Goal: Transaction & Acquisition: Purchase product/service

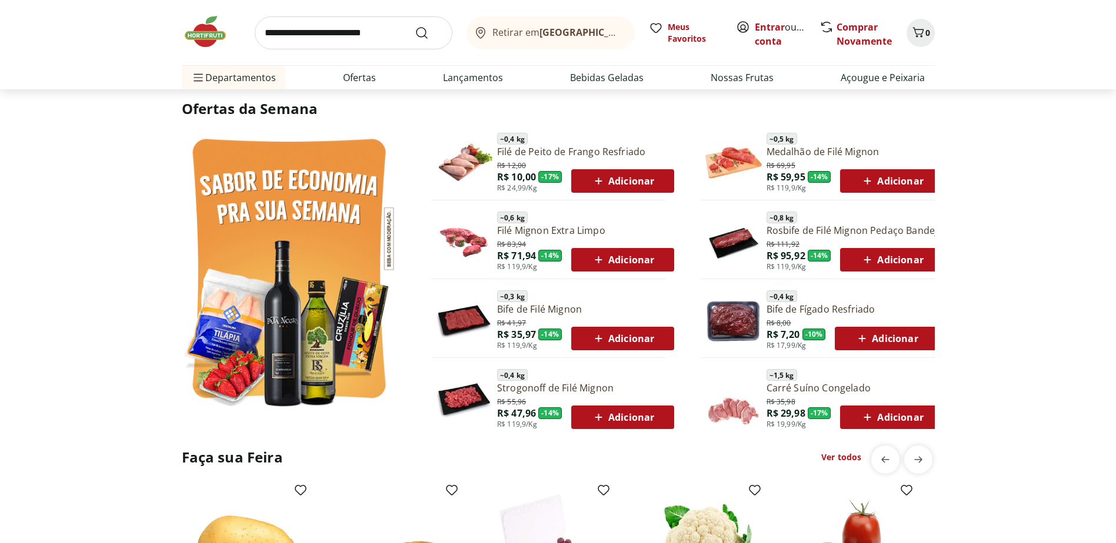
scroll to position [647, 0]
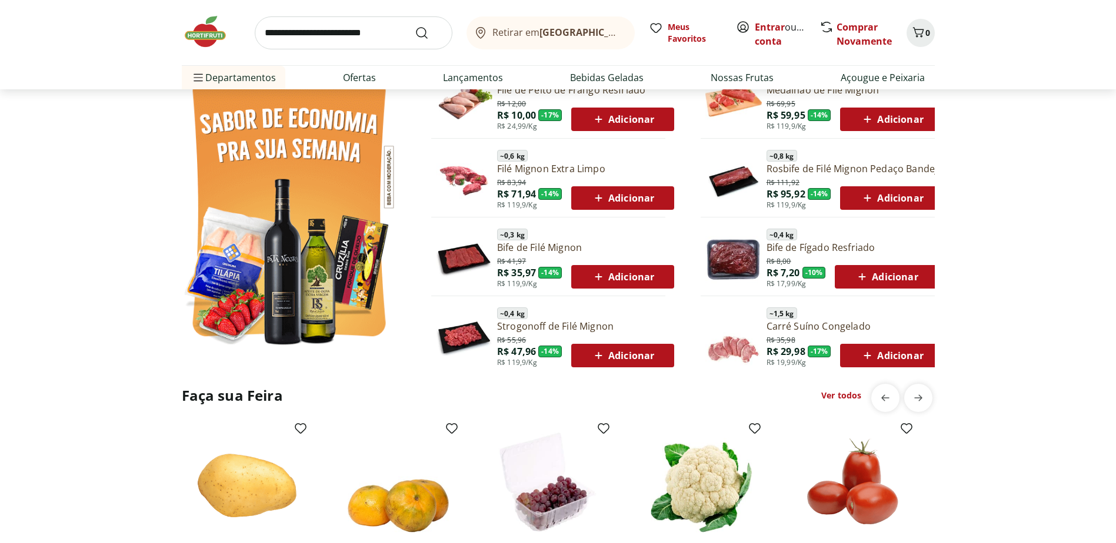
click at [626, 272] on span "Adicionar" at bounding box center [622, 277] width 63 height 14
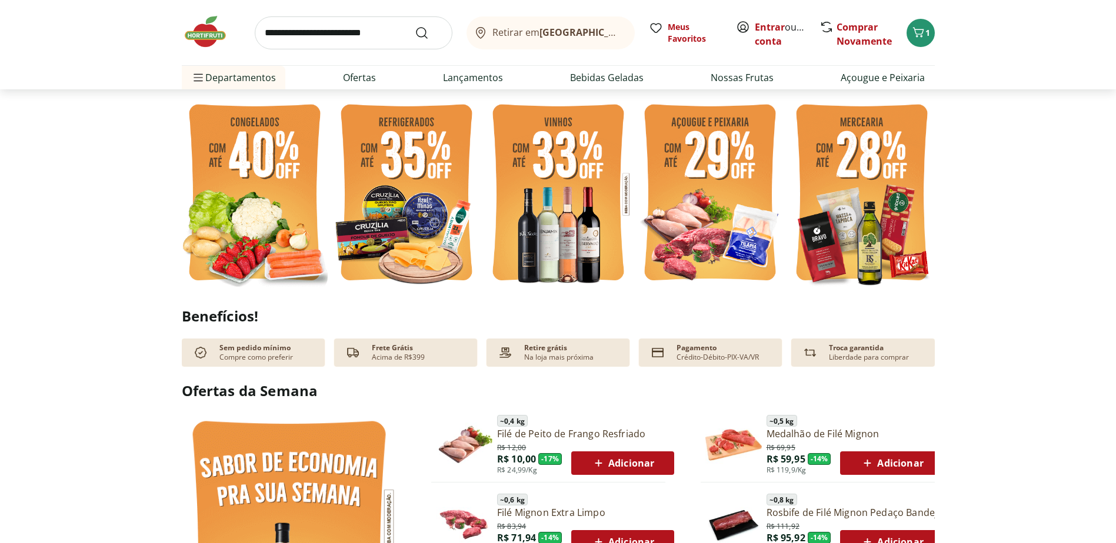
scroll to position [294, 0]
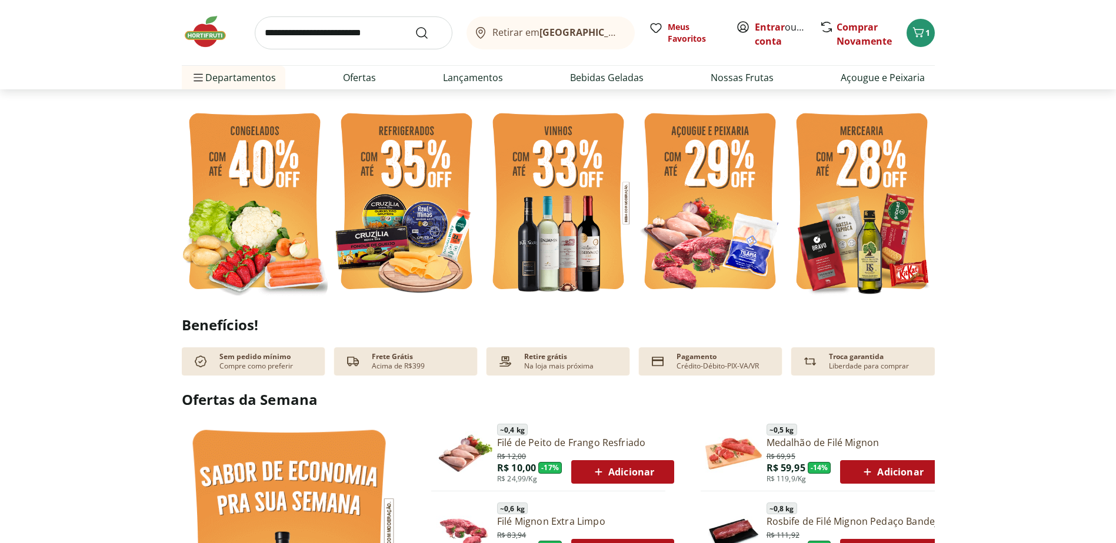
click at [403, 163] on img at bounding box center [406, 203] width 146 height 195
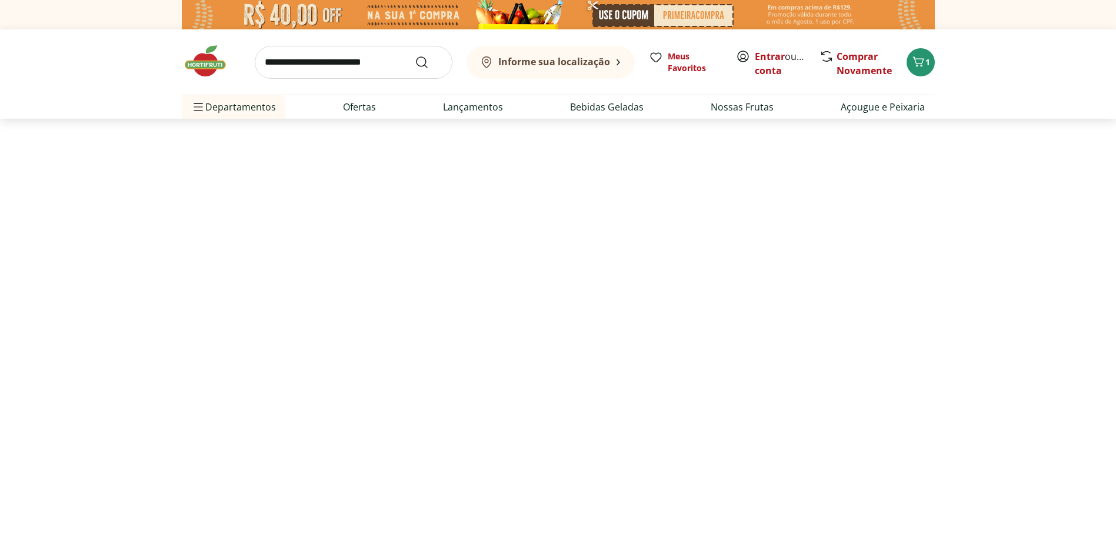
select select "**********"
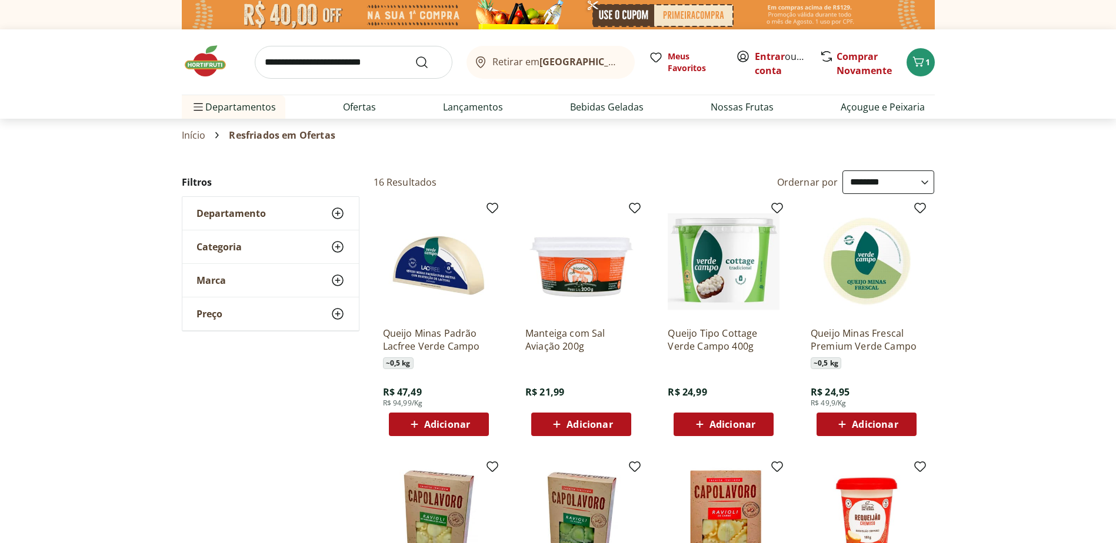
click at [735, 425] on span "Adicionar" at bounding box center [732, 424] width 46 height 9
click at [757, 423] on icon at bounding box center [756, 424] width 15 height 14
type input "*"
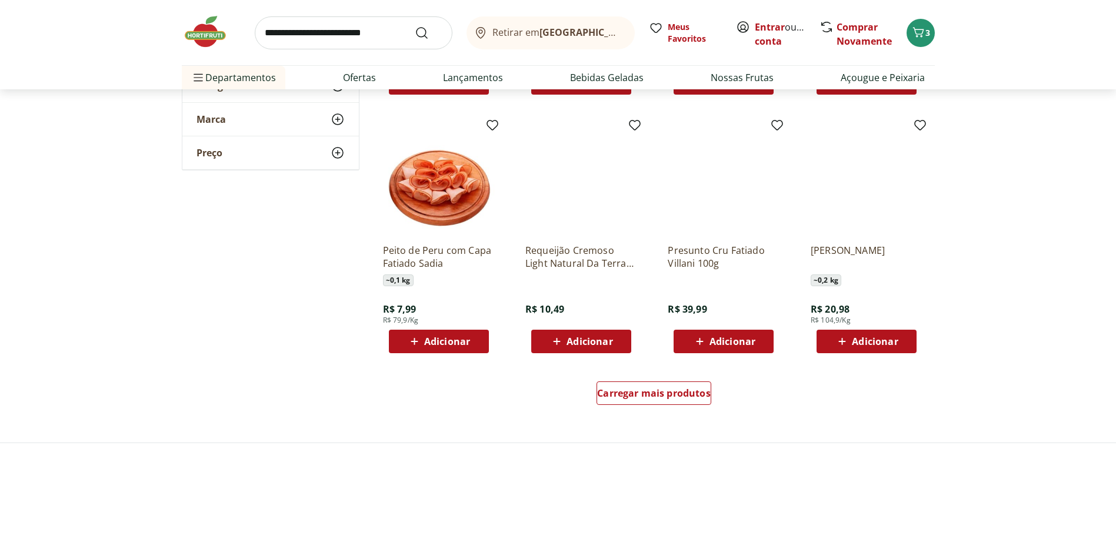
scroll to position [647, 0]
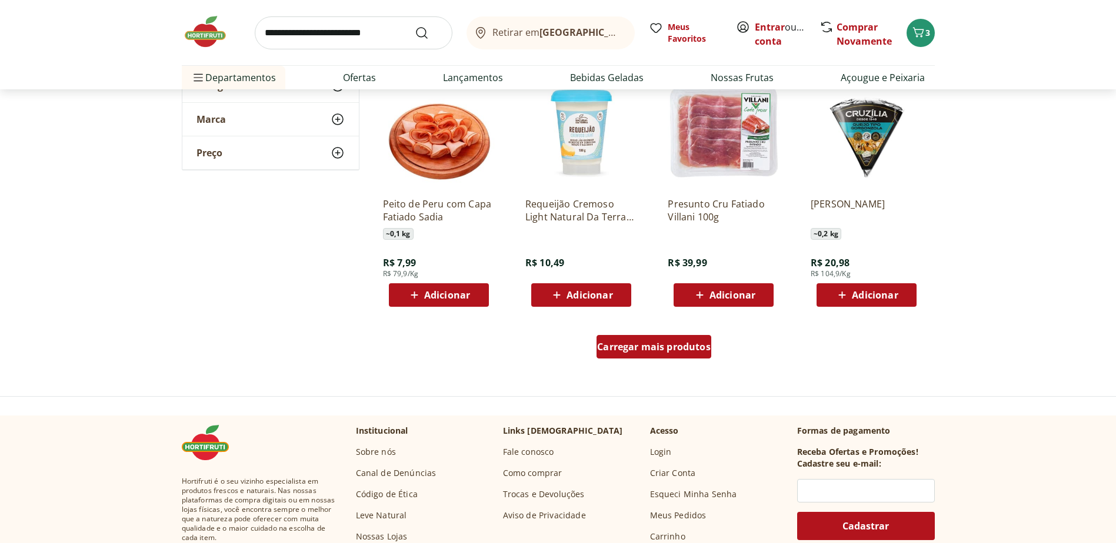
click at [664, 342] on span "Carregar mais produtos" at bounding box center [653, 346] width 113 height 9
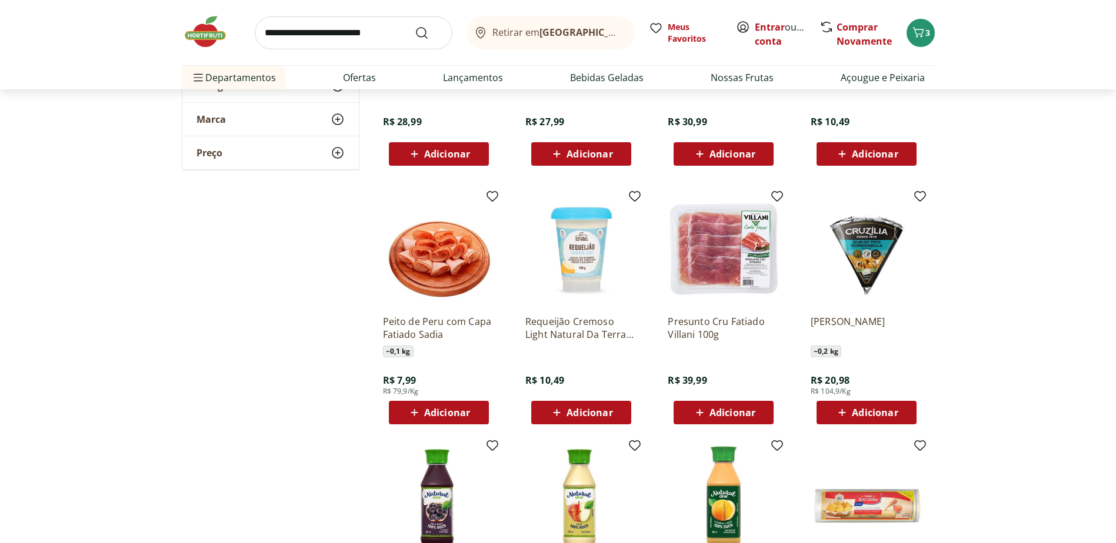
scroll to position [118, 0]
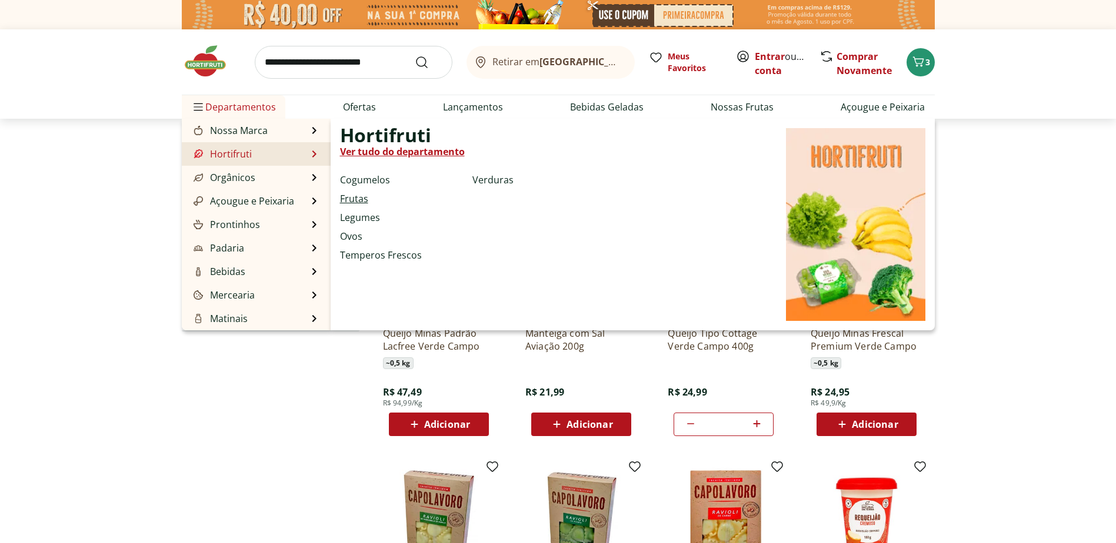
click at [355, 201] on link "Frutas" at bounding box center [354, 199] width 28 height 14
select select "**********"
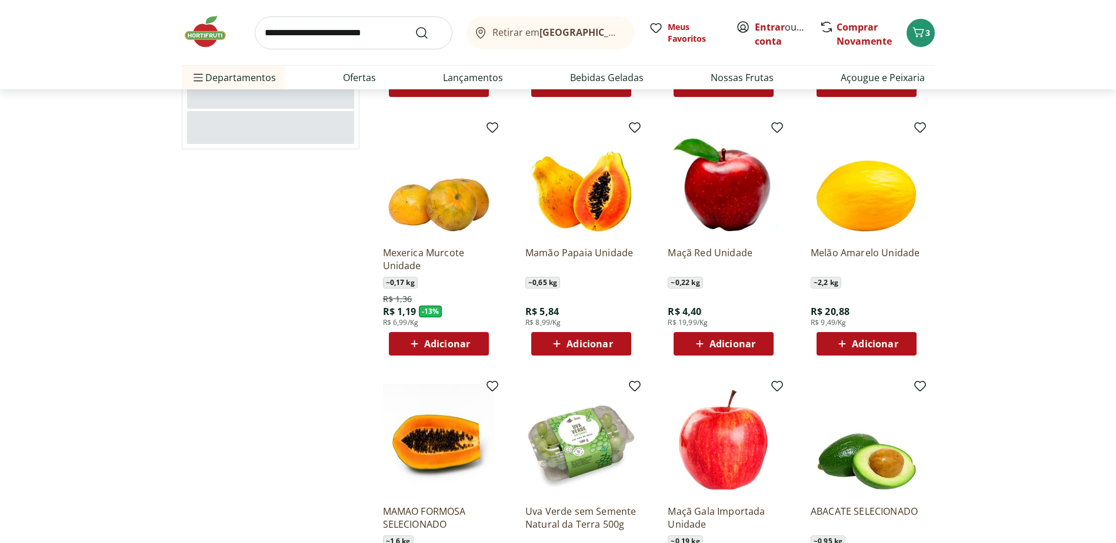
scroll to position [353, 0]
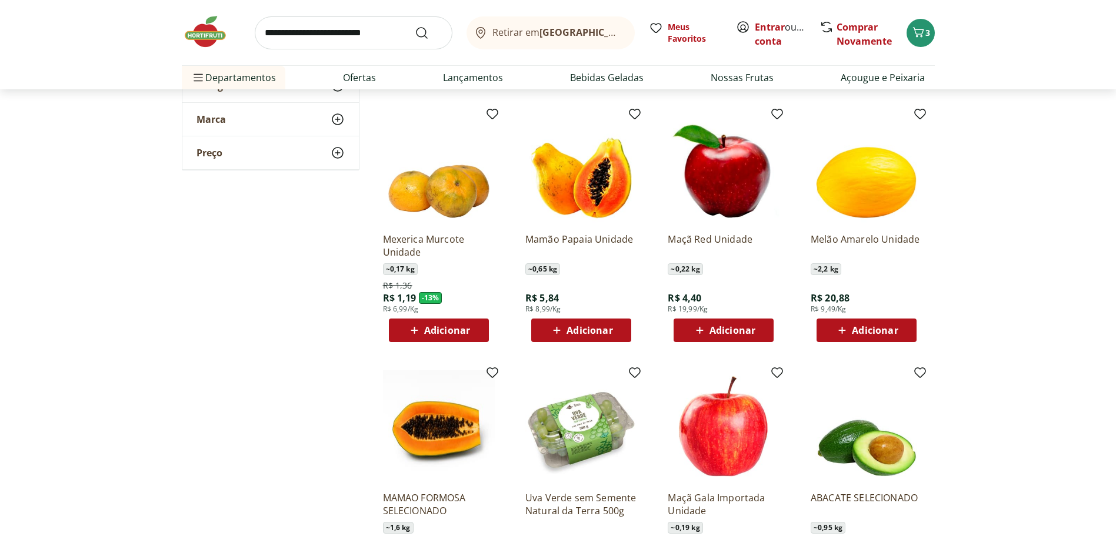
click at [573, 332] on span "Adicionar" at bounding box center [589, 330] width 46 height 9
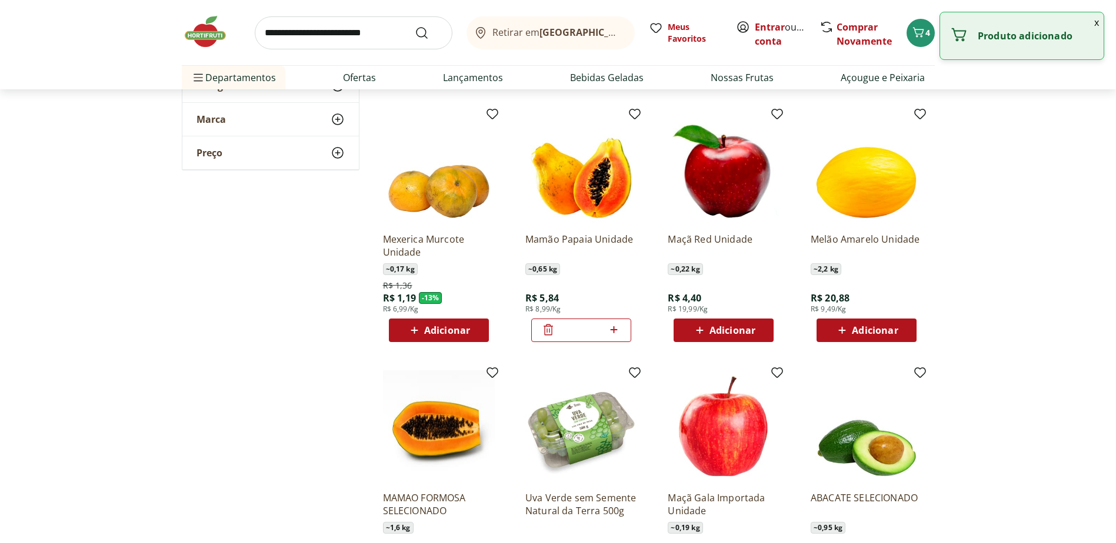
click at [615, 330] on icon at bounding box center [613, 329] width 7 height 7
type input "*"
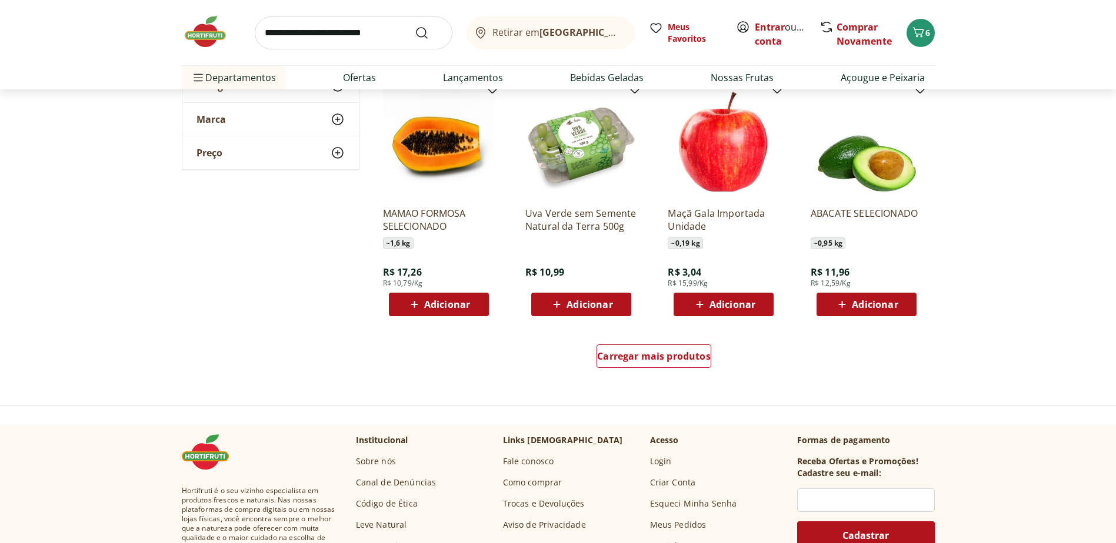
scroll to position [647, 0]
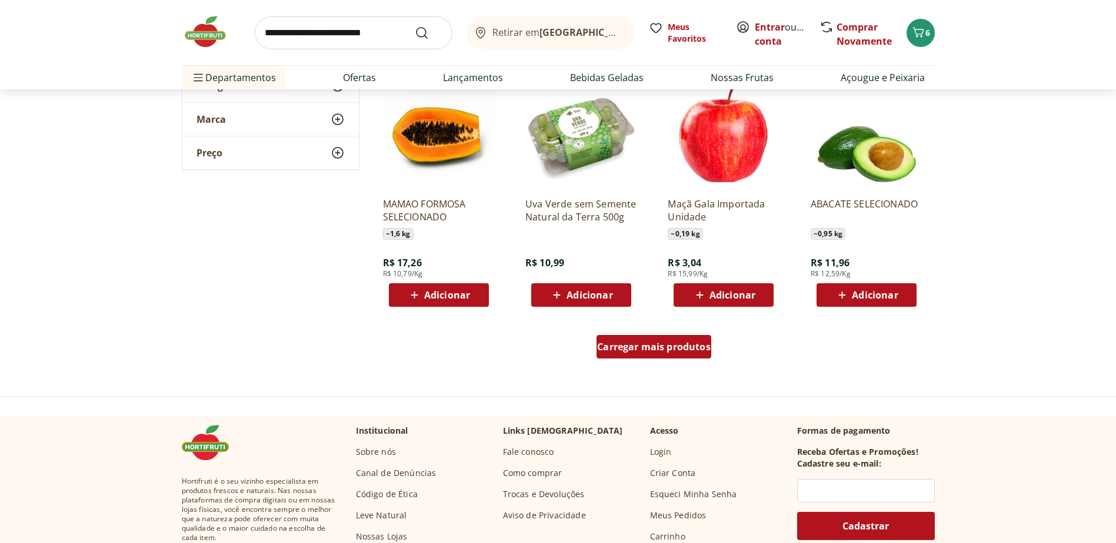
click at [657, 346] on span "Carregar mais produtos" at bounding box center [653, 346] width 113 height 9
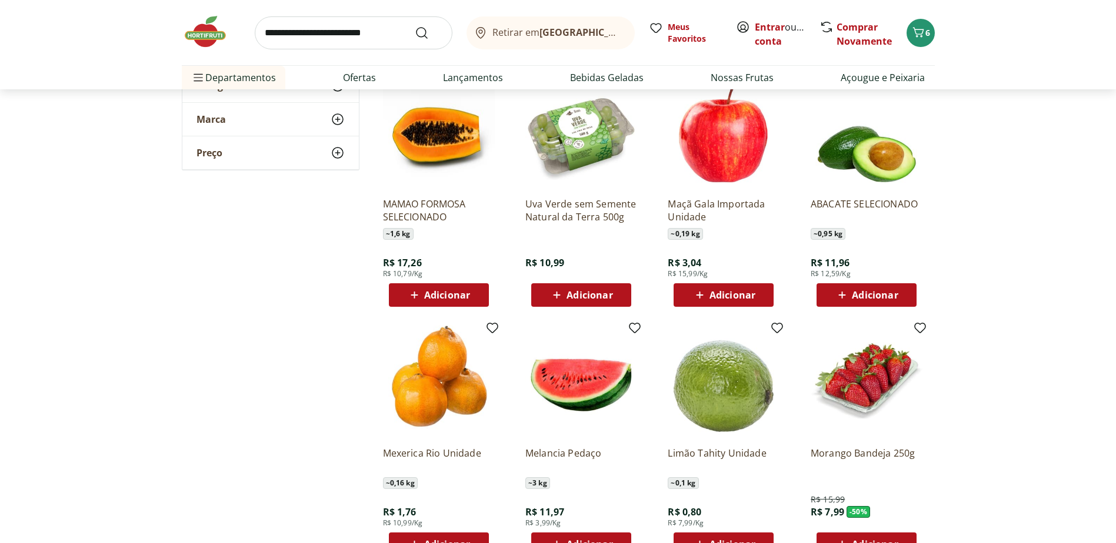
click at [865, 298] on span "Adicionar" at bounding box center [875, 295] width 46 height 9
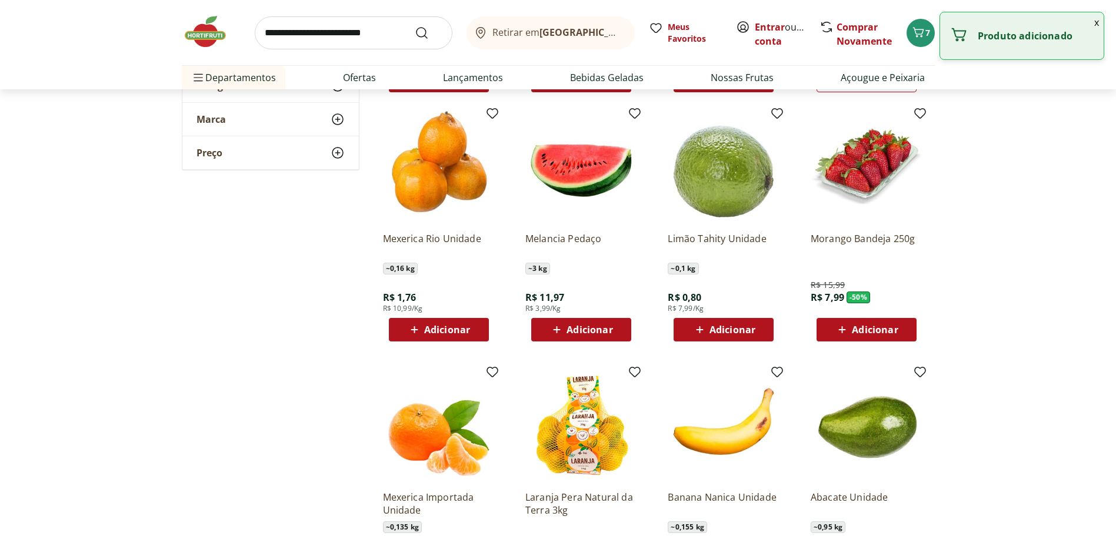
scroll to position [882, 0]
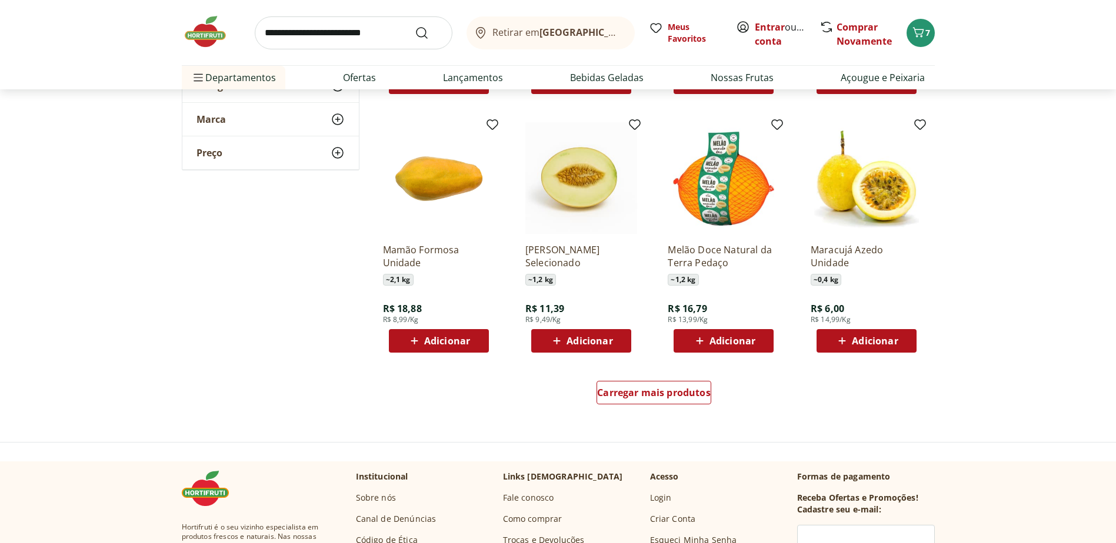
scroll to position [1411, 0]
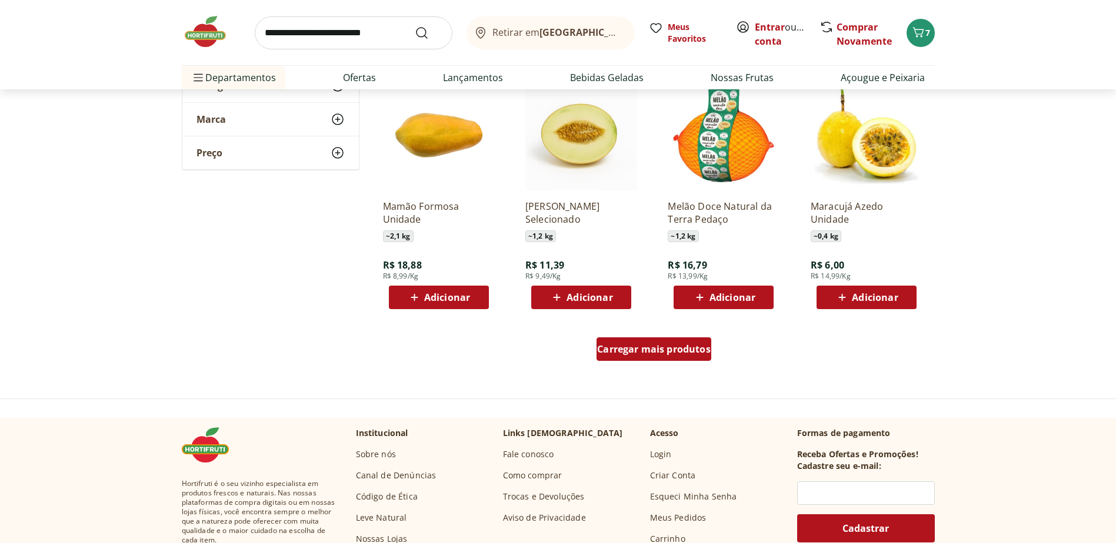
click at [640, 353] on span "Carregar mais produtos" at bounding box center [653, 349] width 113 height 9
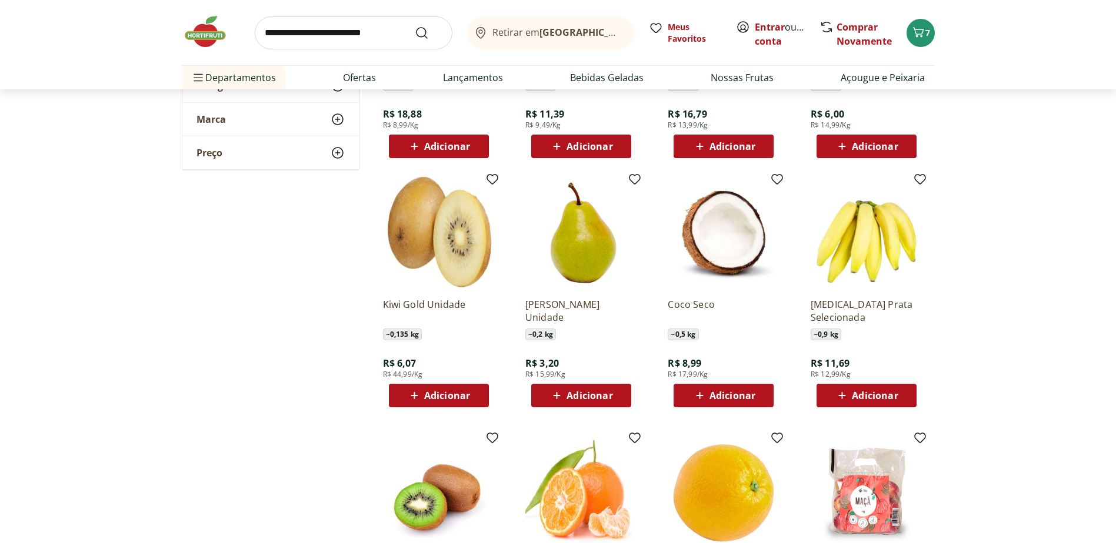
scroll to position [1588, 0]
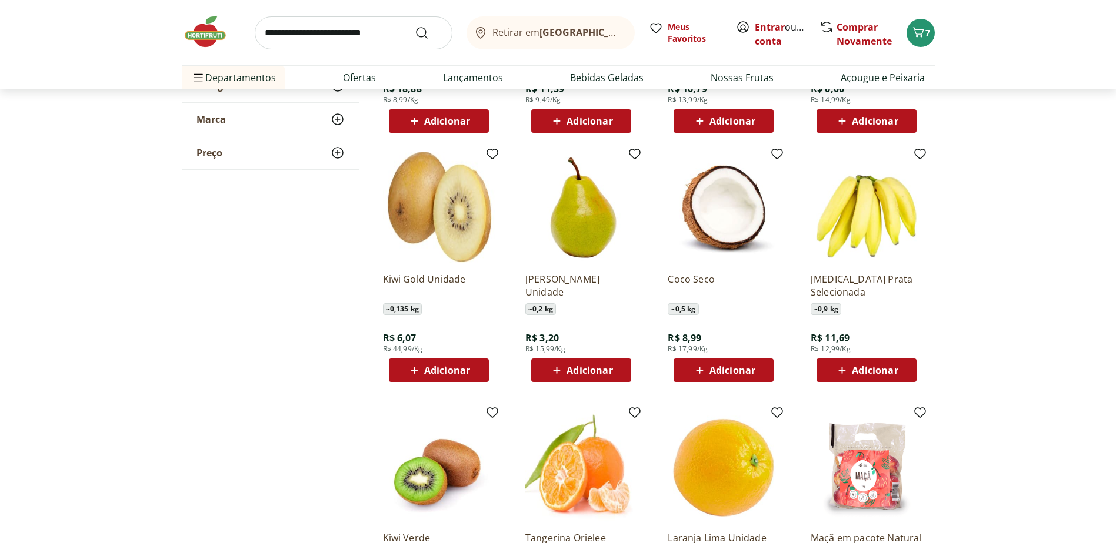
click at [877, 366] on span "Adicionar" at bounding box center [875, 370] width 46 height 9
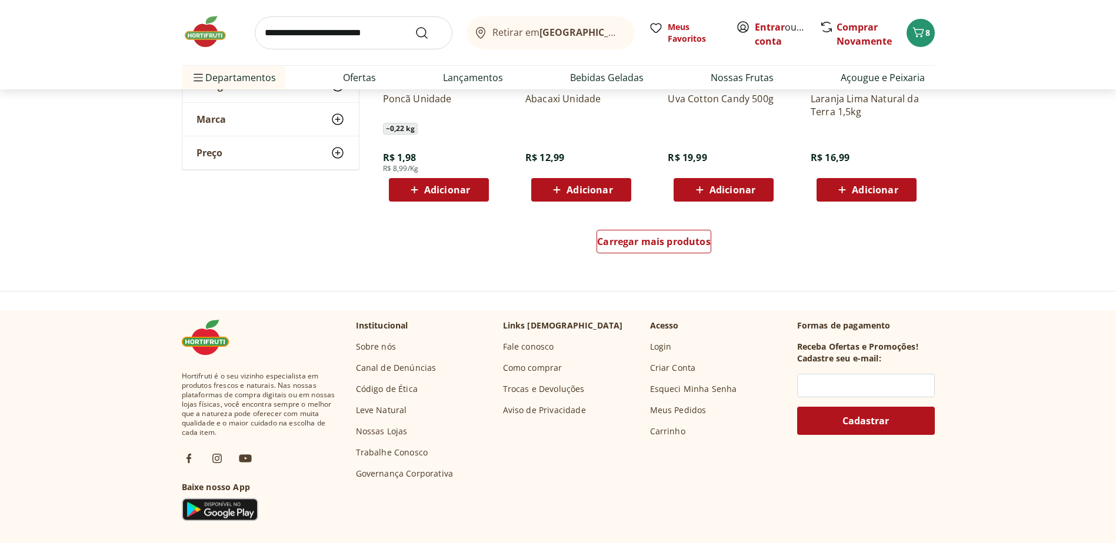
scroll to position [2293, 0]
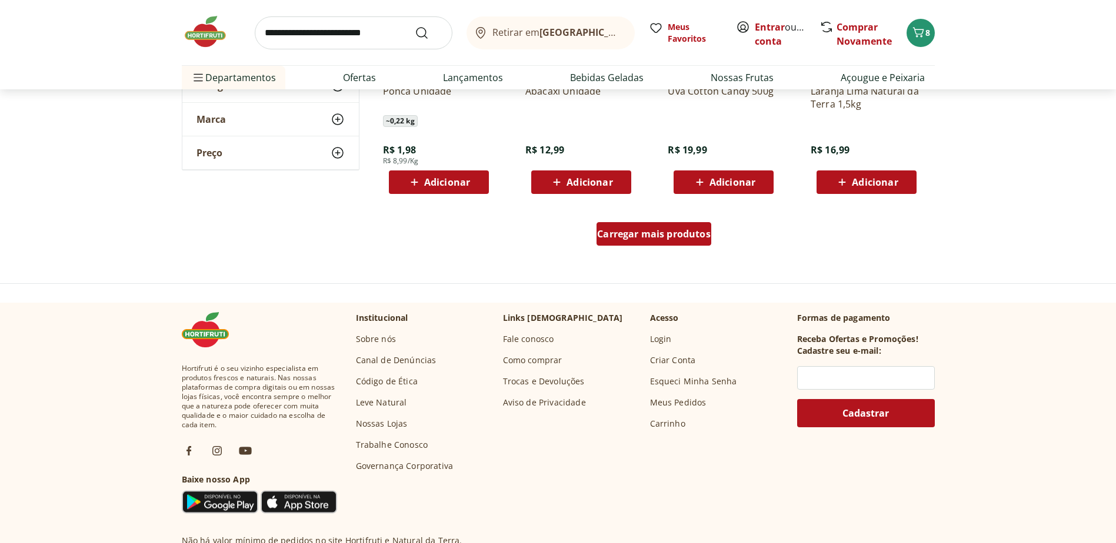
click at [651, 234] on span "Carregar mais produtos" at bounding box center [653, 233] width 113 height 9
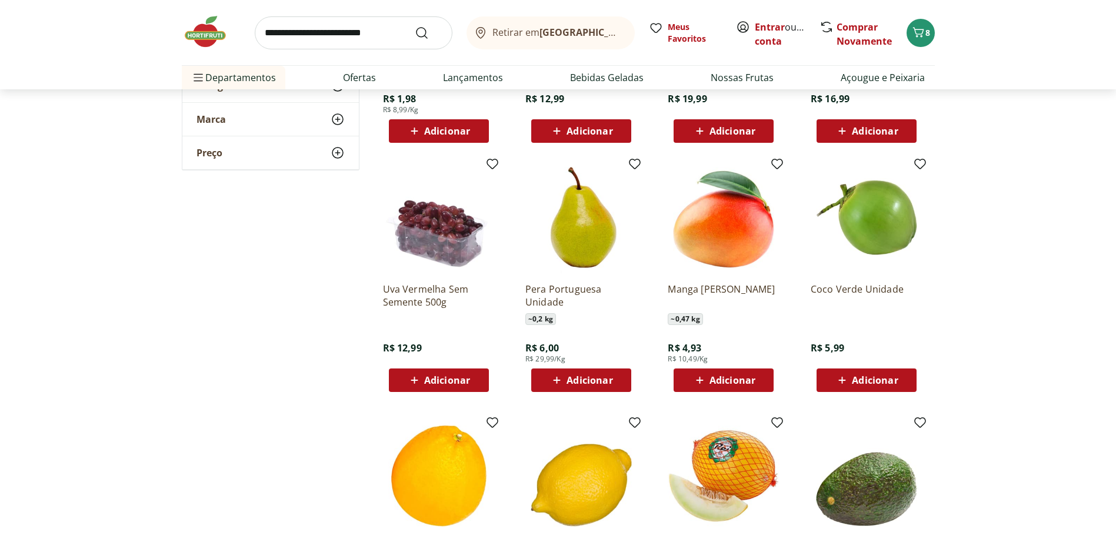
scroll to position [2587, 0]
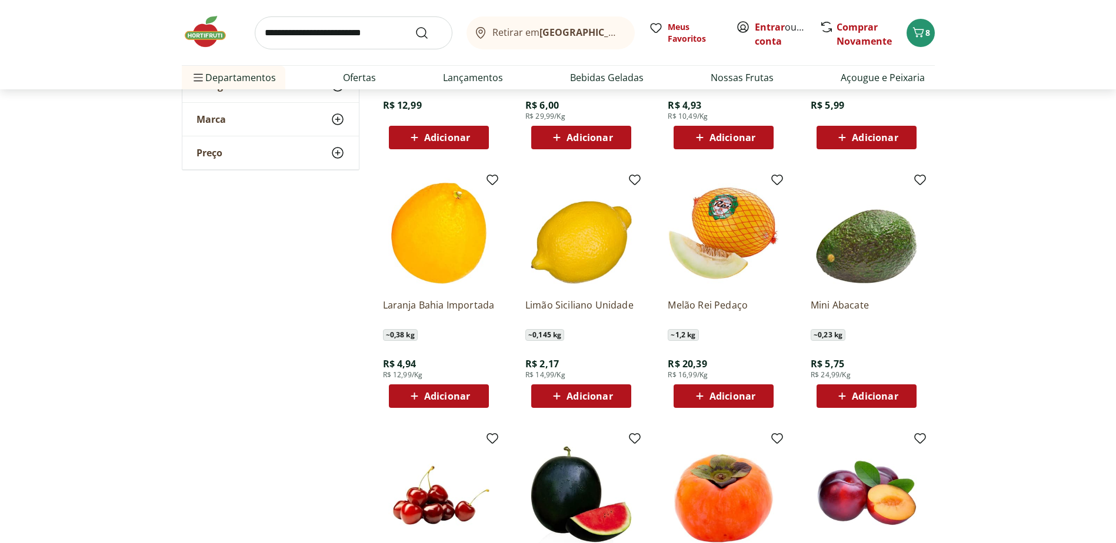
click at [879, 393] on span "Adicionar" at bounding box center [875, 396] width 46 height 9
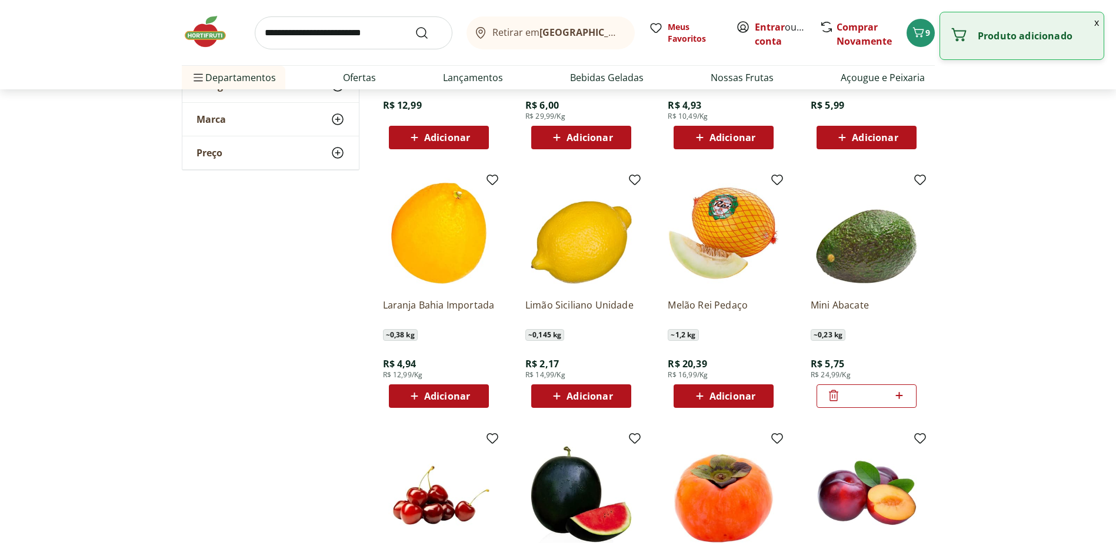
click at [903, 396] on icon at bounding box center [898, 396] width 15 height 14
type input "*"
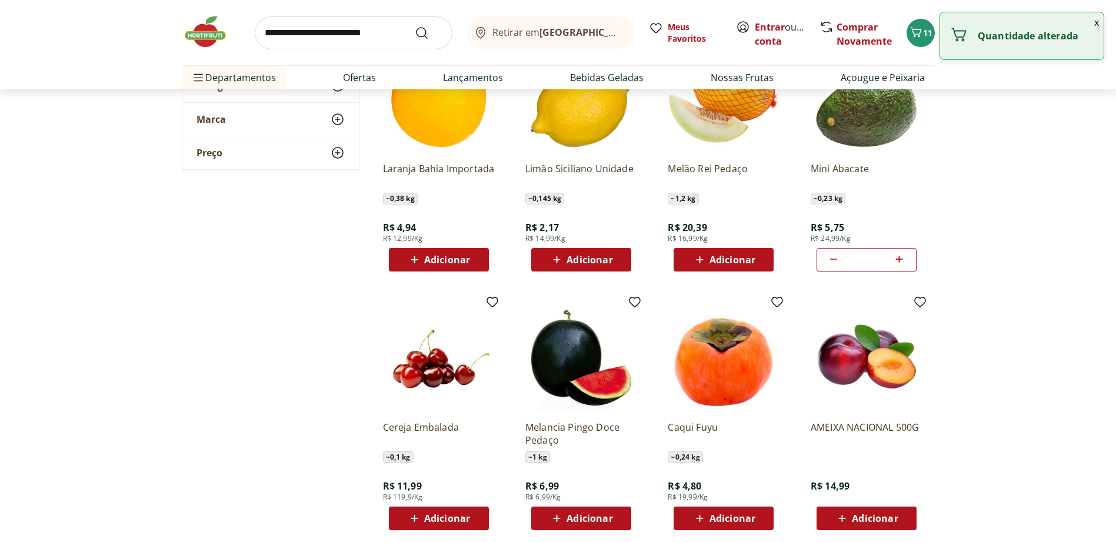
scroll to position [2764, 0]
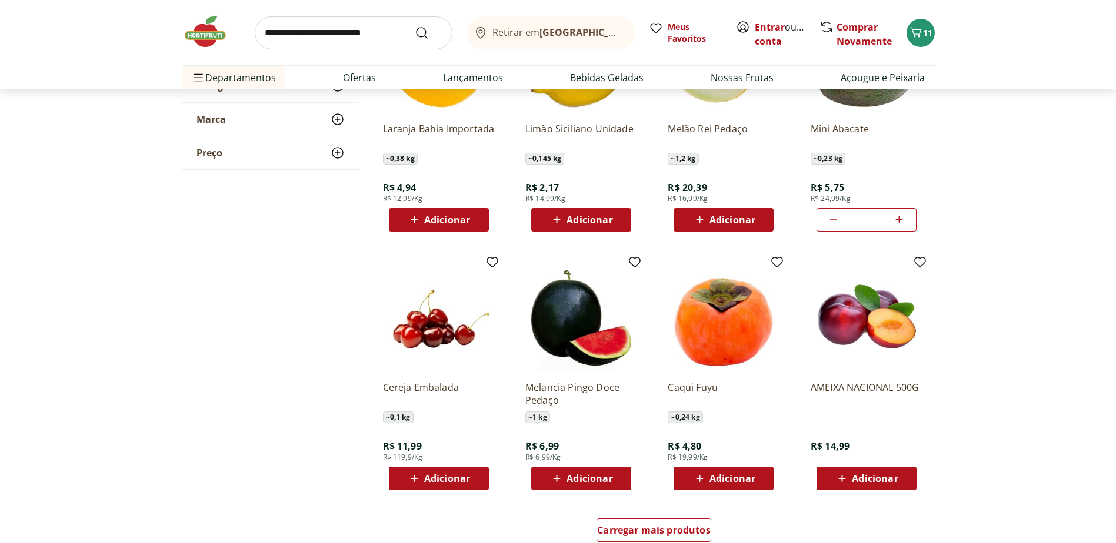
click at [715, 475] on span "Adicionar" at bounding box center [732, 478] width 46 height 9
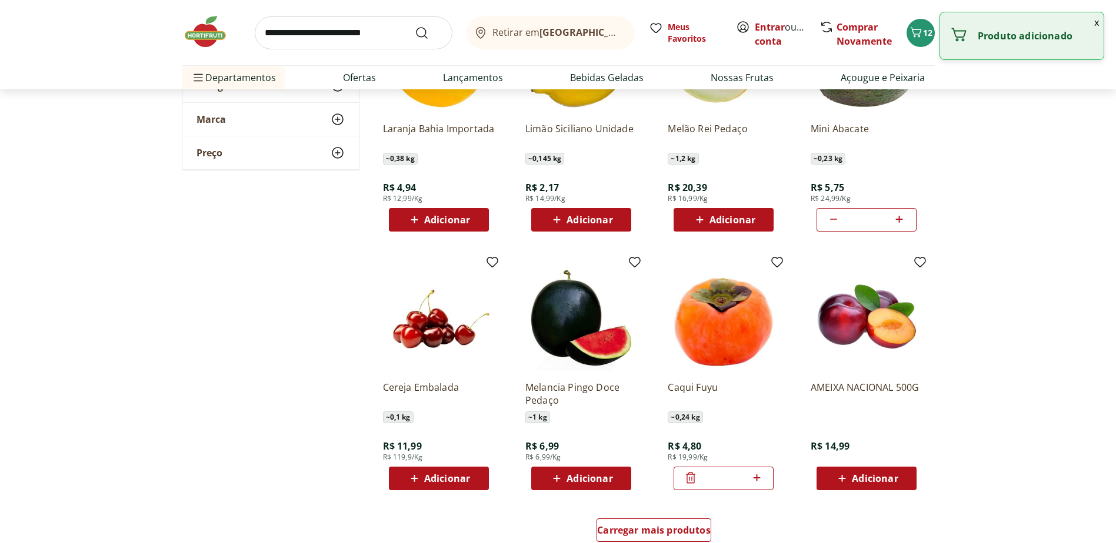
click at [757, 478] on icon at bounding box center [756, 478] width 7 height 7
type input "*"
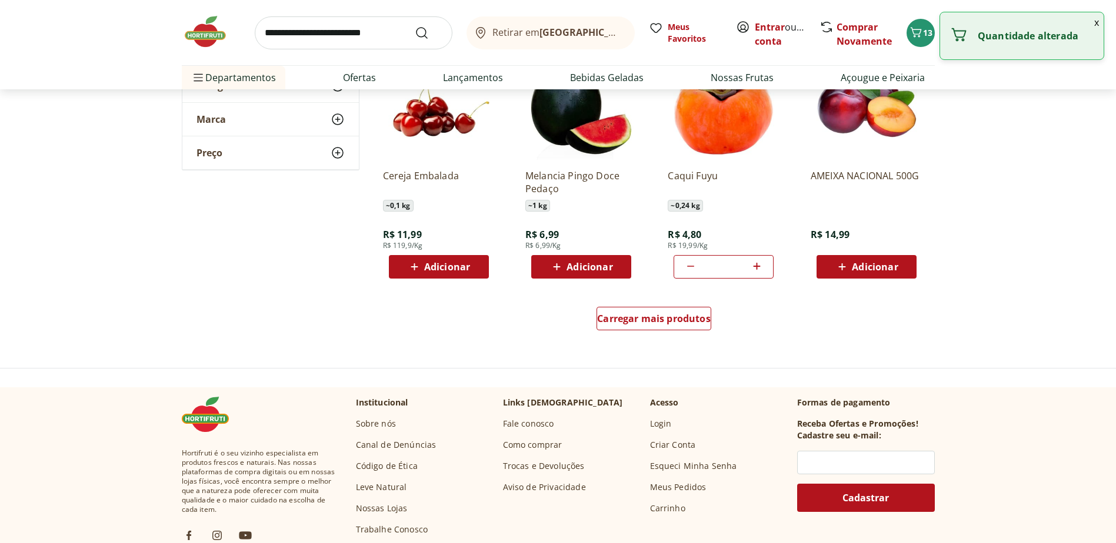
scroll to position [2999, 0]
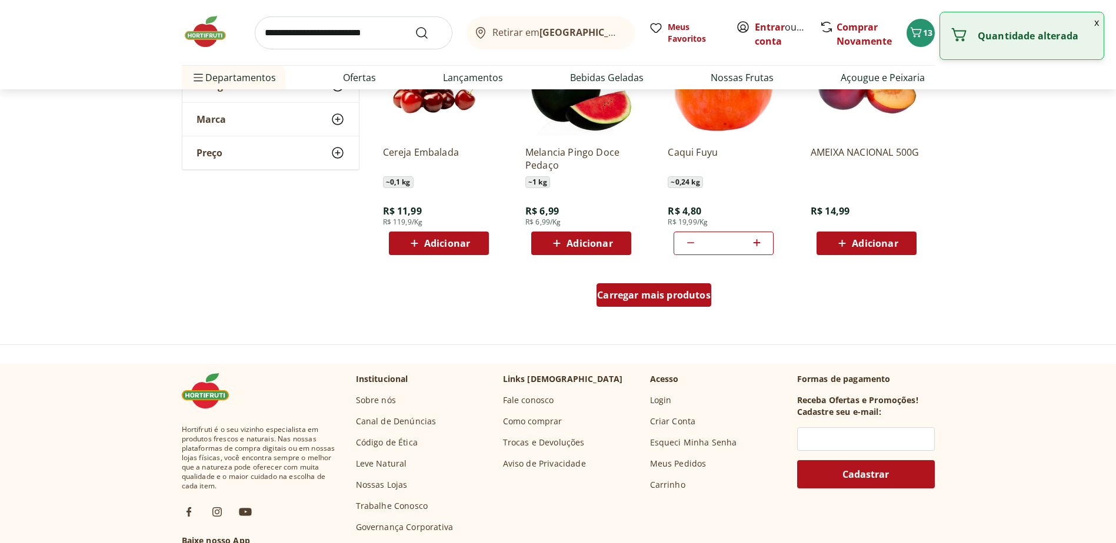
click at [651, 292] on span "Carregar mais produtos" at bounding box center [653, 295] width 113 height 9
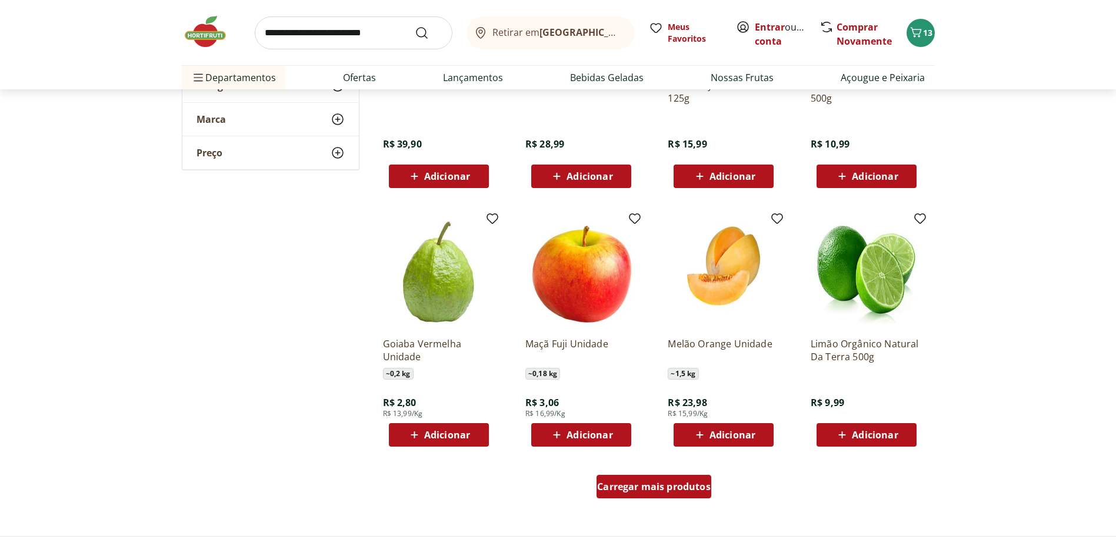
scroll to position [3646, 0]
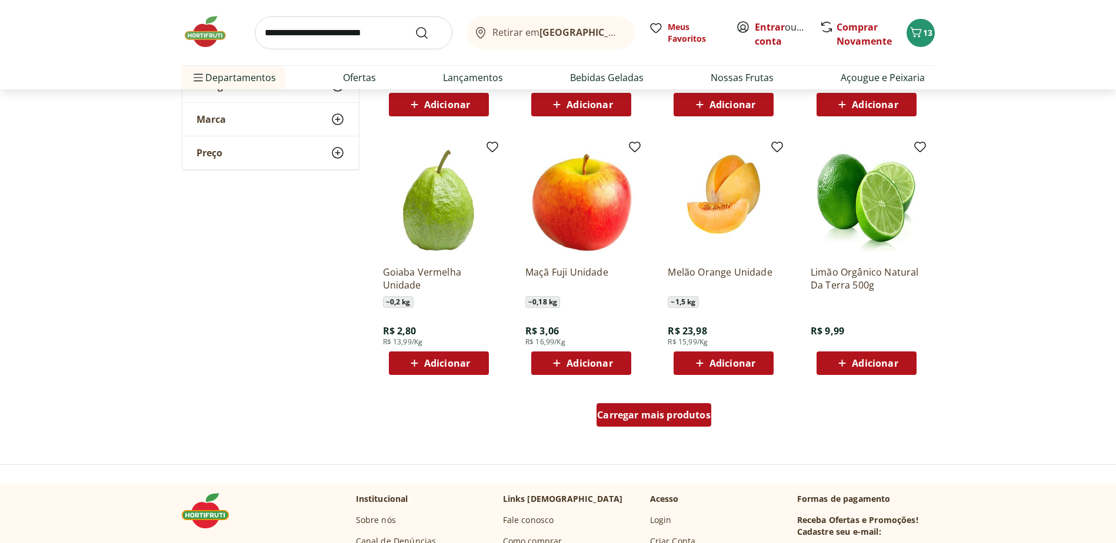
click at [648, 410] on span "Carregar mais produtos" at bounding box center [653, 414] width 113 height 9
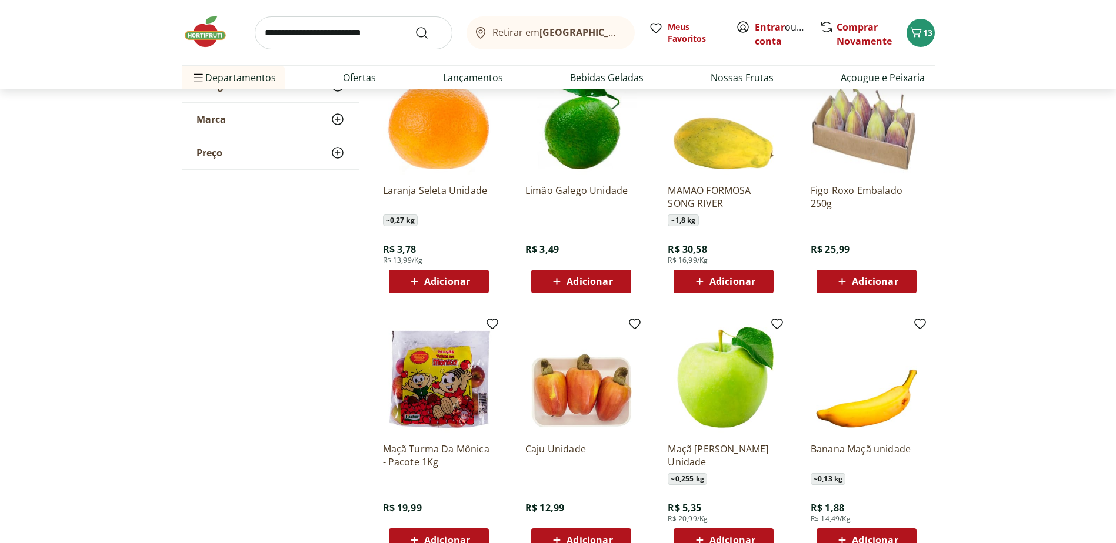
scroll to position [3999, 0]
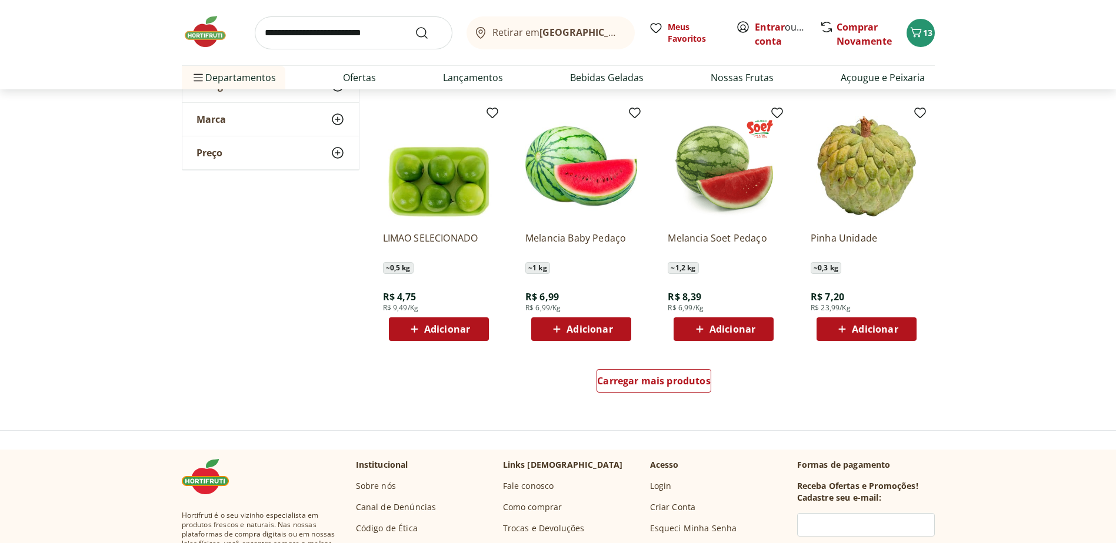
scroll to position [4469, 0]
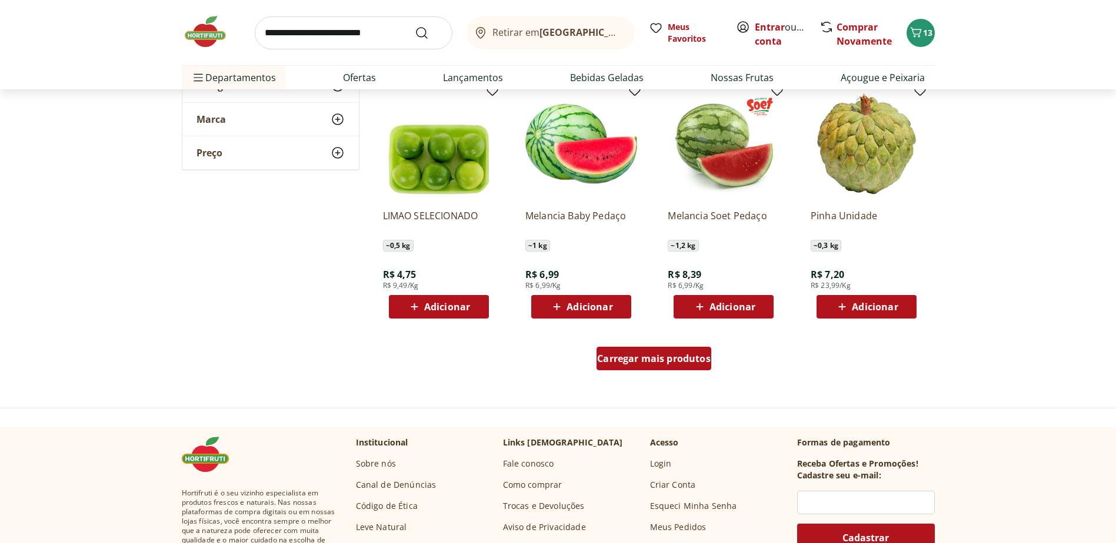
click at [686, 359] on span "Carregar mais produtos" at bounding box center [653, 358] width 113 height 9
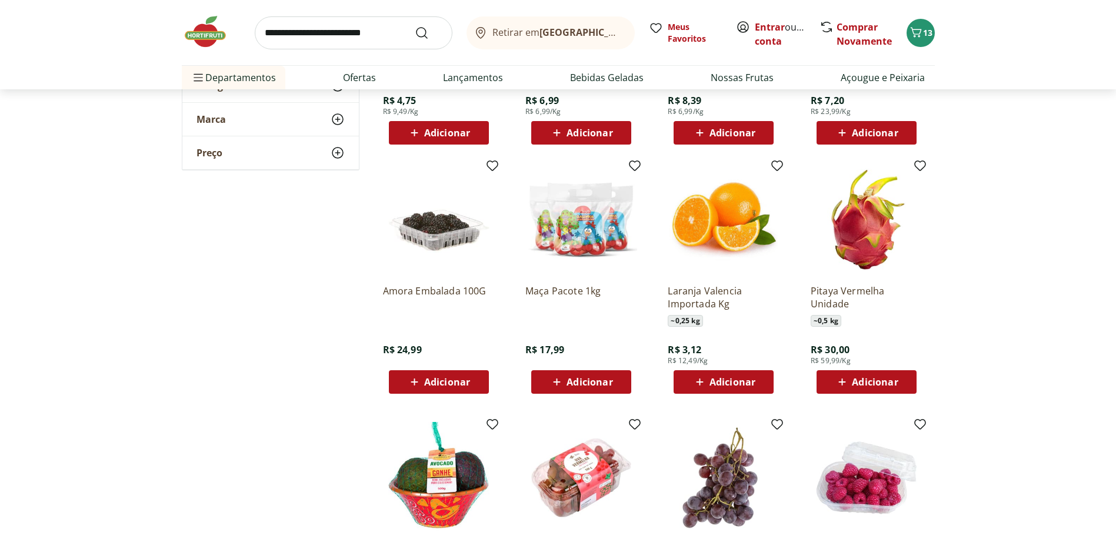
scroll to position [4704, 0]
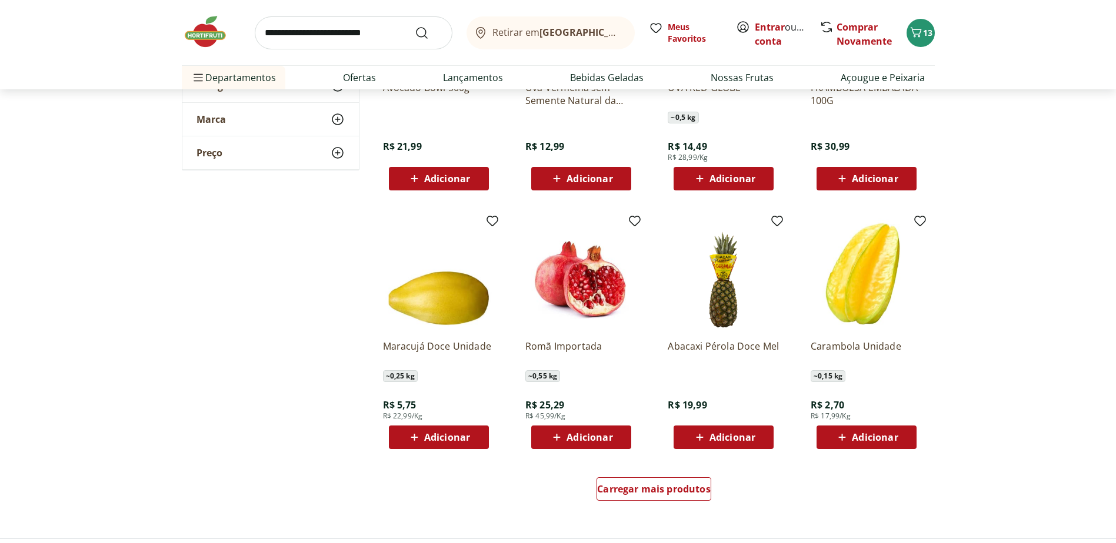
scroll to position [5175, 0]
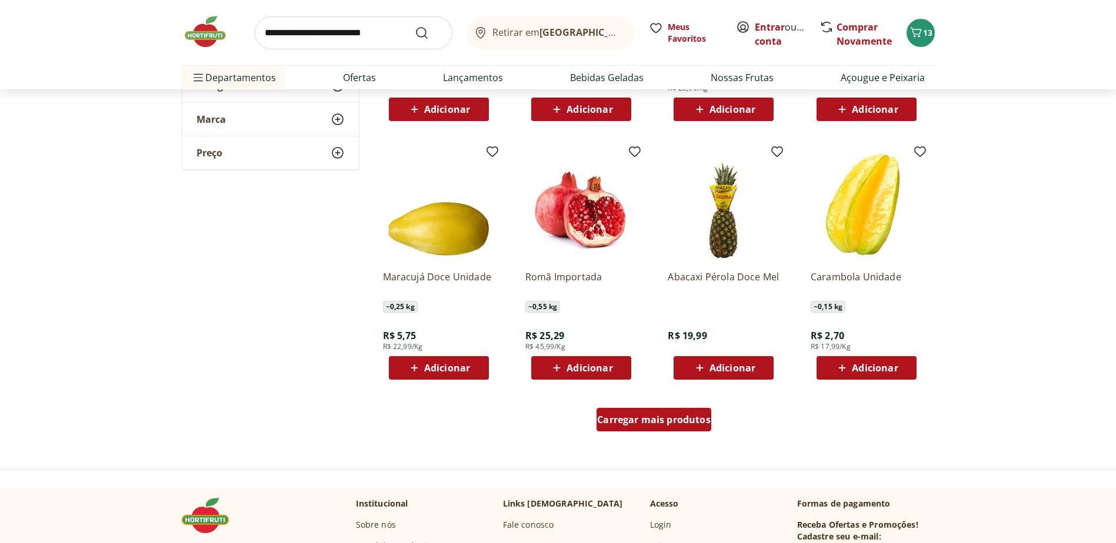
click at [652, 418] on span "Carregar mais produtos" at bounding box center [653, 419] width 113 height 9
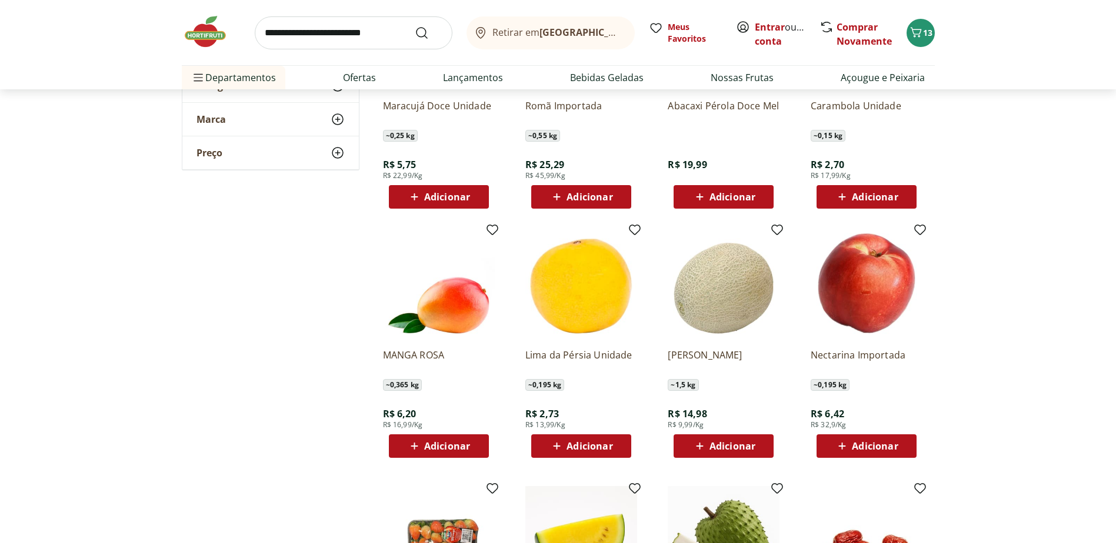
scroll to position [5351, 0]
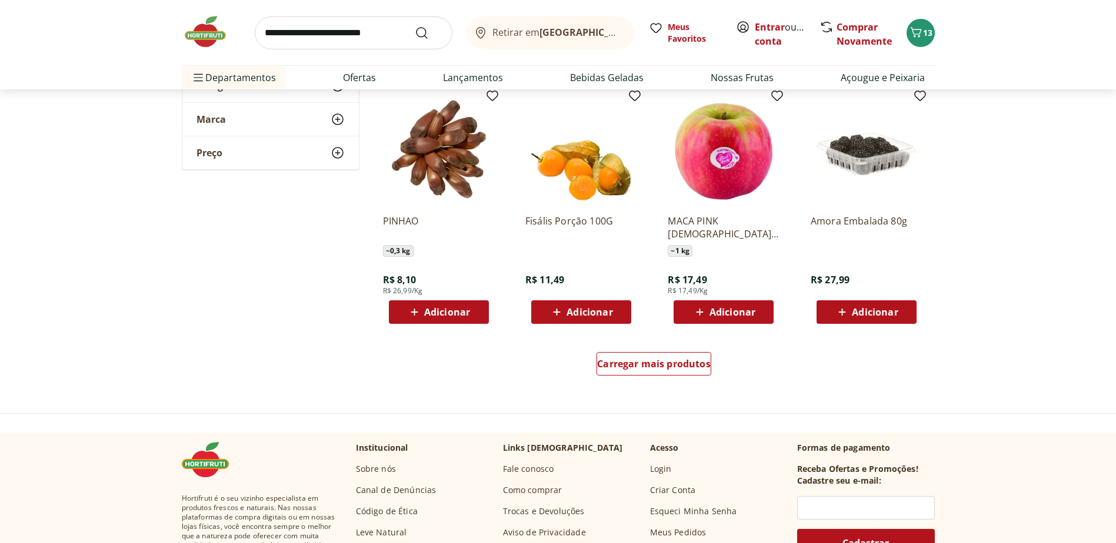
scroll to position [5998, 0]
click at [682, 367] on span "Carregar mais produtos" at bounding box center [653, 363] width 113 height 9
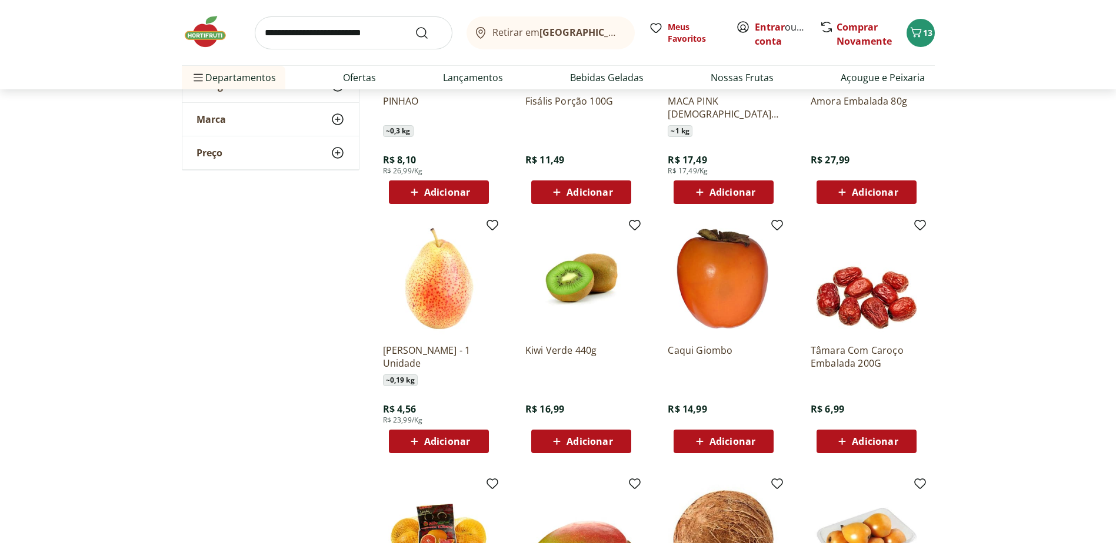
scroll to position [6233, 0]
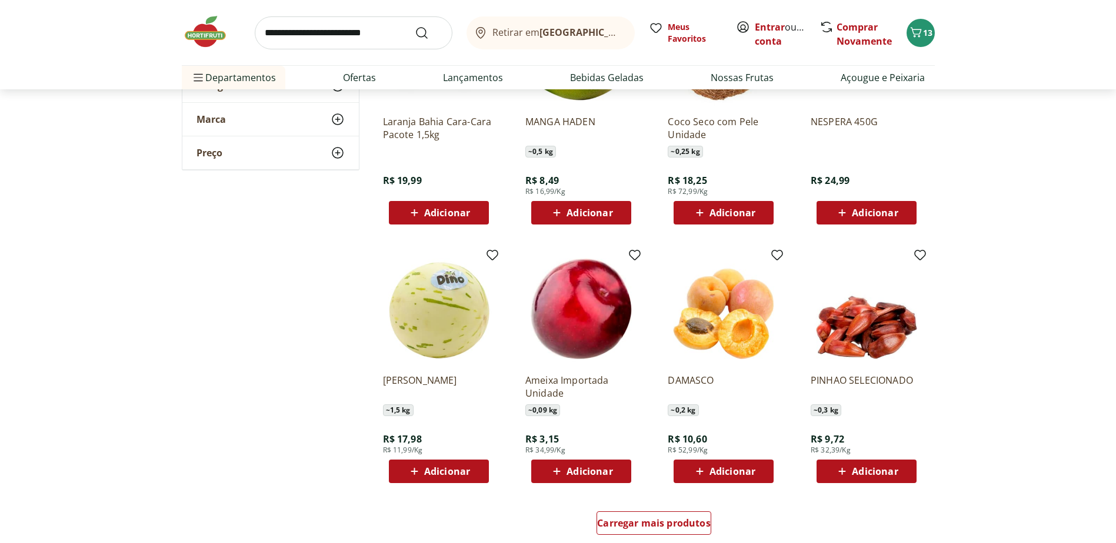
scroll to position [6645, 0]
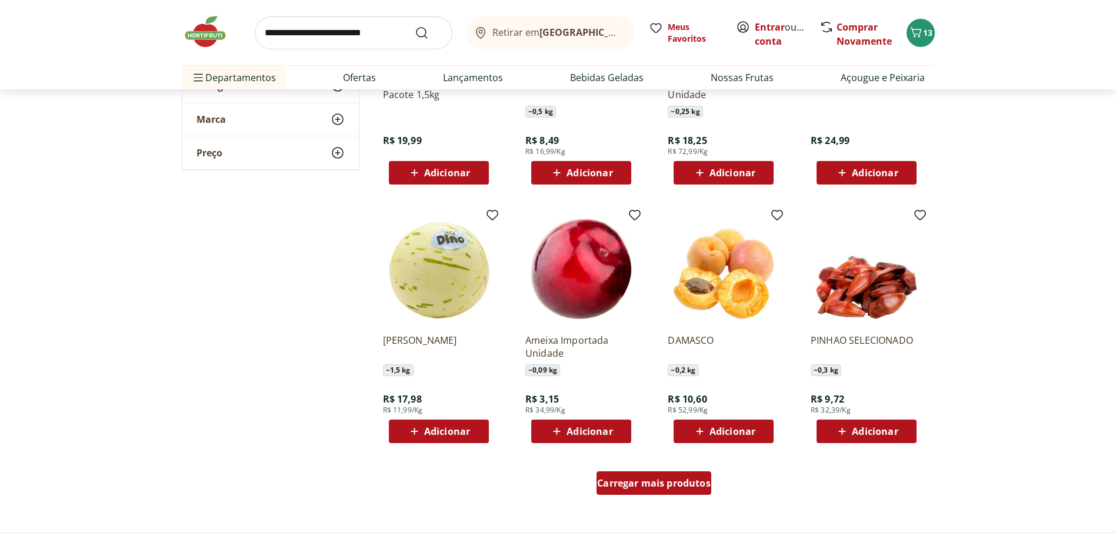
click at [660, 484] on span "Carregar mais produtos" at bounding box center [653, 483] width 113 height 9
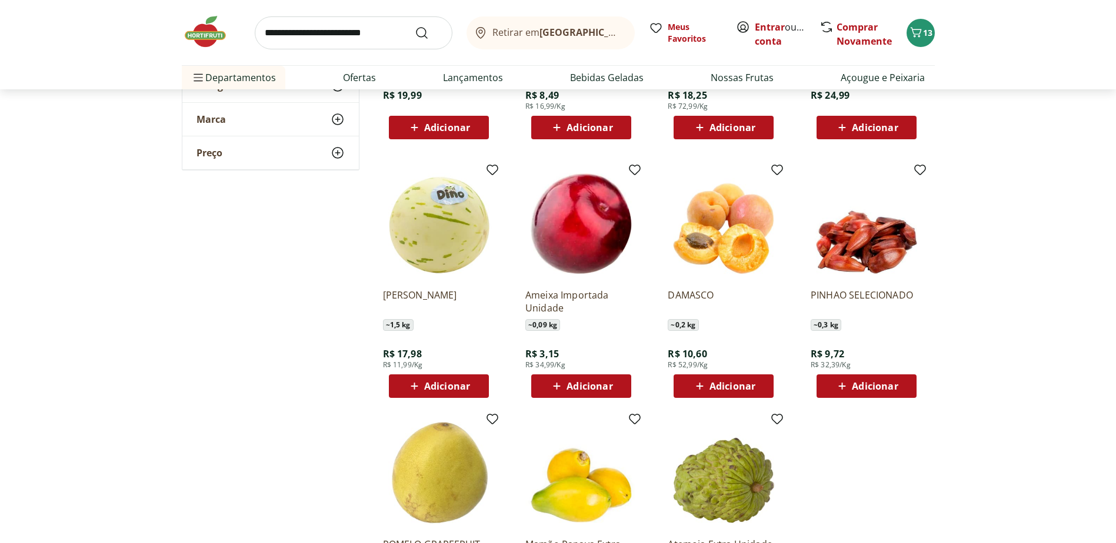
scroll to position [6880, 0]
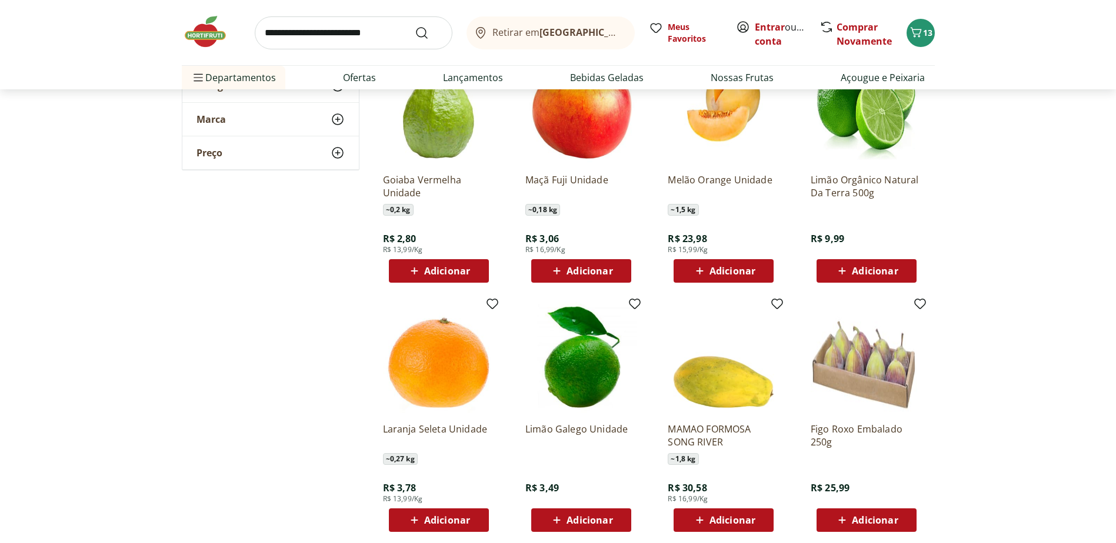
scroll to position [3470, 0]
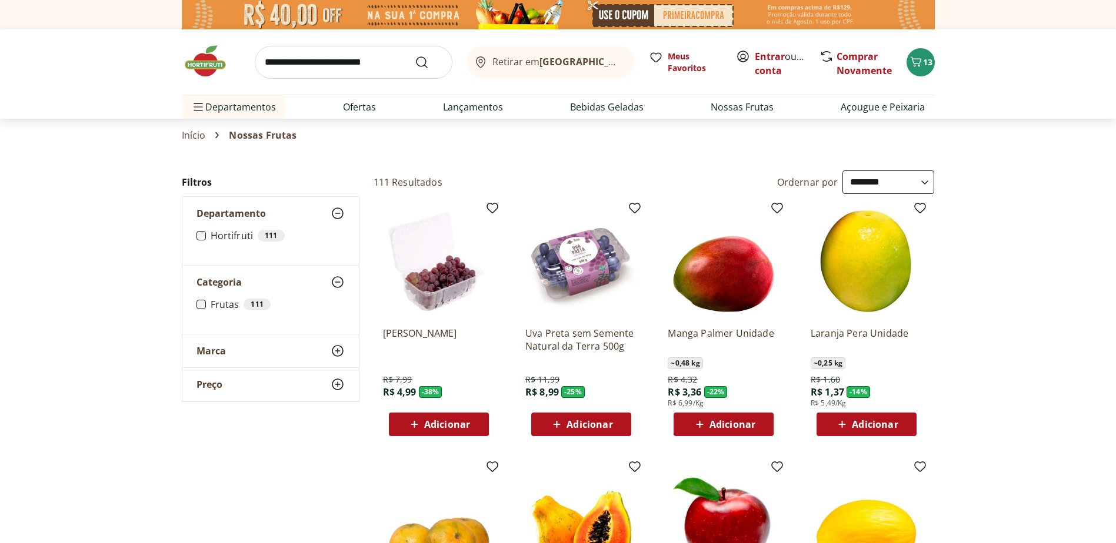
select select "**********"
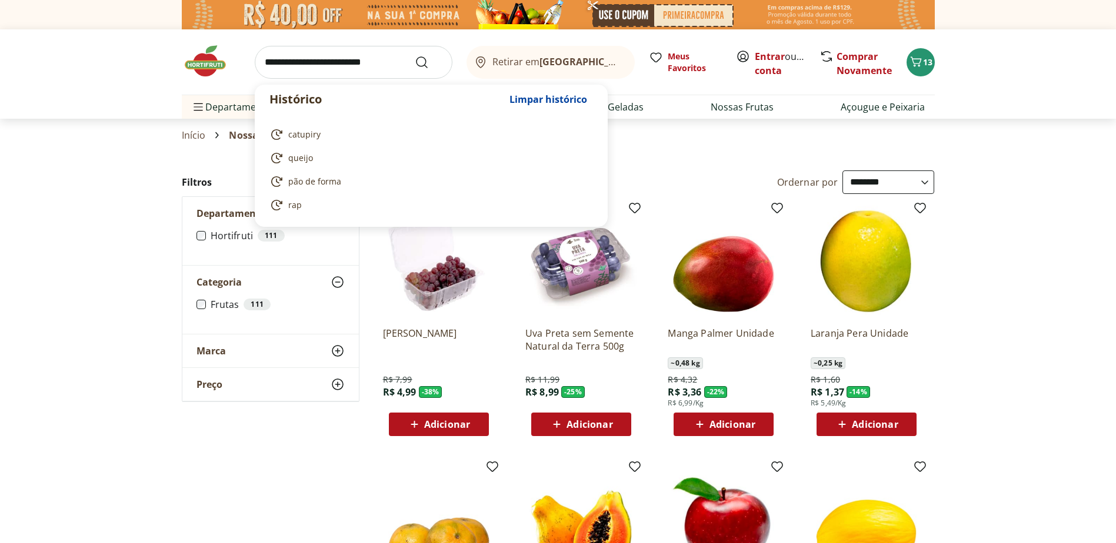
click at [343, 65] on input "search" at bounding box center [354, 62] width 198 height 33
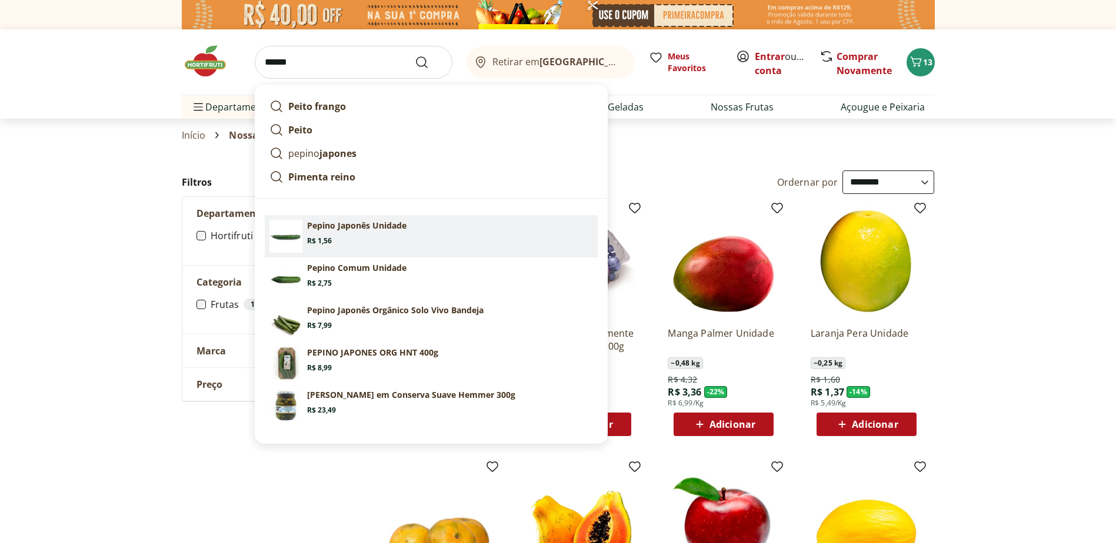
click at [333, 228] on p "Pepino Japonês Unidade" at bounding box center [356, 226] width 99 height 12
type input "**********"
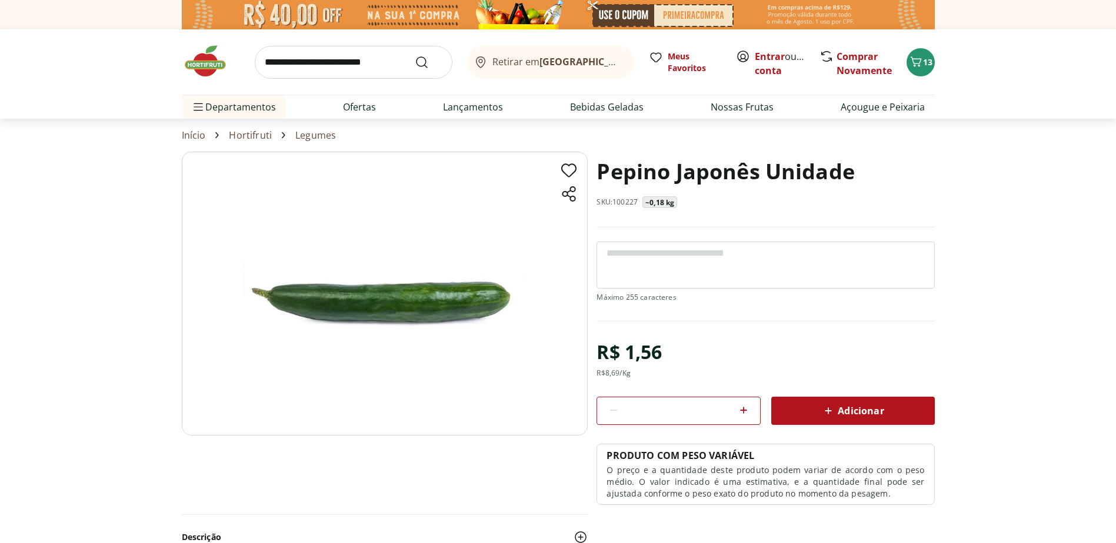
click at [743, 409] on icon at bounding box center [743, 410] width 7 height 7
type input "*"
click at [856, 409] on span "Adicionar" at bounding box center [852, 411] width 62 height 14
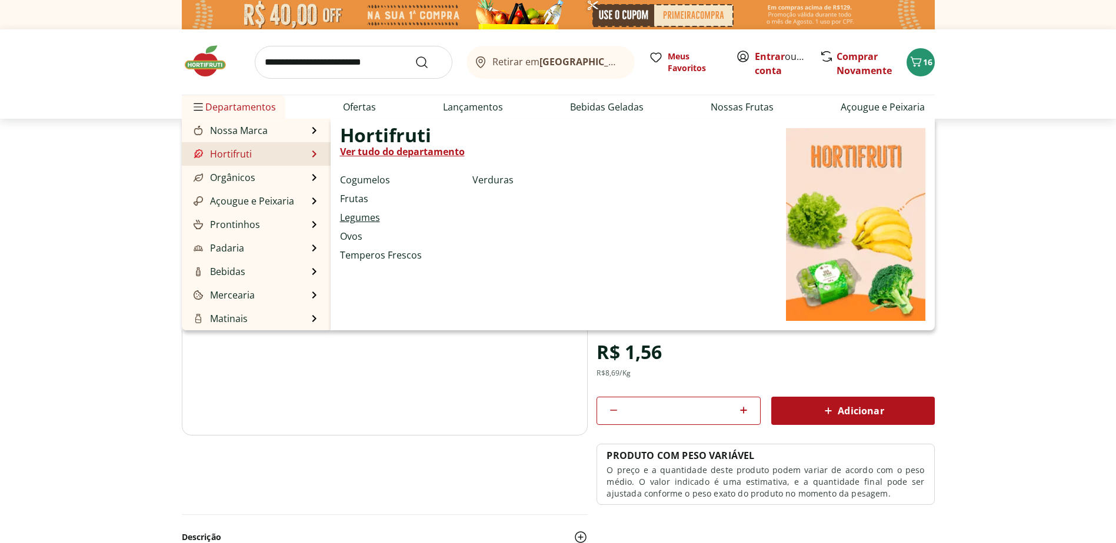
click at [367, 218] on link "Legumes" at bounding box center [360, 218] width 40 height 14
select select "**********"
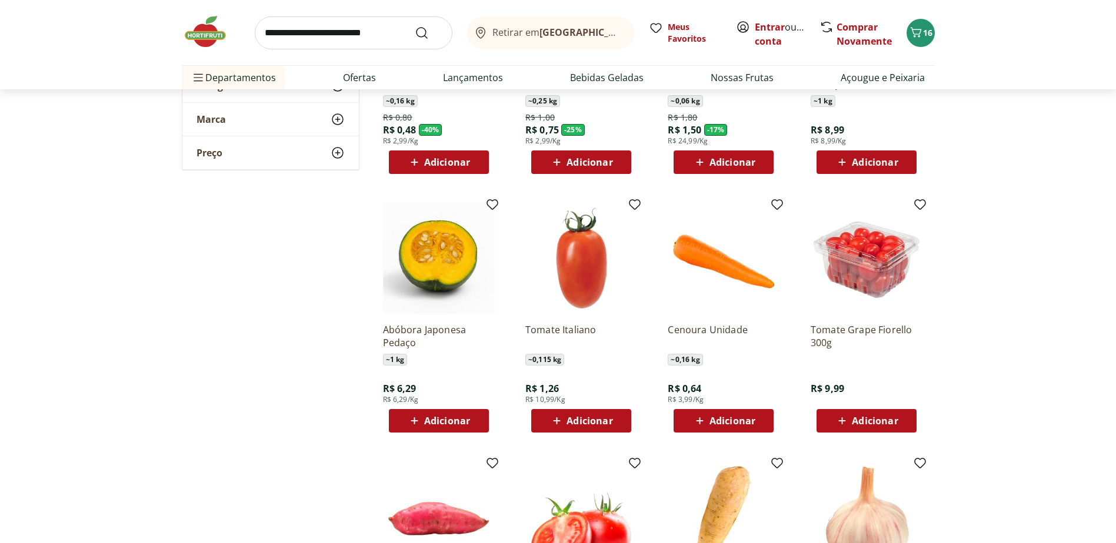
scroll to position [294, 0]
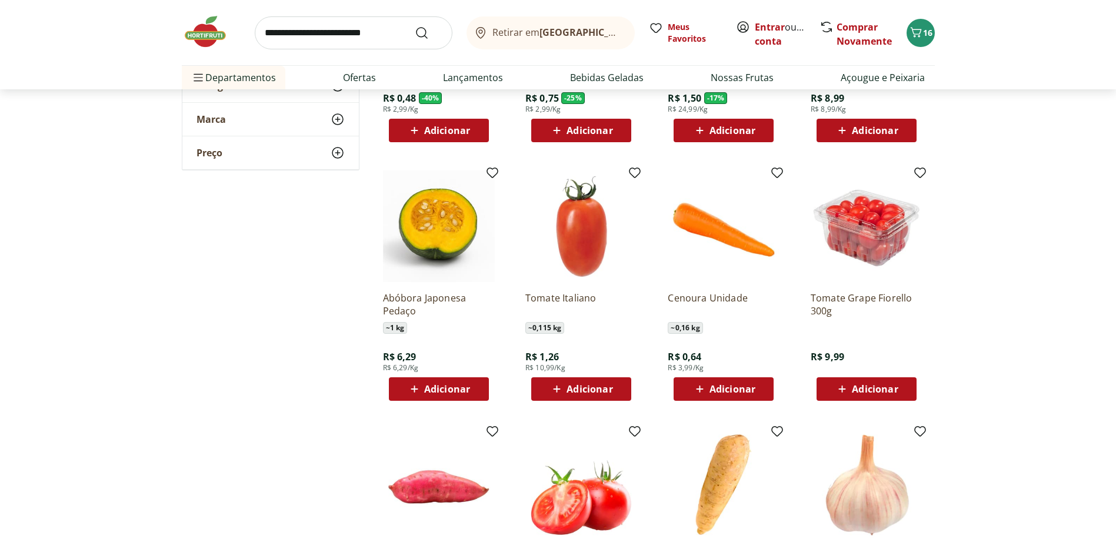
click at [730, 385] on span "Adicionar" at bounding box center [732, 389] width 46 height 9
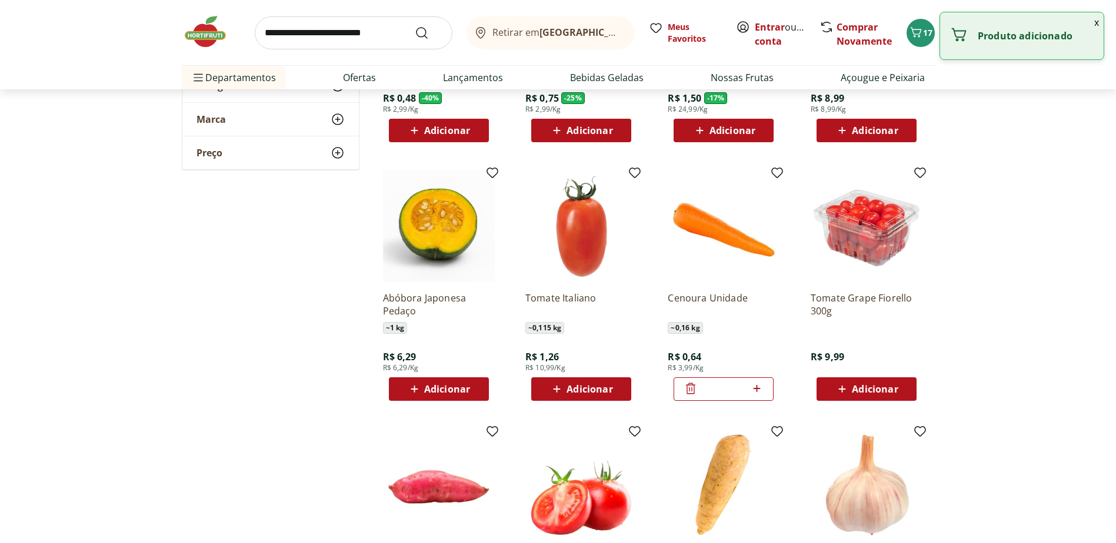
click at [756, 388] on icon at bounding box center [756, 389] width 15 height 14
type input "*"
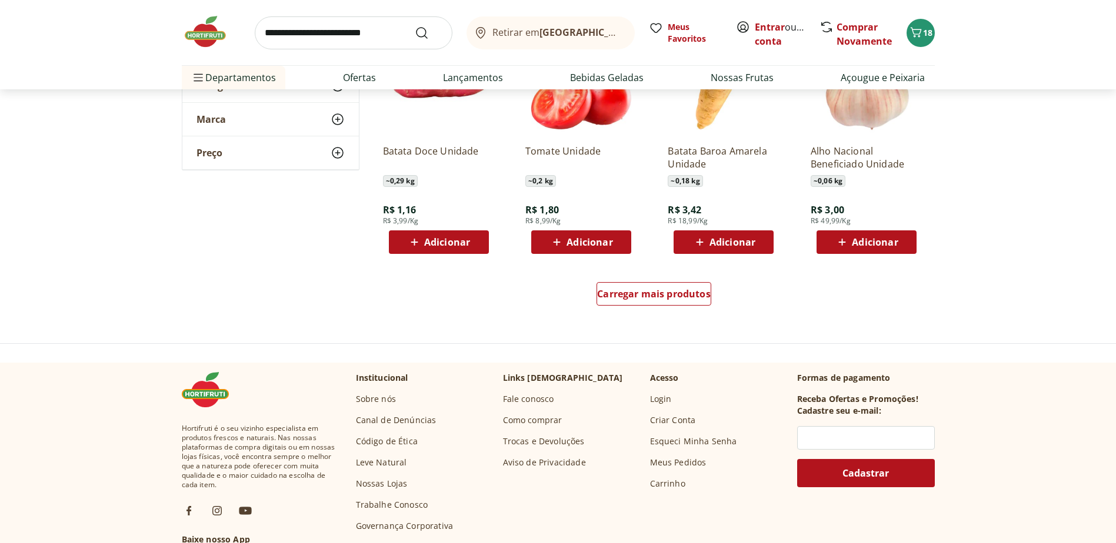
scroll to position [706, 0]
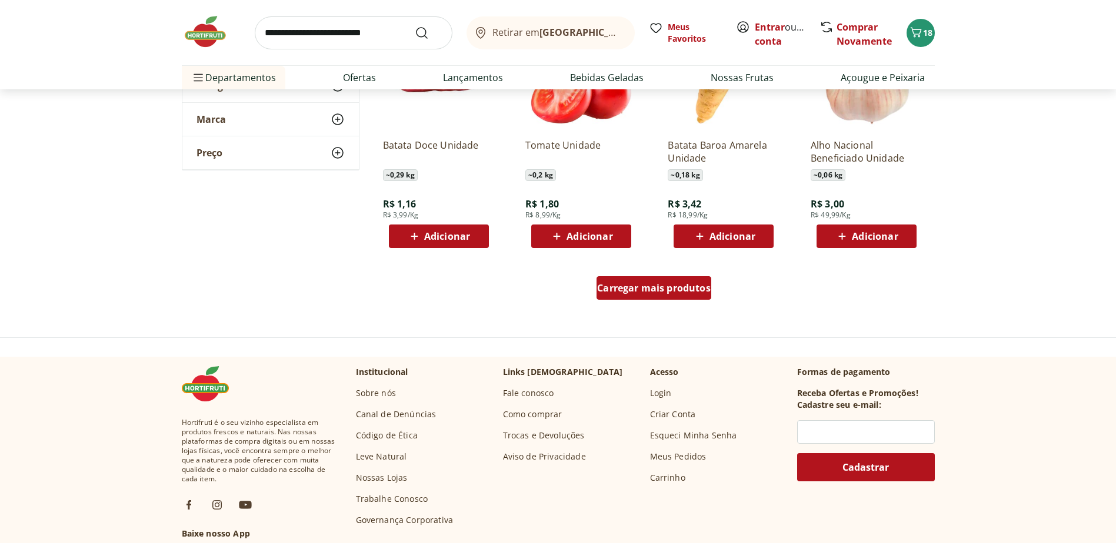
click at [671, 295] on div "Carregar mais produtos" at bounding box center [653, 288] width 115 height 24
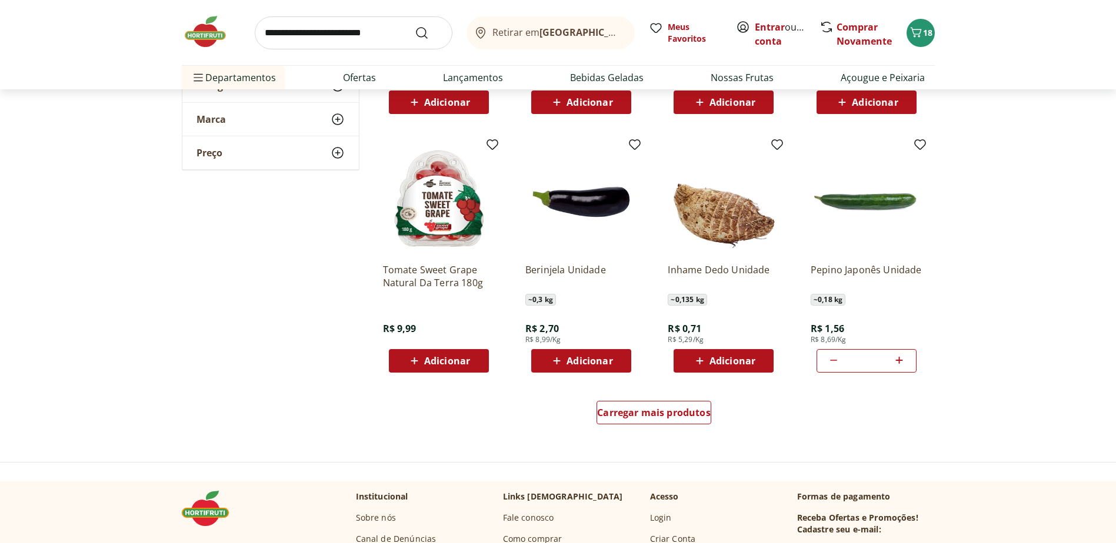
scroll to position [1353, 0]
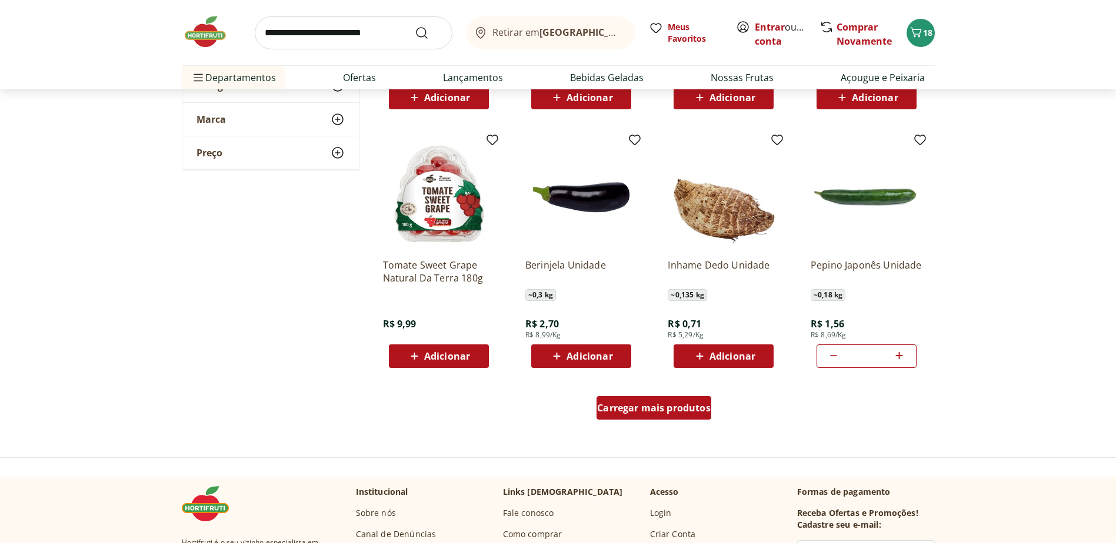
click at [676, 405] on span "Carregar mais produtos" at bounding box center [653, 407] width 113 height 9
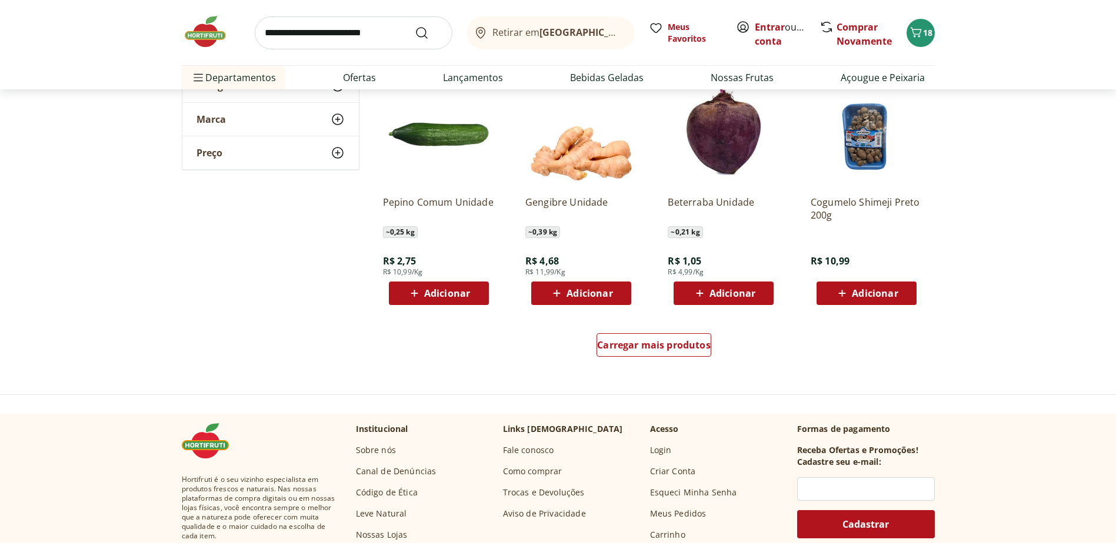
scroll to position [2235, 0]
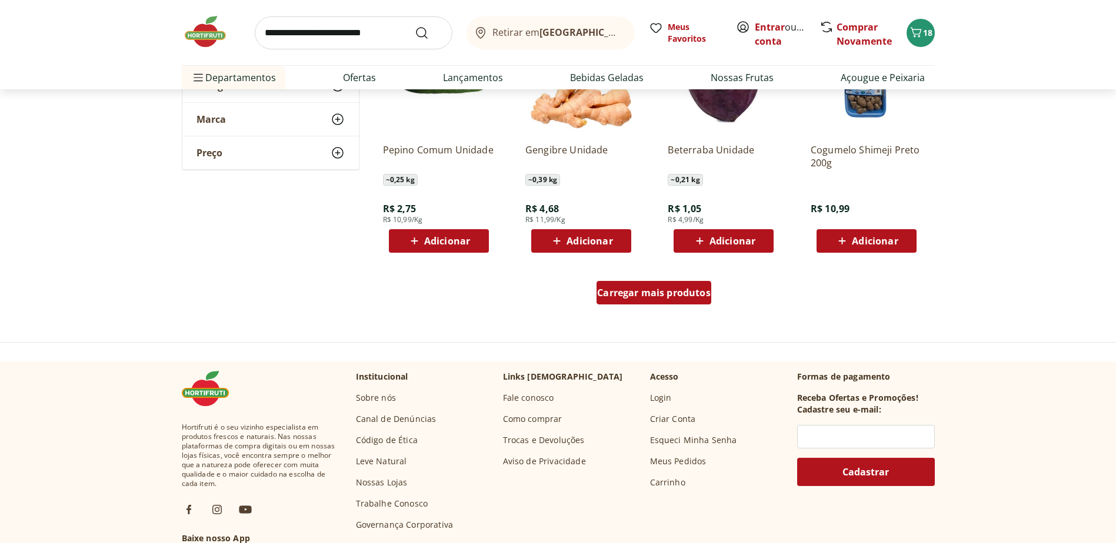
click at [667, 298] on span "Carregar mais produtos" at bounding box center [653, 292] width 113 height 9
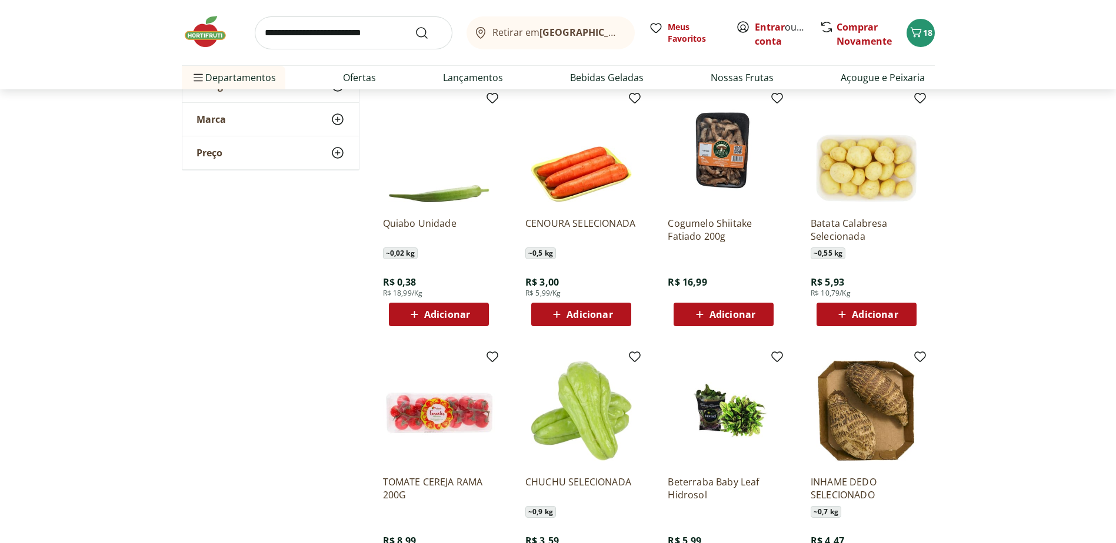
scroll to position [2411, 0]
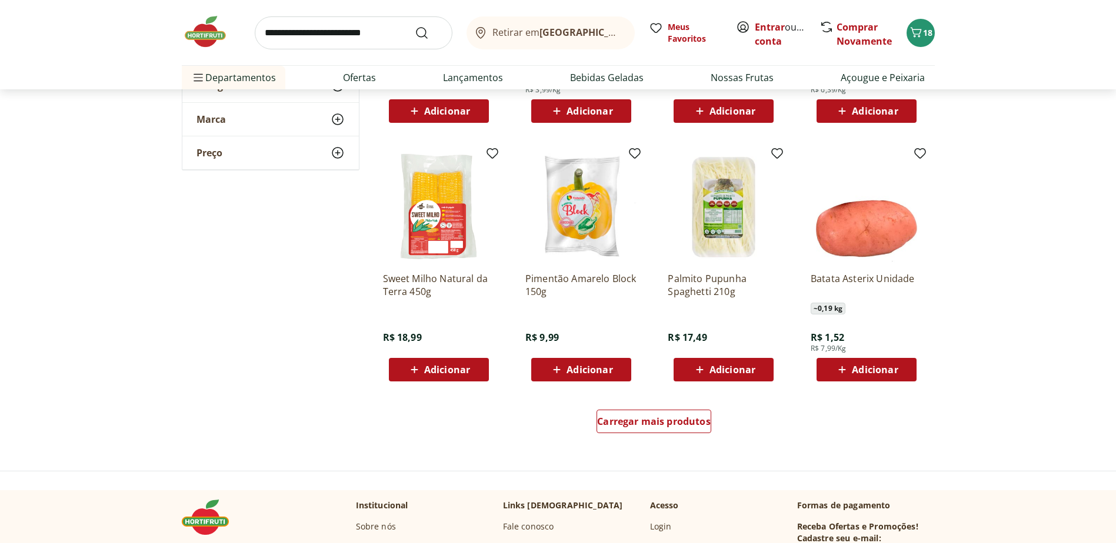
scroll to position [2881, 0]
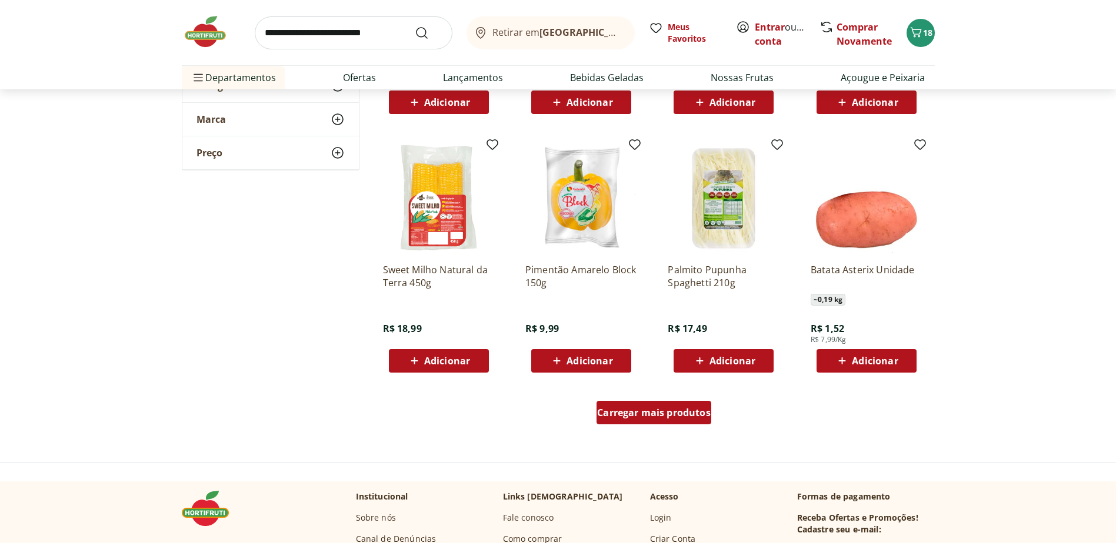
click at [662, 410] on span "Carregar mais produtos" at bounding box center [653, 412] width 113 height 9
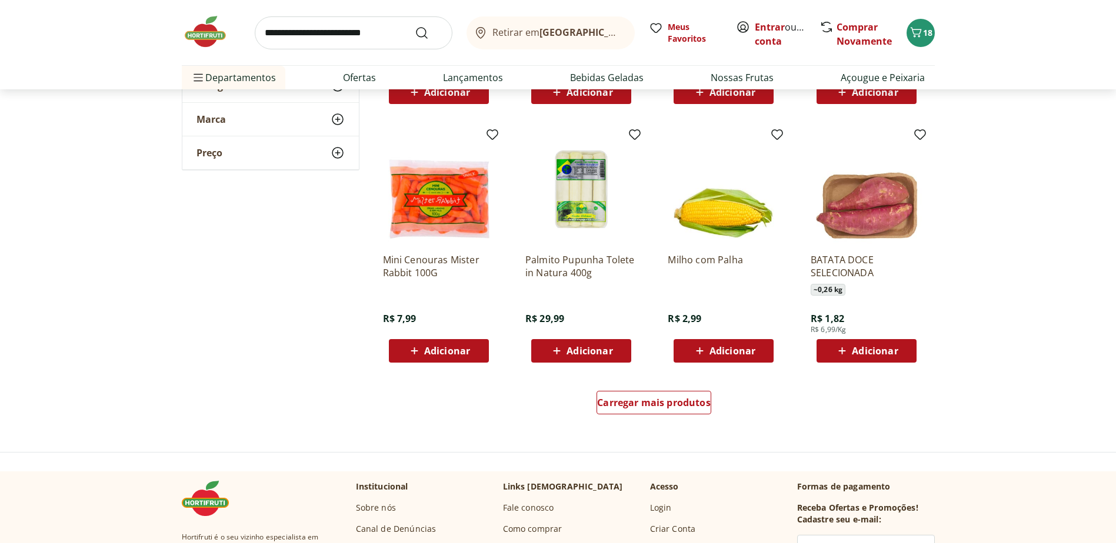
scroll to position [3705, 0]
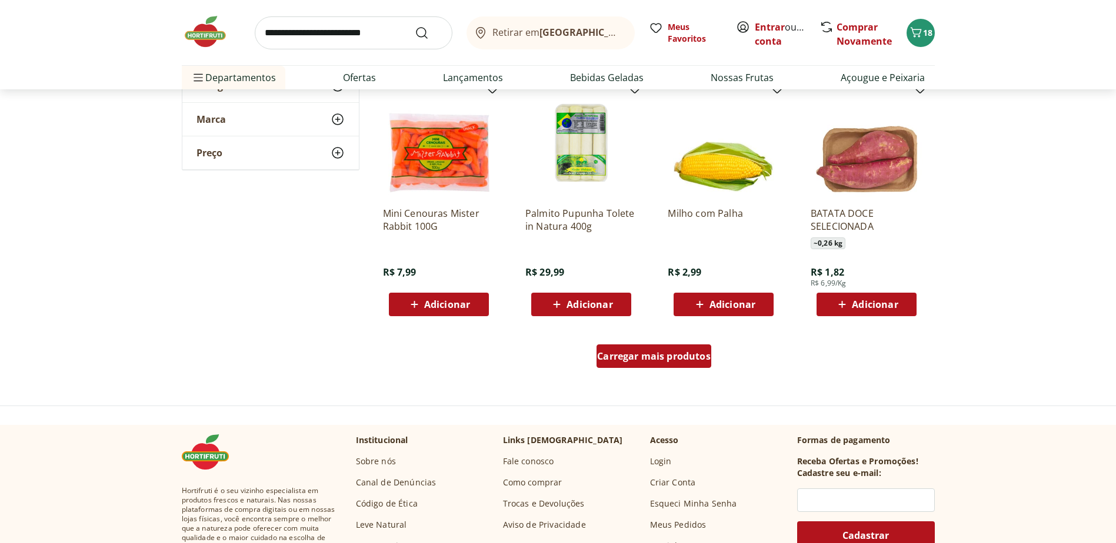
click at [660, 354] on span "Carregar mais produtos" at bounding box center [653, 356] width 113 height 9
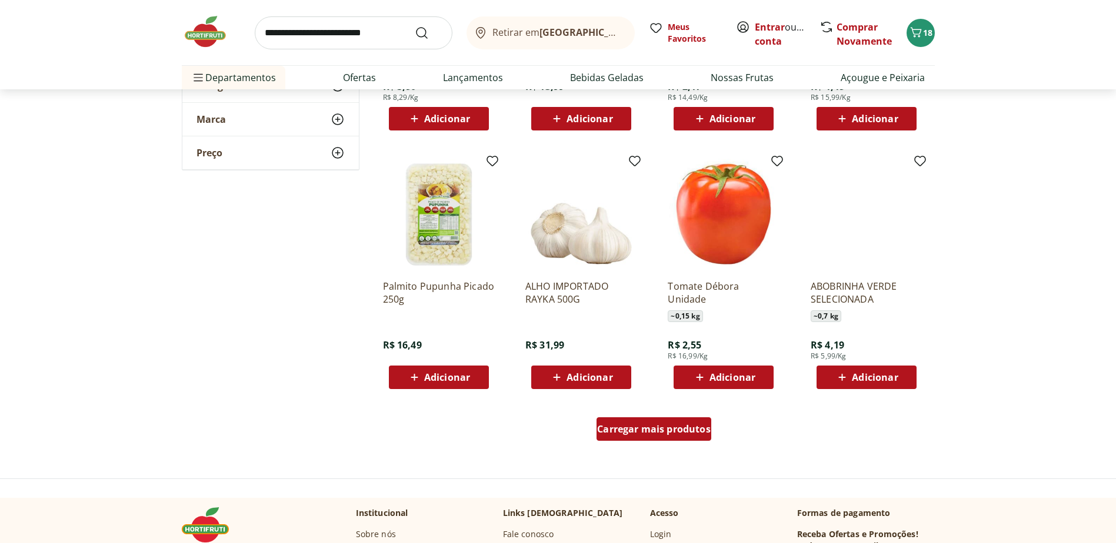
scroll to position [4410, 0]
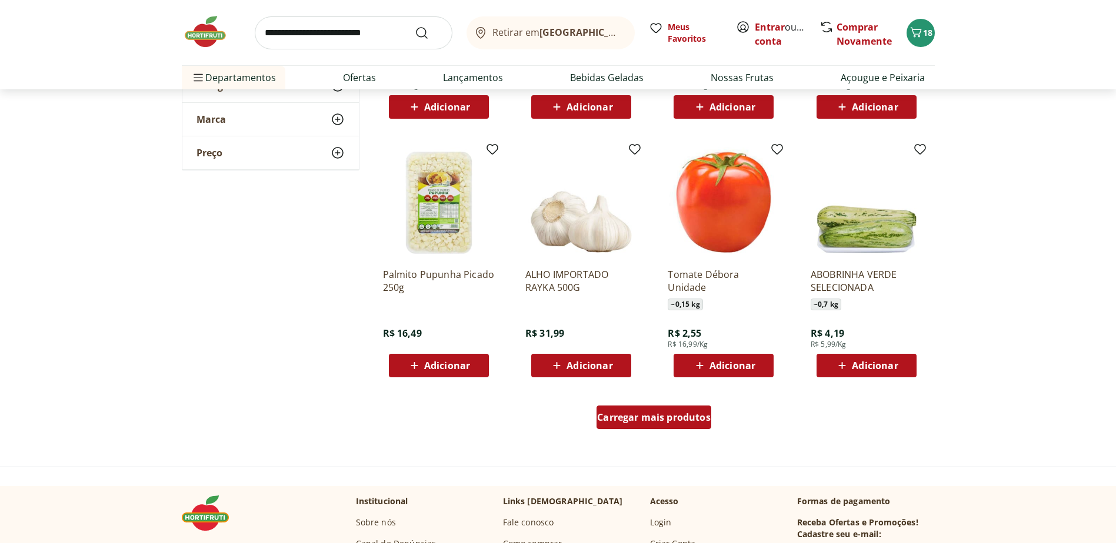
click at [659, 419] on span "Carregar mais produtos" at bounding box center [653, 417] width 113 height 9
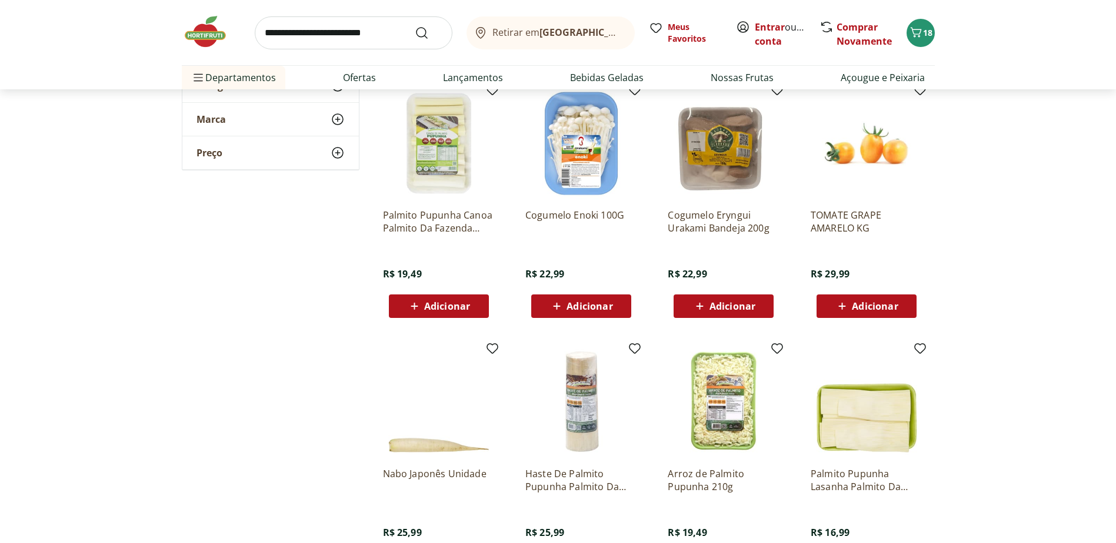
scroll to position [4763, 0]
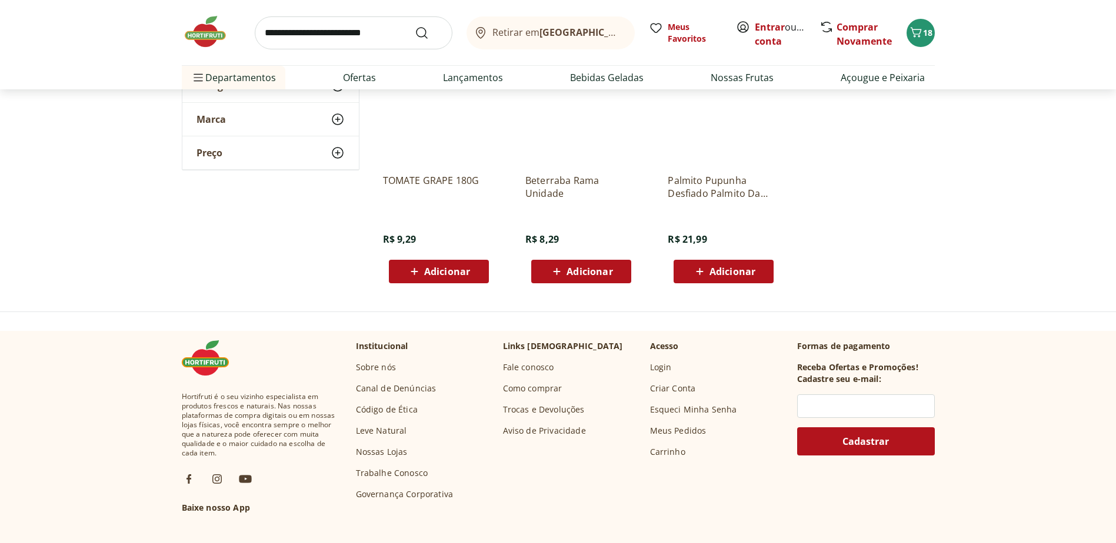
scroll to position [5293, 0]
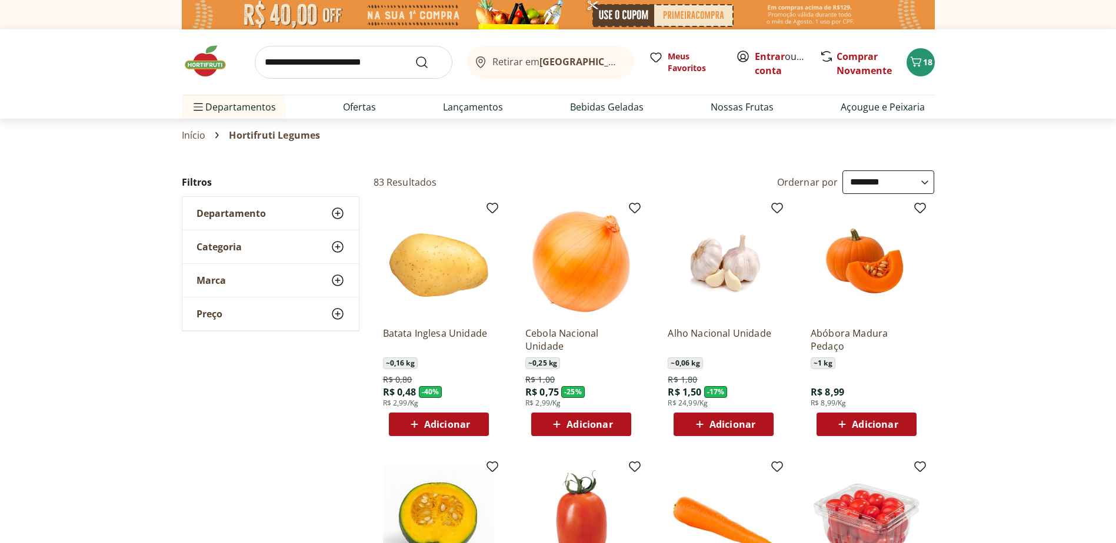
click at [337, 213] on use at bounding box center [337, 213] width 14 height 14
click at [341, 302] on icon at bounding box center [337, 303] width 14 height 14
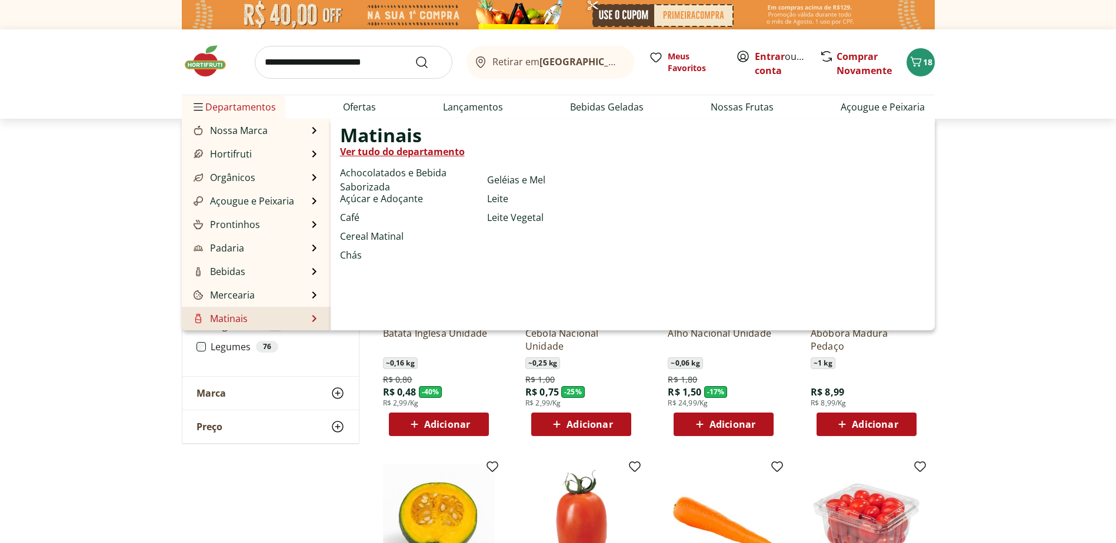
click at [389, 151] on link "Ver tudo do departamento" at bounding box center [402, 152] width 125 height 14
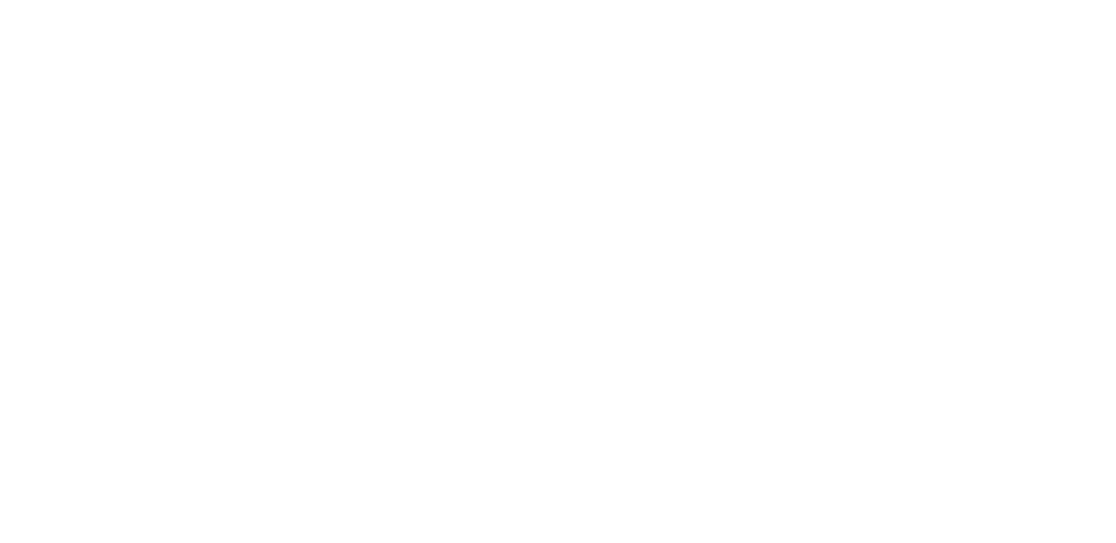
select select "**********"
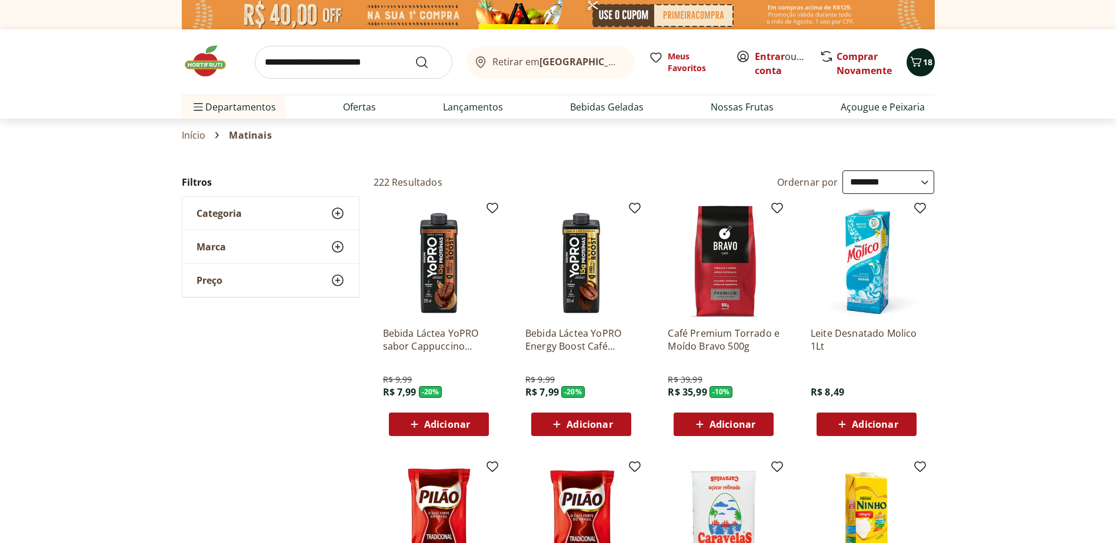
click at [917, 67] on icon "Carrinho" at bounding box center [916, 62] width 14 height 14
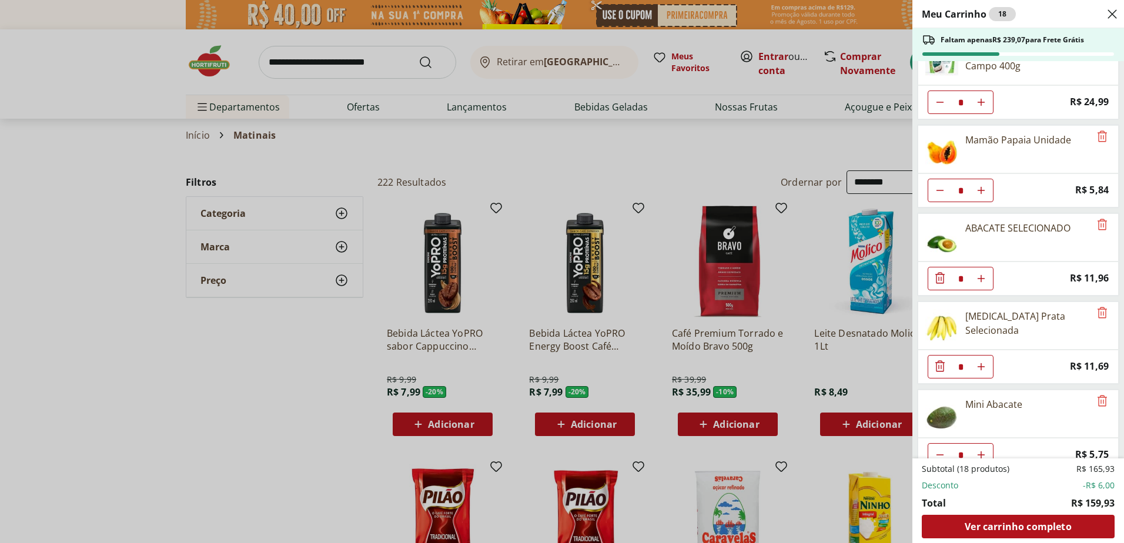
scroll to position [176, 0]
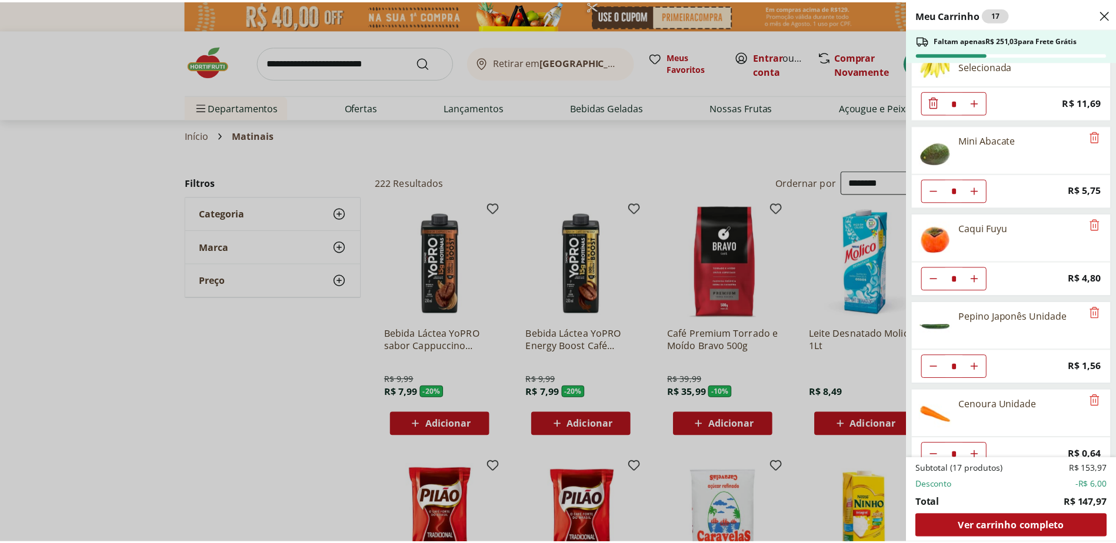
scroll to position [313, 0]
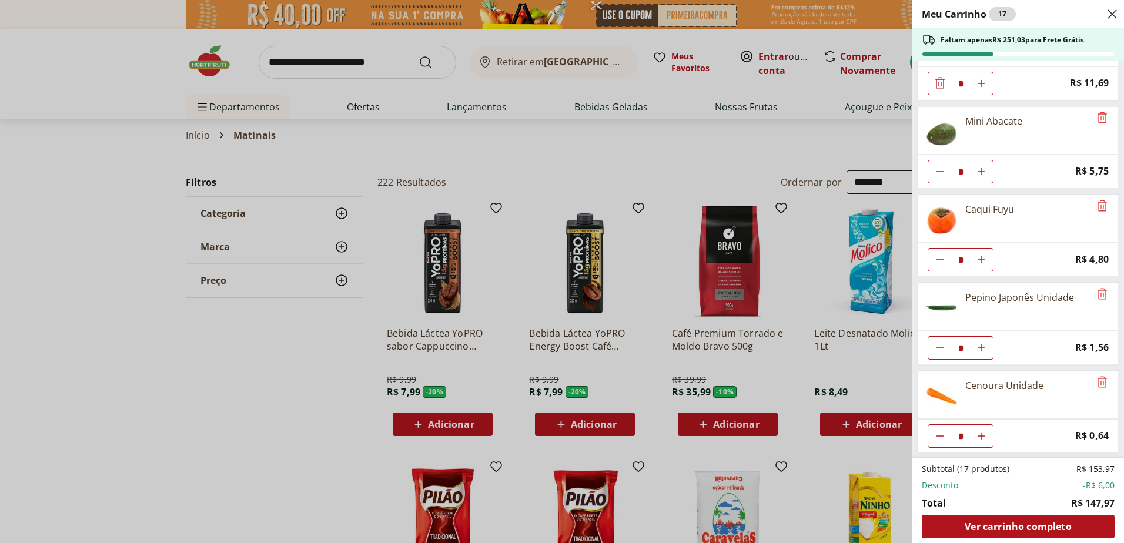
click at [359, 387] on div "Meu Carrinho 17 Faltam apenas R$ 251,03 para Frete Grátis Bife de Filé Mignon *…" at bounding box center [562, 271] width 1124 height 543
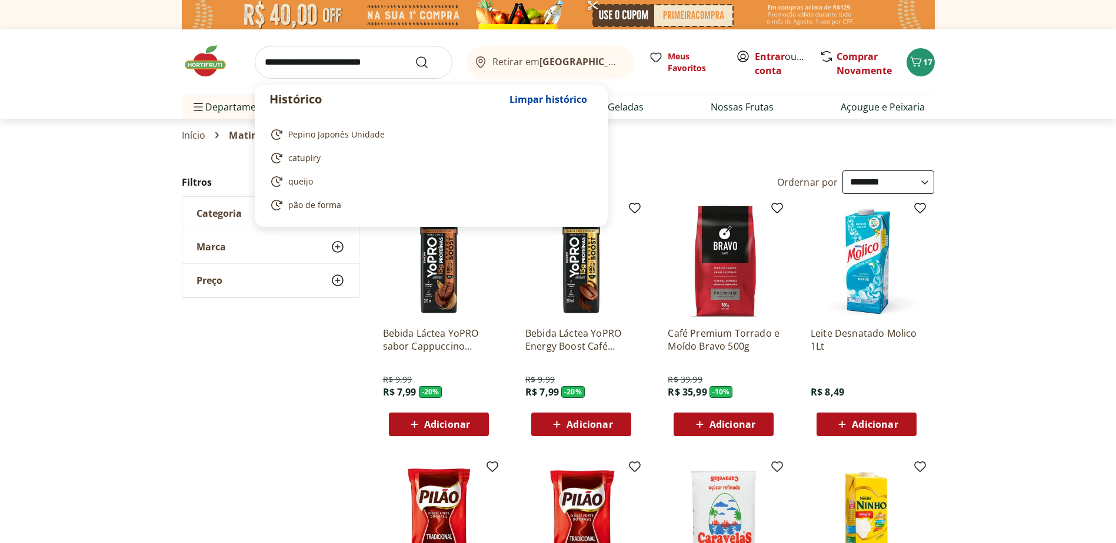
click at [299, 64] on input "search" at bounding box center [354, 62] width 198 height 33
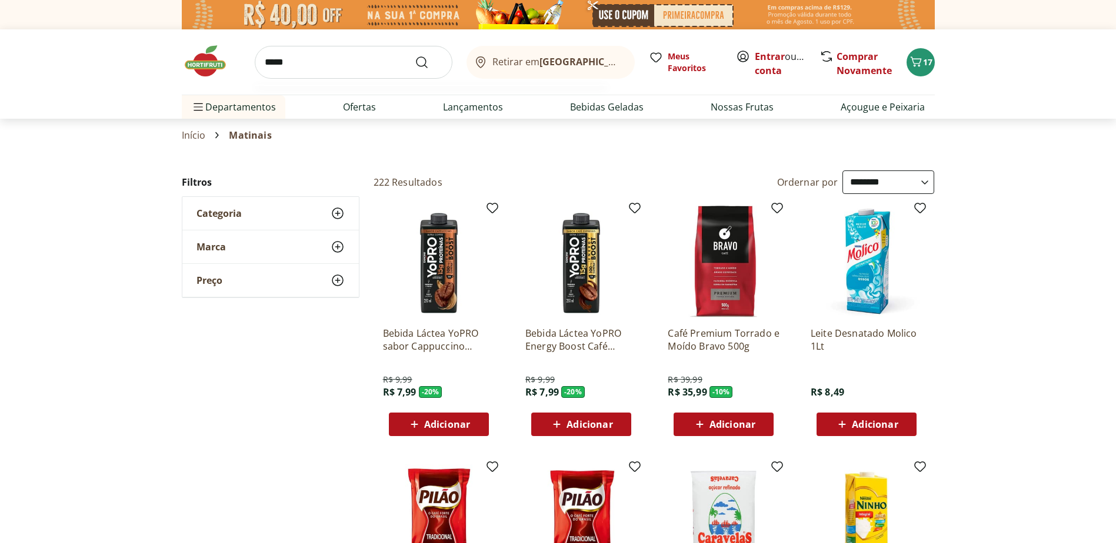
type input "*****"
click at [415, 55] on button "Submit Search" at bounding box center [429, 62] width 28 height 14
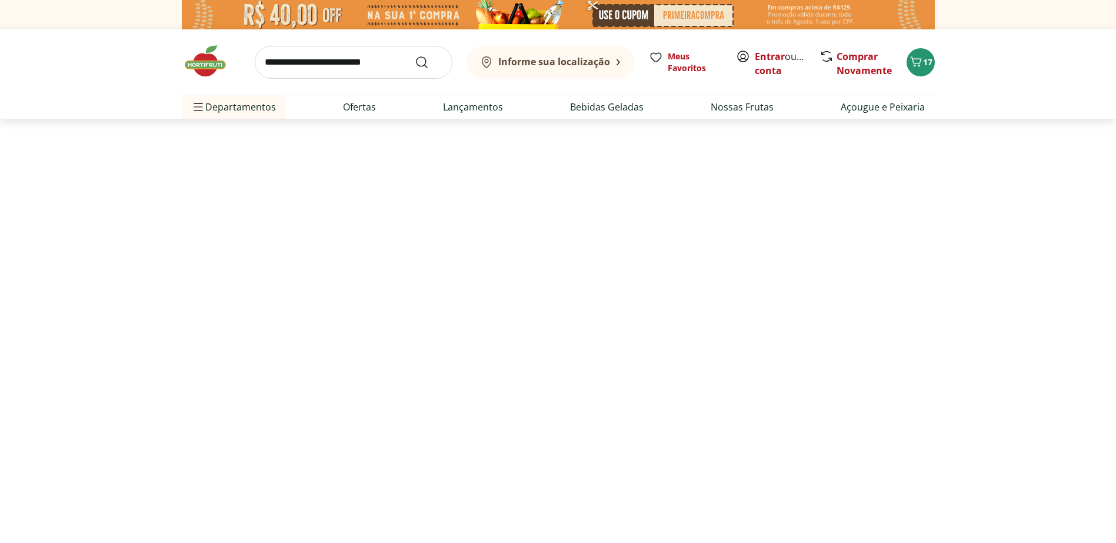
select select "**********"
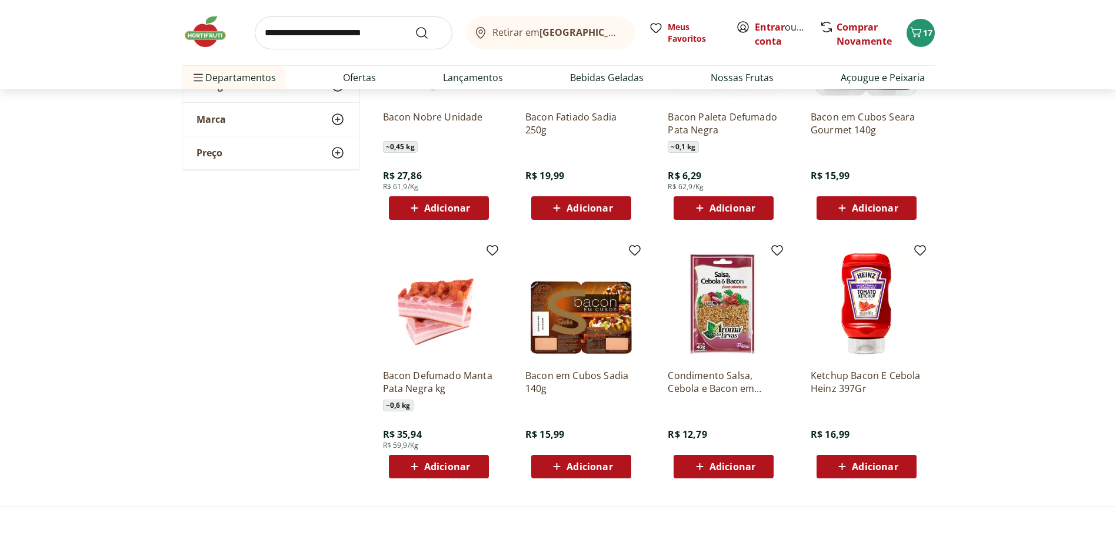
scroll to position [294, 0]
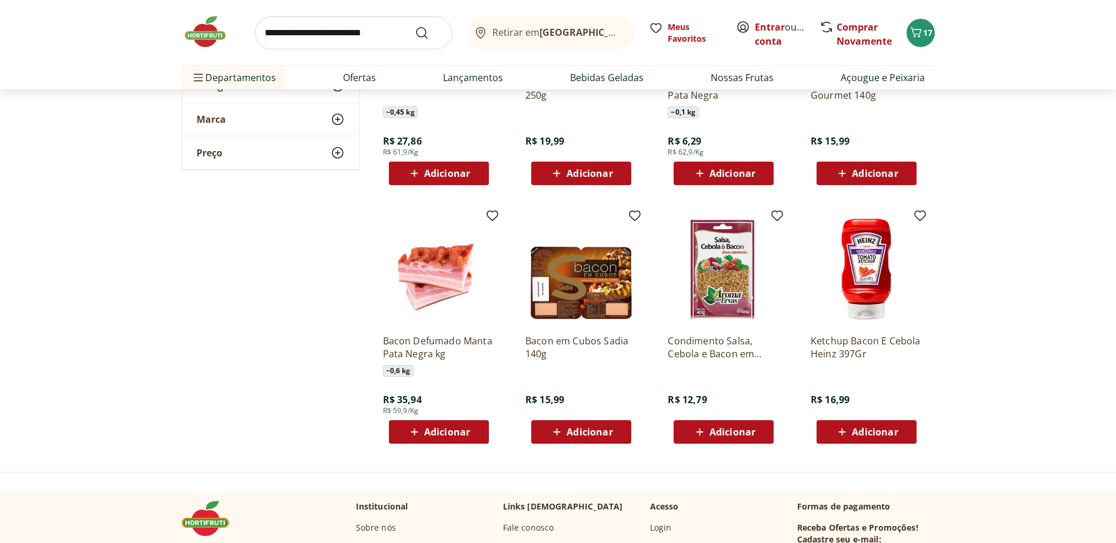
click at [578, 428] on span "Adicionar" at bounding box center [589, 432] width 46 height 9
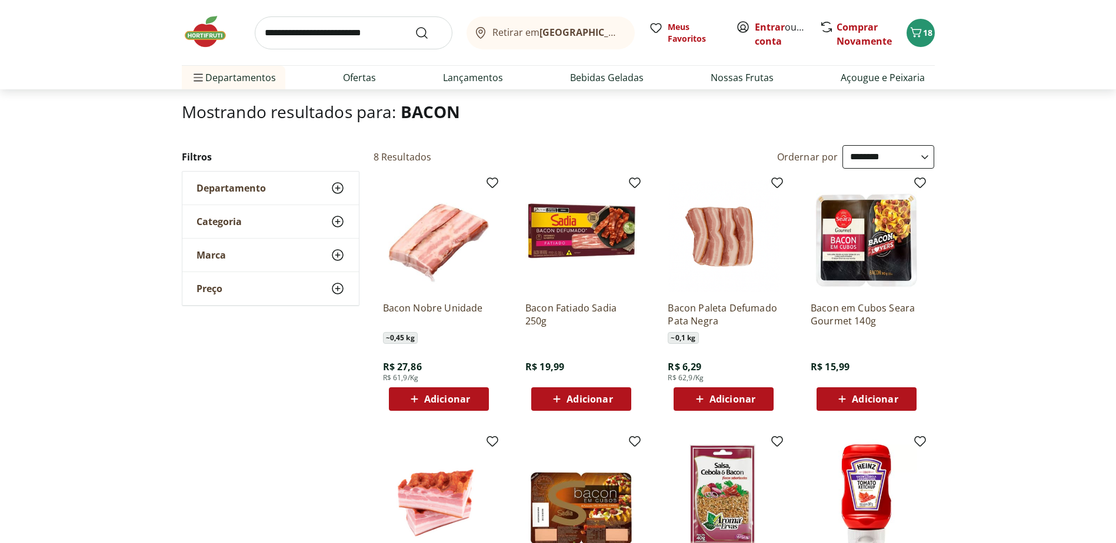
scroll to position [0, 0]
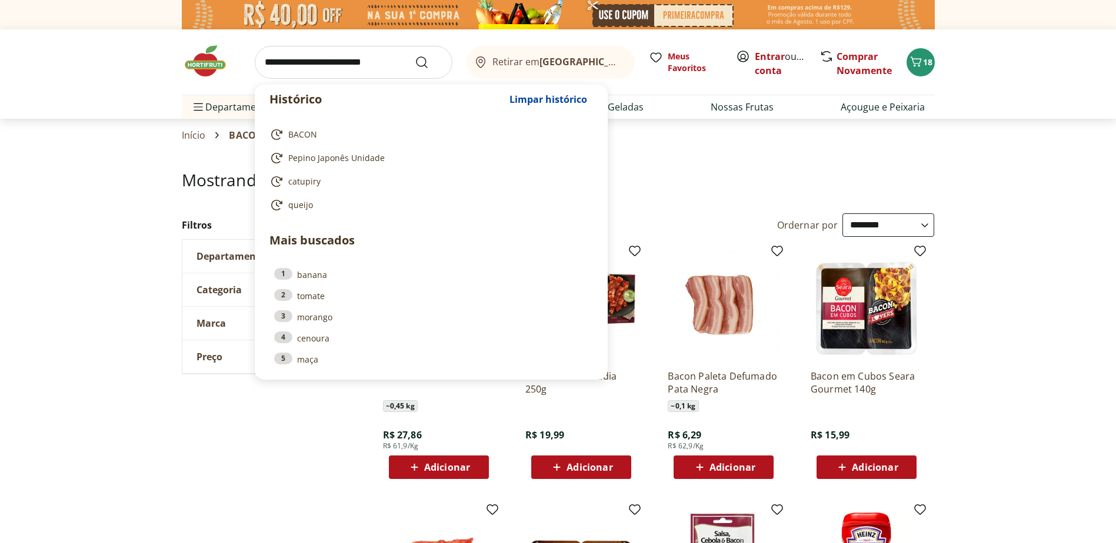
click at [268, 59] on input "search" at bounding box center [354, 62] width 198 height 33
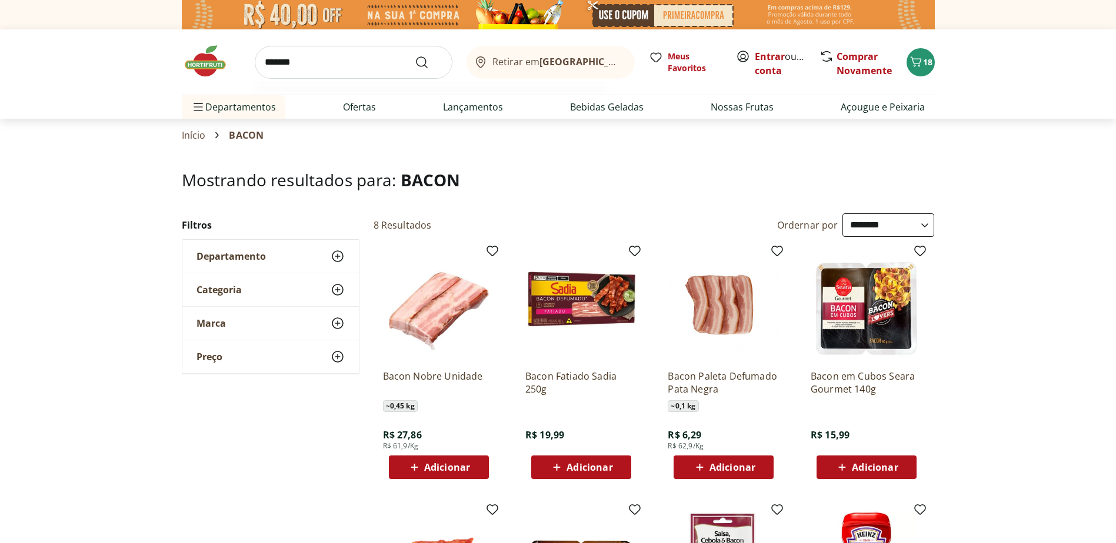
type input "*******"
click at [415, 55] on button "Submit Search" at bounding box center [429, 62] width 28 height 14
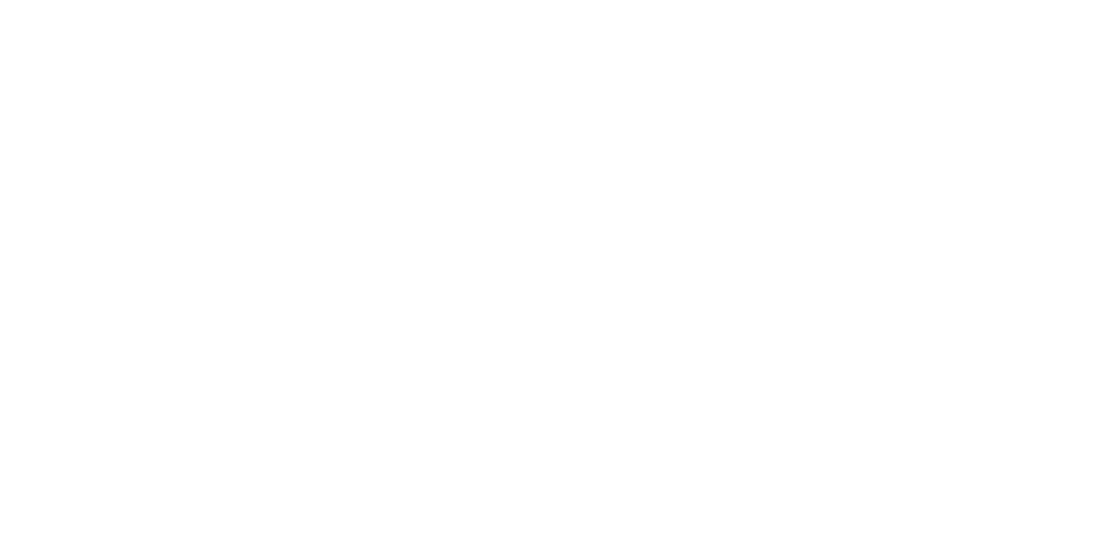
select select "**********"
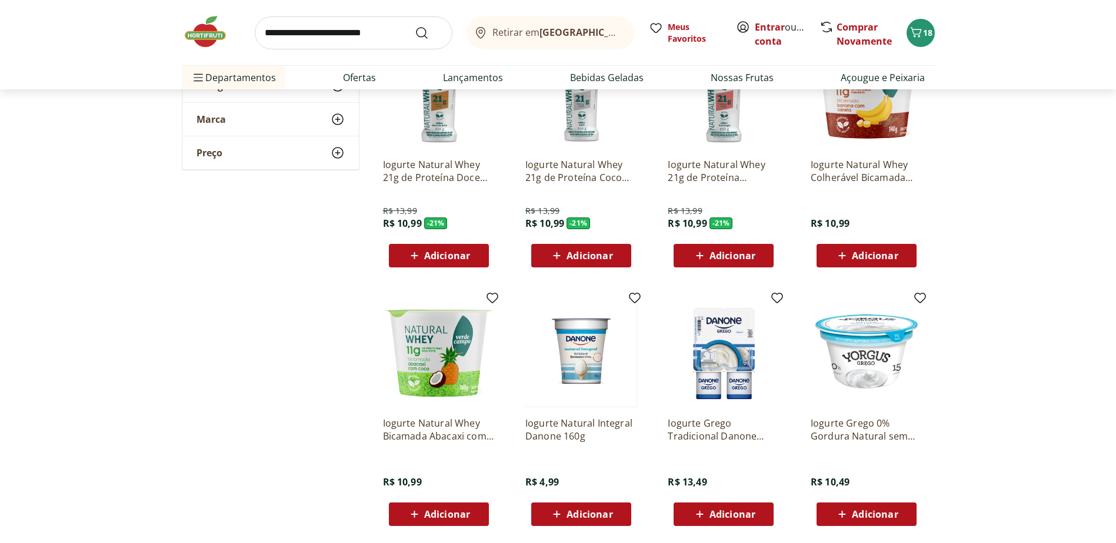
scroll to position [235, 0]
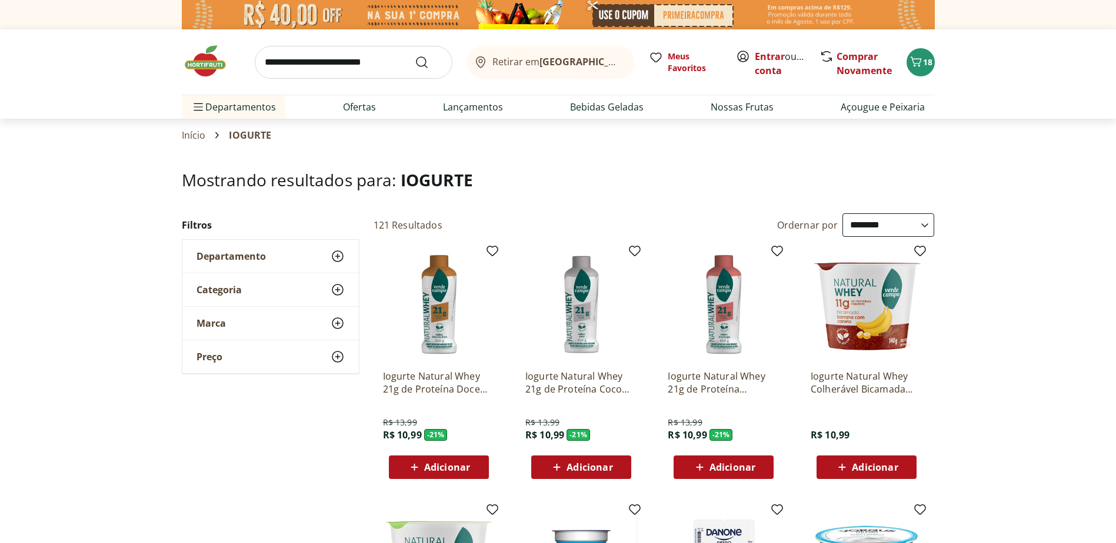
select select "**********"
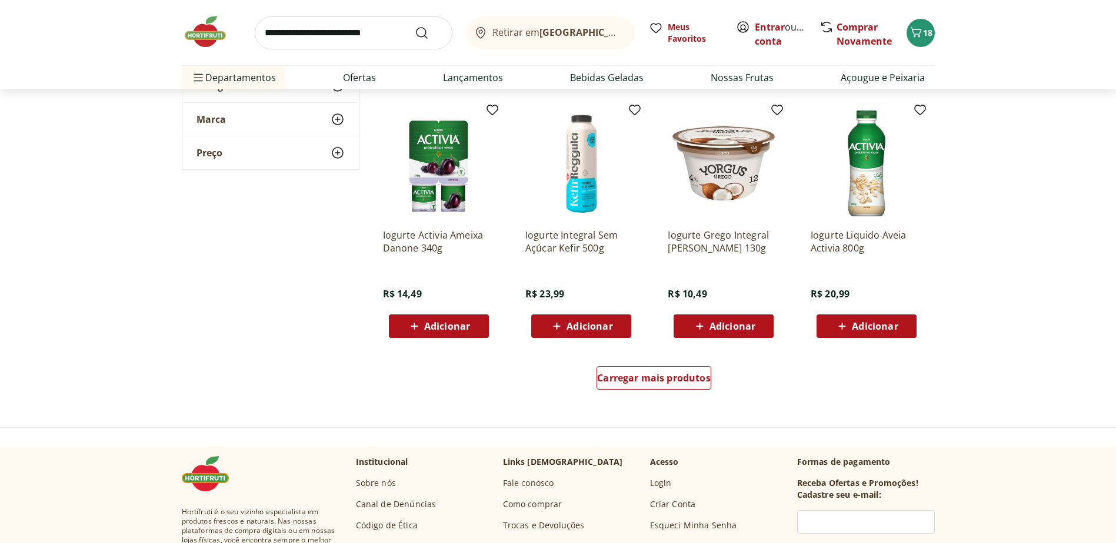
scroll to position [706, 0]
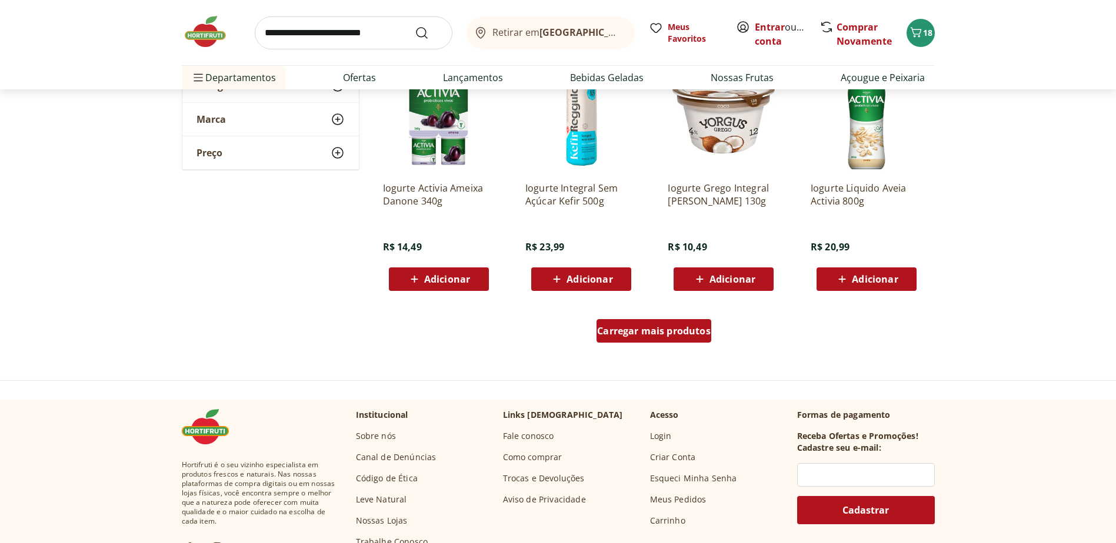
click at [660, 333] on span "Carregar mais produtos" at bounding box center [653, 330] width 113 height 9
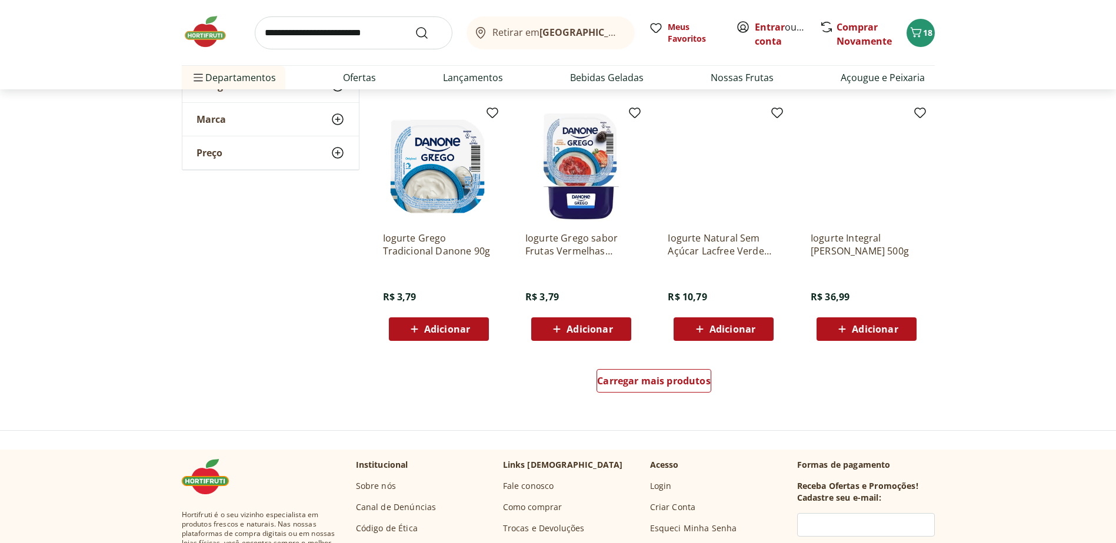
scroll to position [1529, 0]
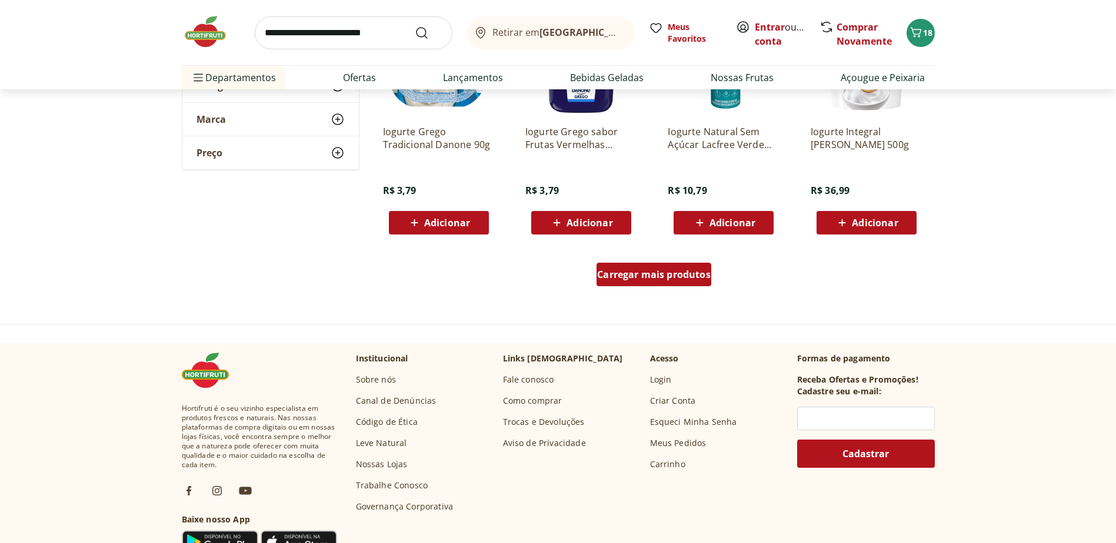
click at [663, 272] on span "Carregar mais produtos" at bounding box center [653, 274] width 113 height 9
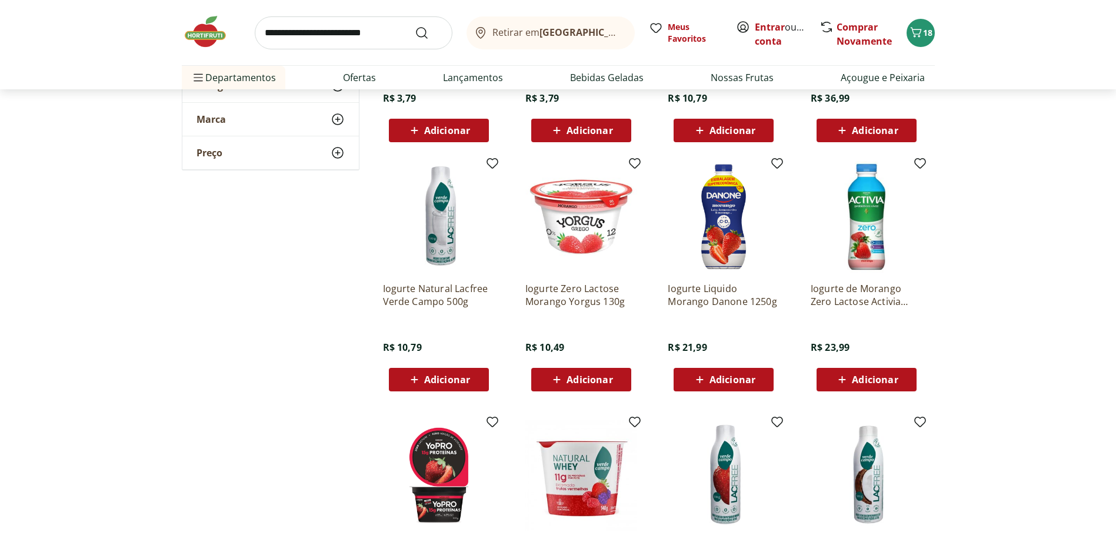
scroll to position [1705, 0]
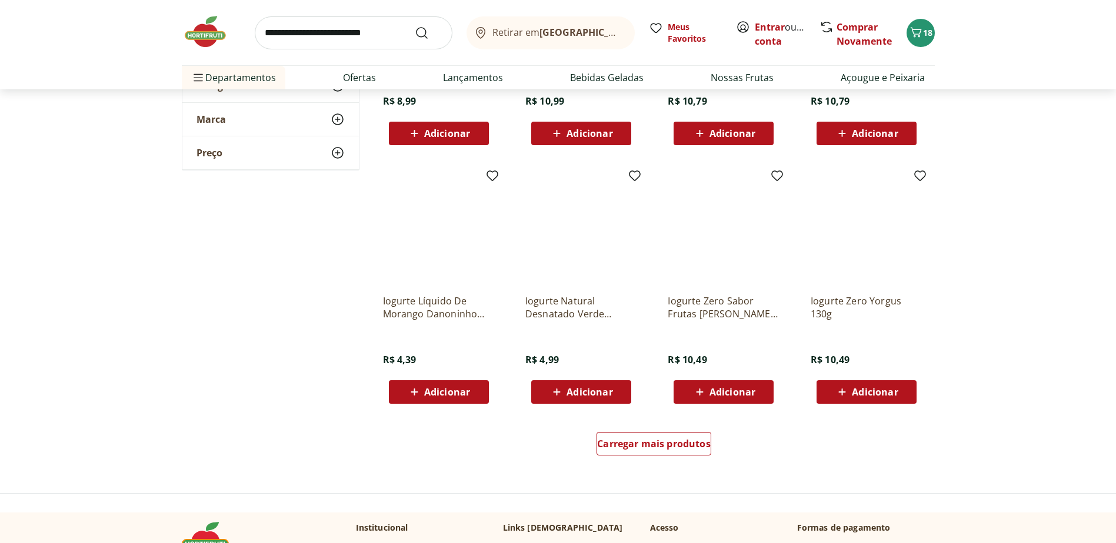
scroll to position [2411, 0]
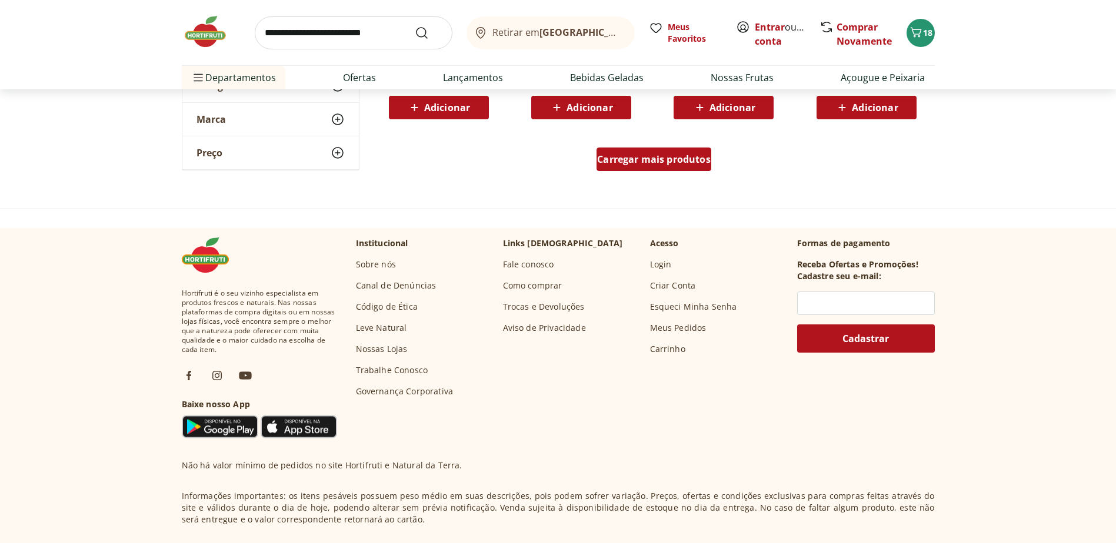
click at [652, 161] on span "Carregar mais produtos" at bounding box center [653, 159] width 113 height 9
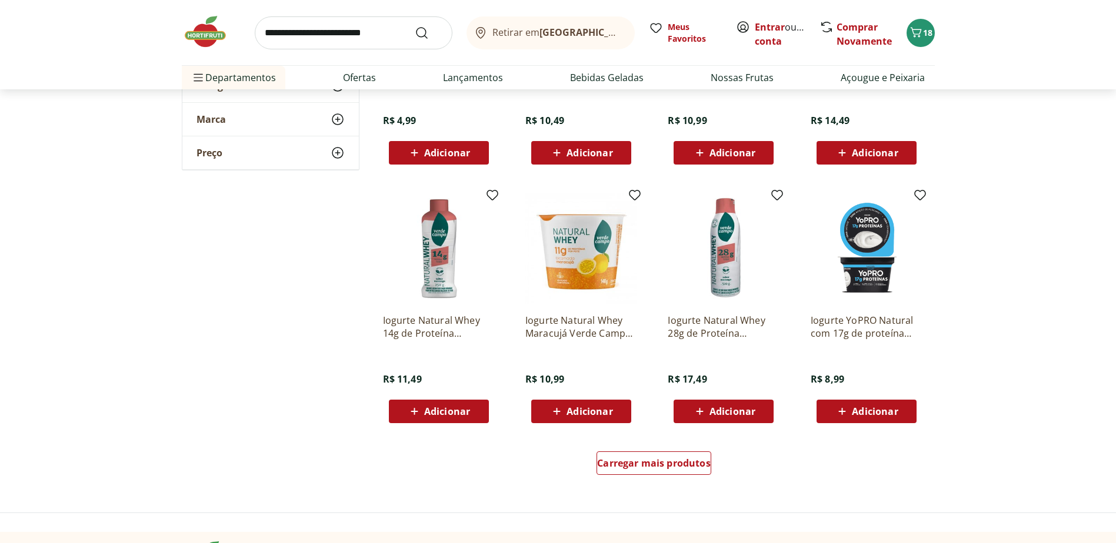
scroll to position [2881, 0]
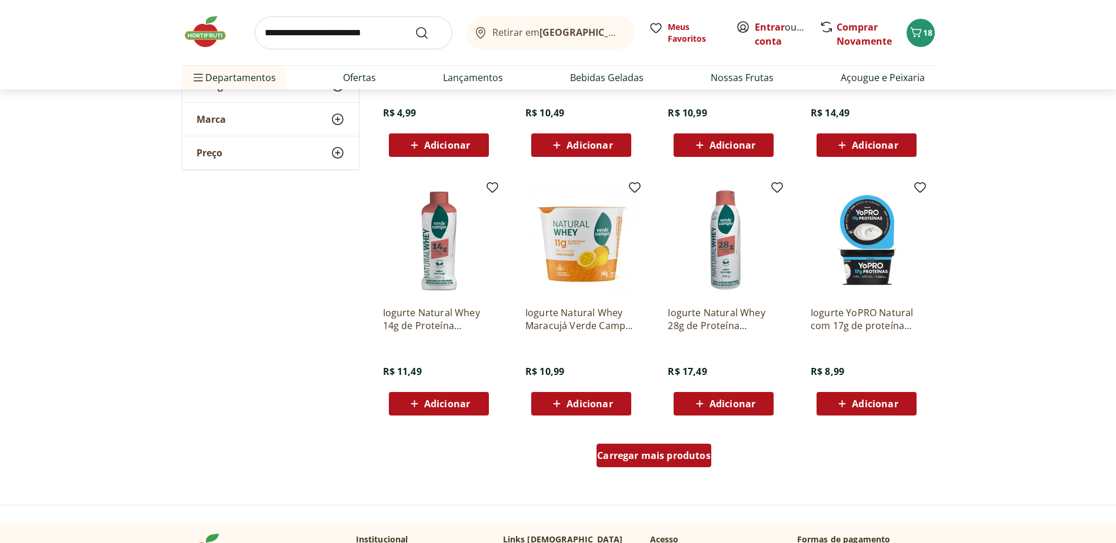
click at [633, 458] on span "Carregar mais produtos" at bounding box center [653, 455] width 113 height 9
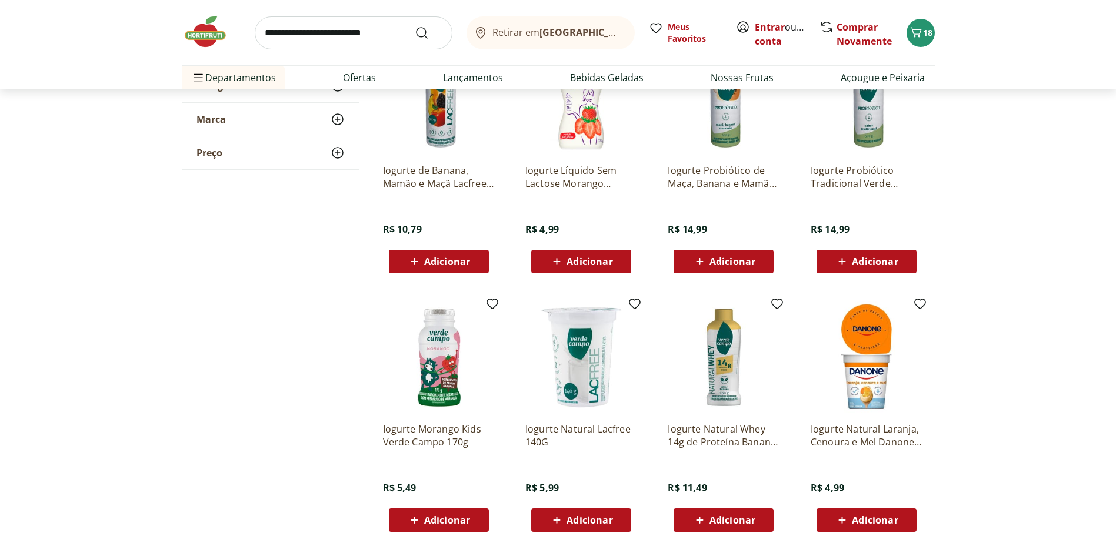
scroll to position [3293, 0]
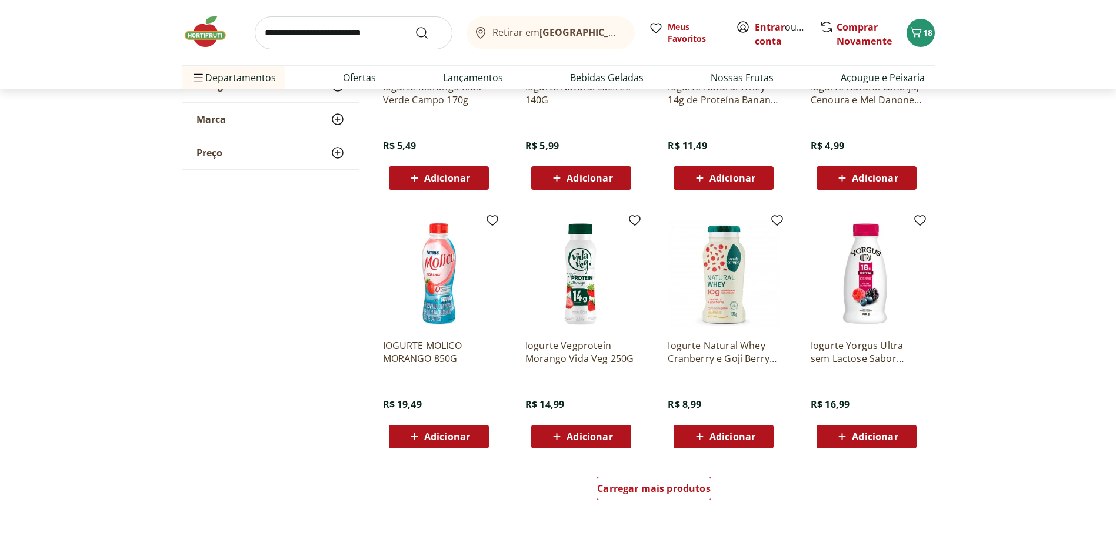
scroll to position [3646, 0]
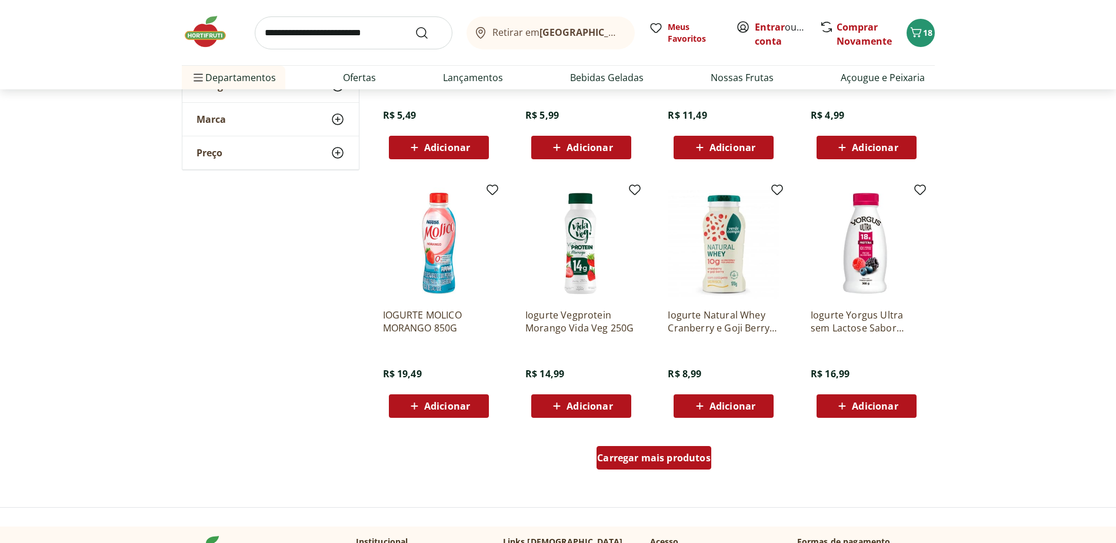
click at [689, 460] on span "Carregar mais produtos" at bounding box center [653, 457] width 113 height 9
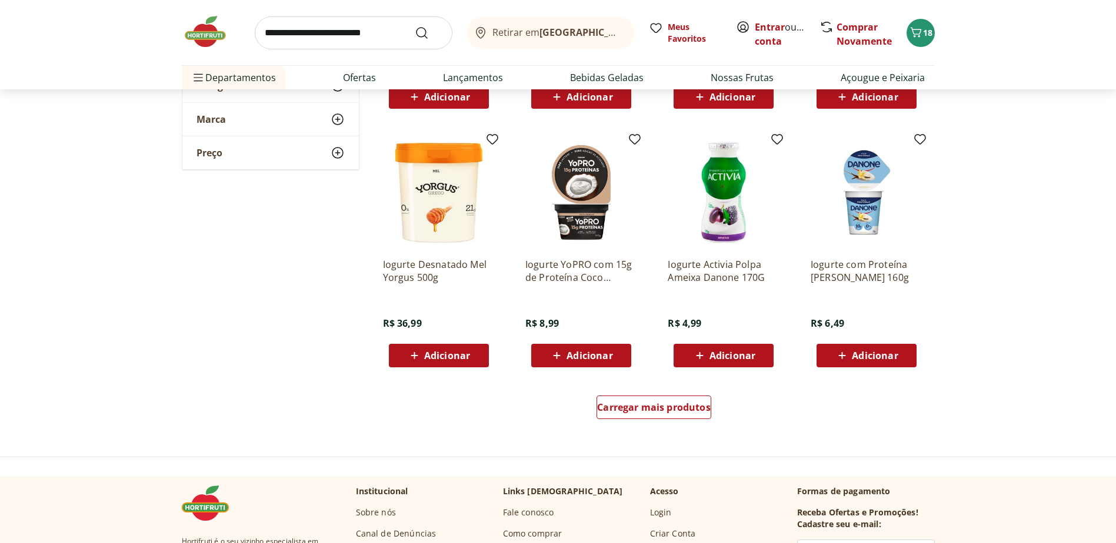
scroll to position [4528, 0]
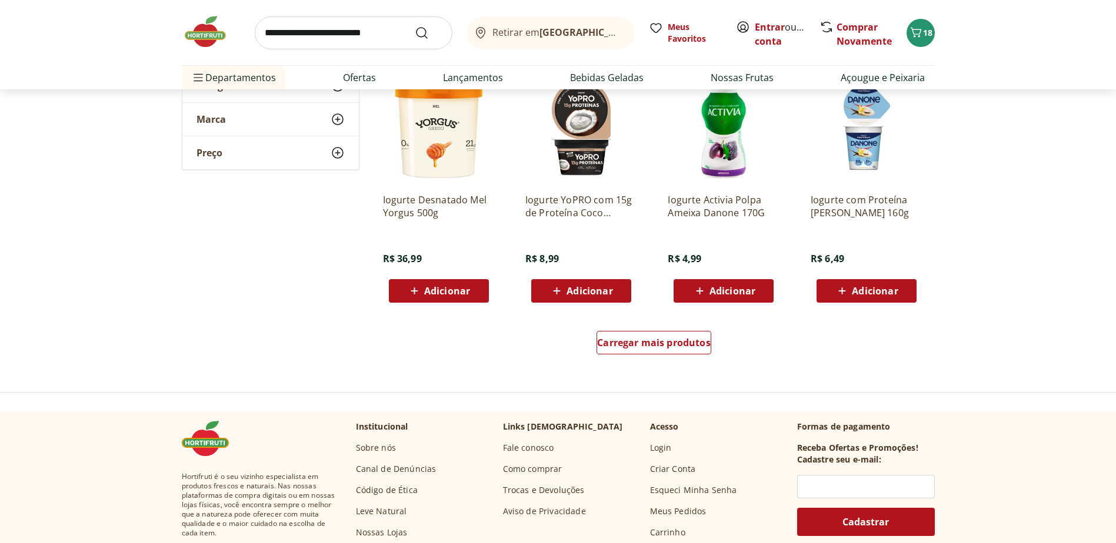
click at [433, 153] on img at bounding box center [439, 128] width 112 height 112
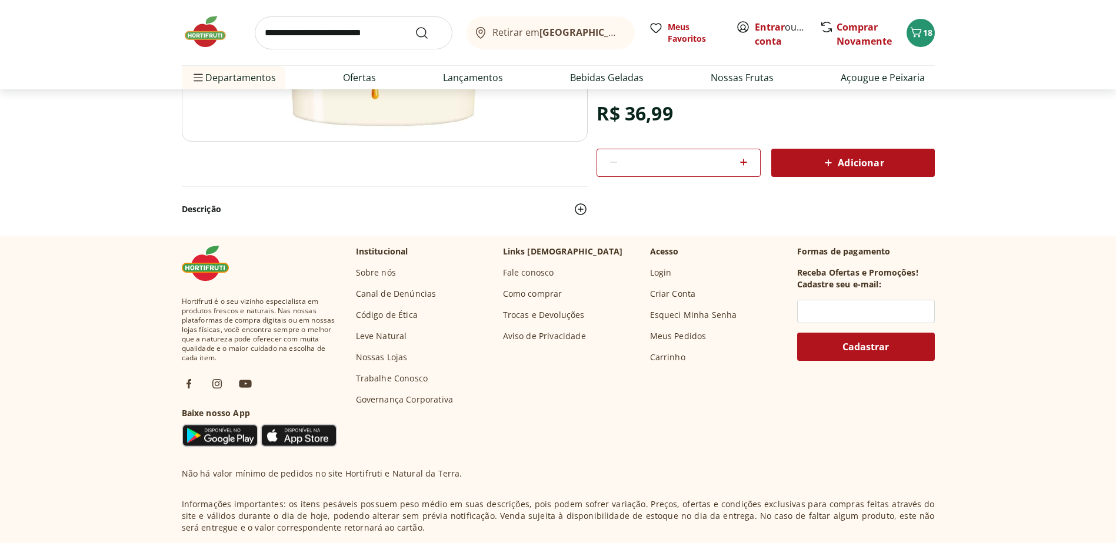
scroll to position [59, 0]
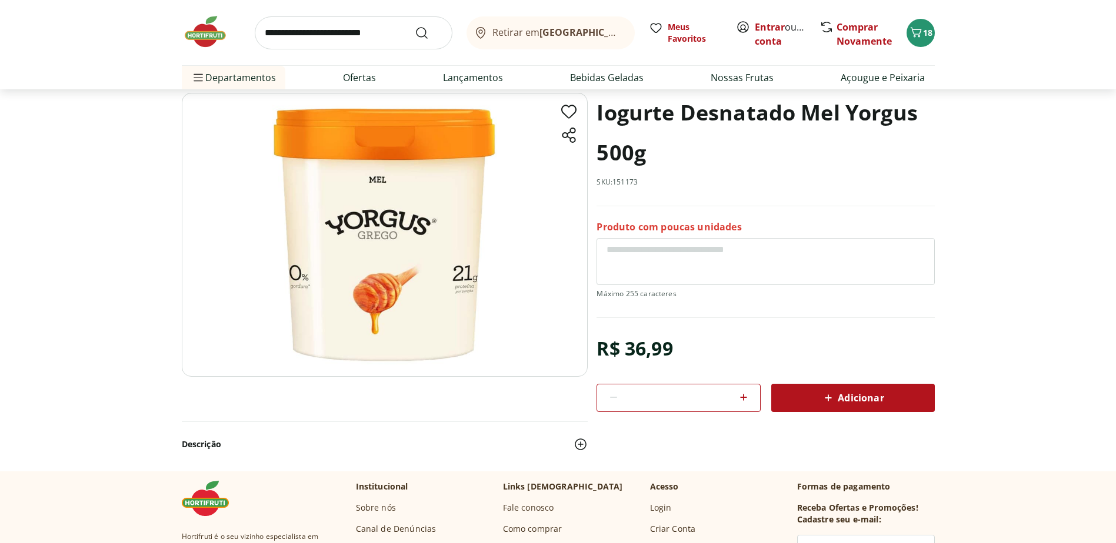
scroll to position [3328, 0]
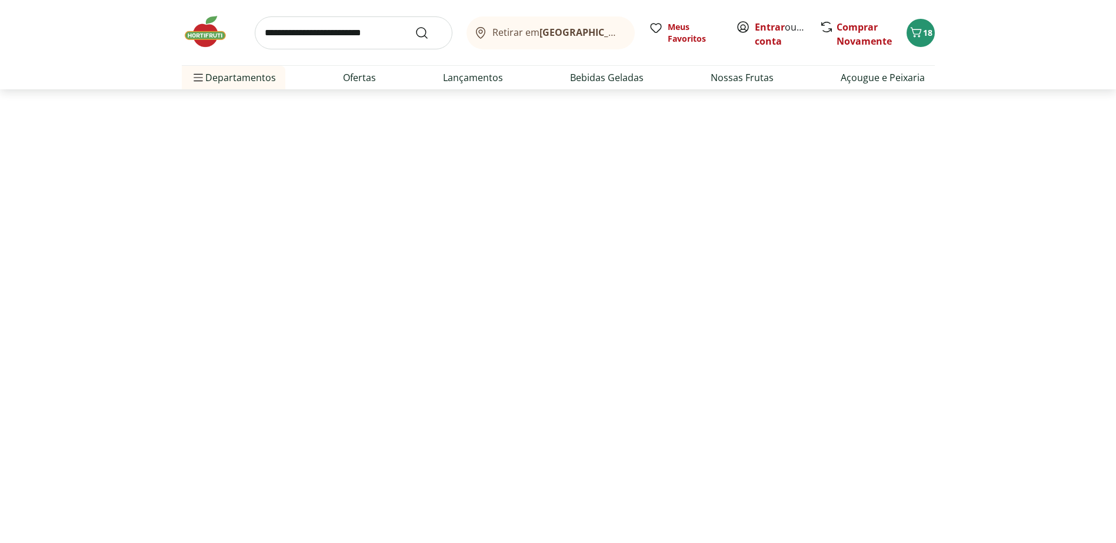
select select "**********"
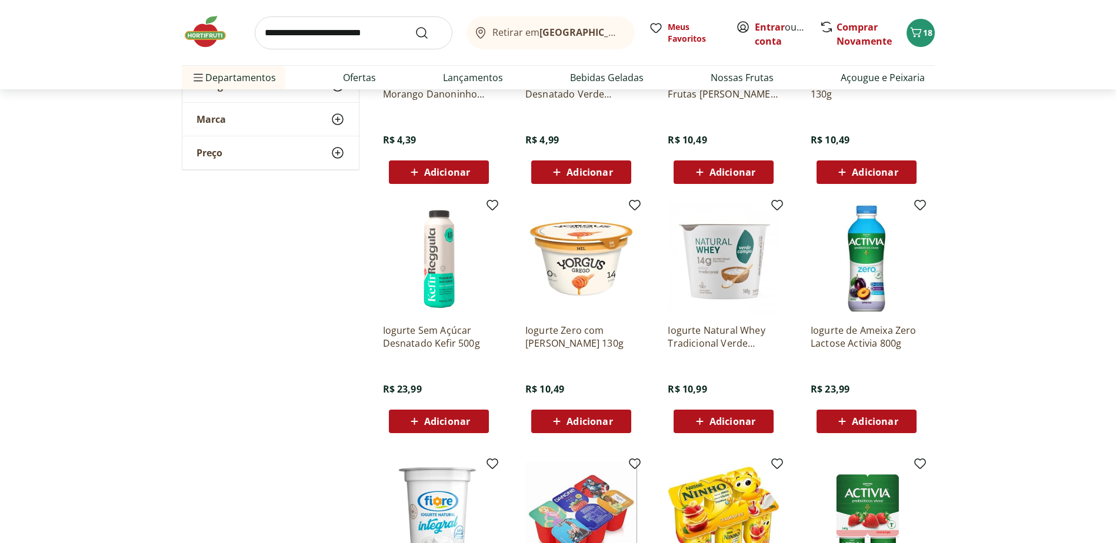
scroll to position [5093, 0]
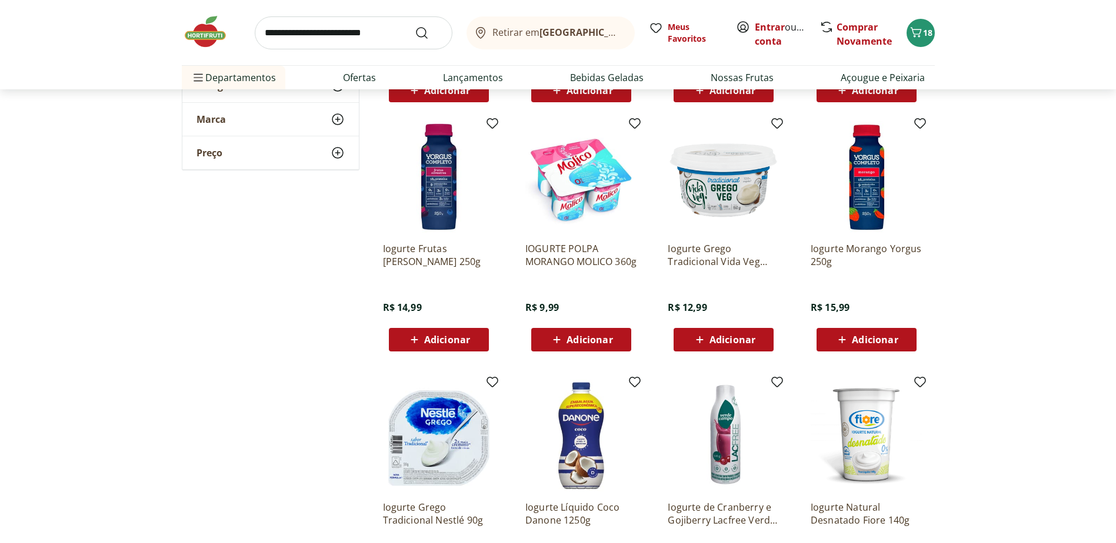
scroll to position [6386, 0]
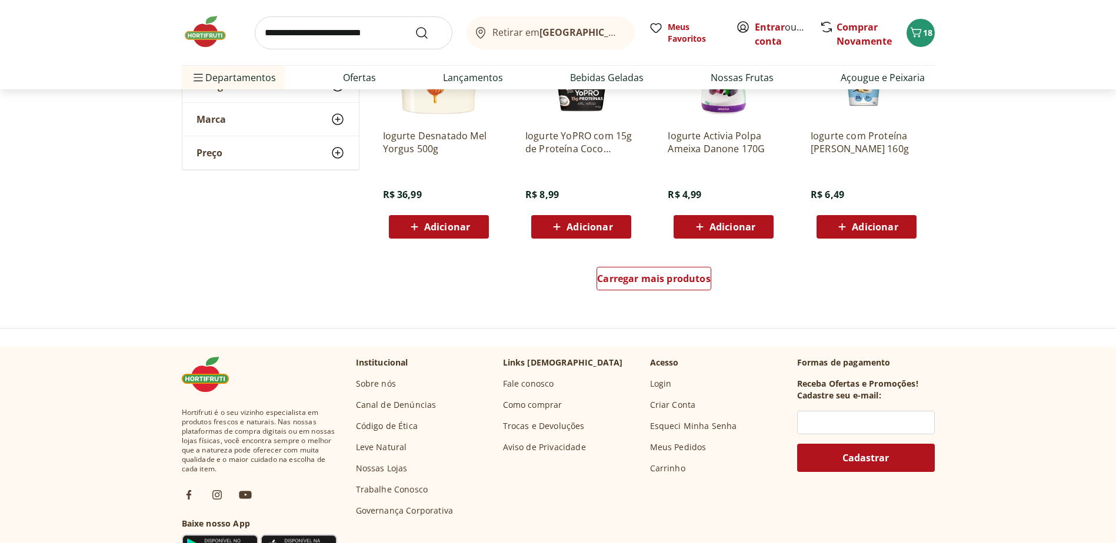
scroll to position [7033, 0]
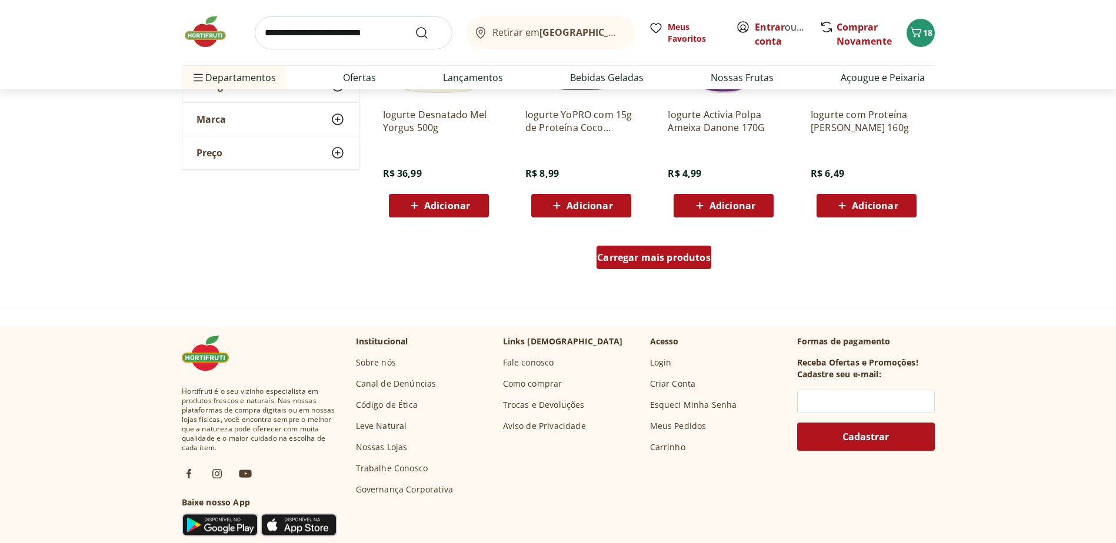
click at [650, 259] on span "Carregar mais produtos" at bounding box center [653, 257] width 113 height 9
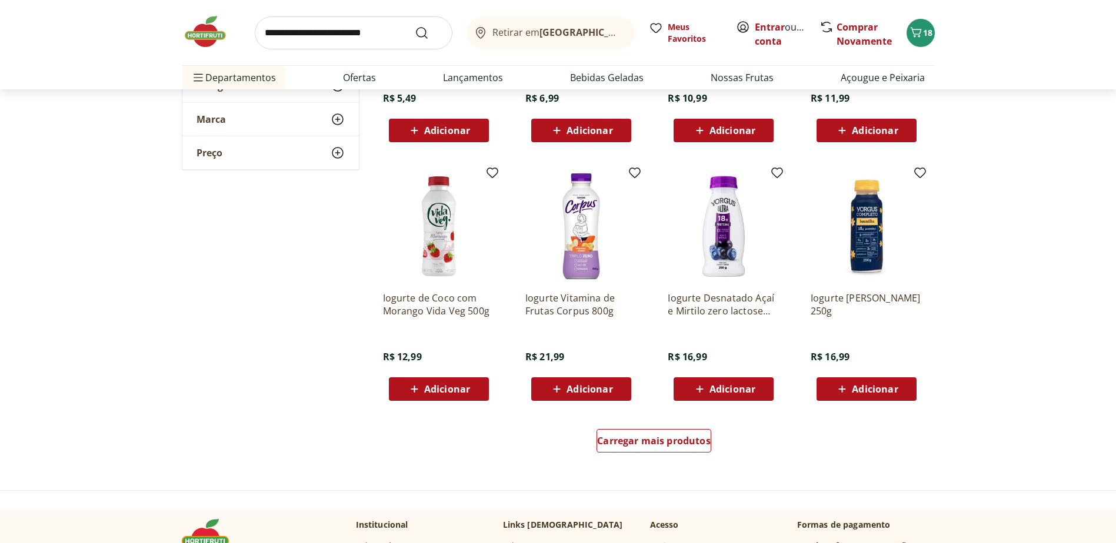
scroll to position [7621, 0]
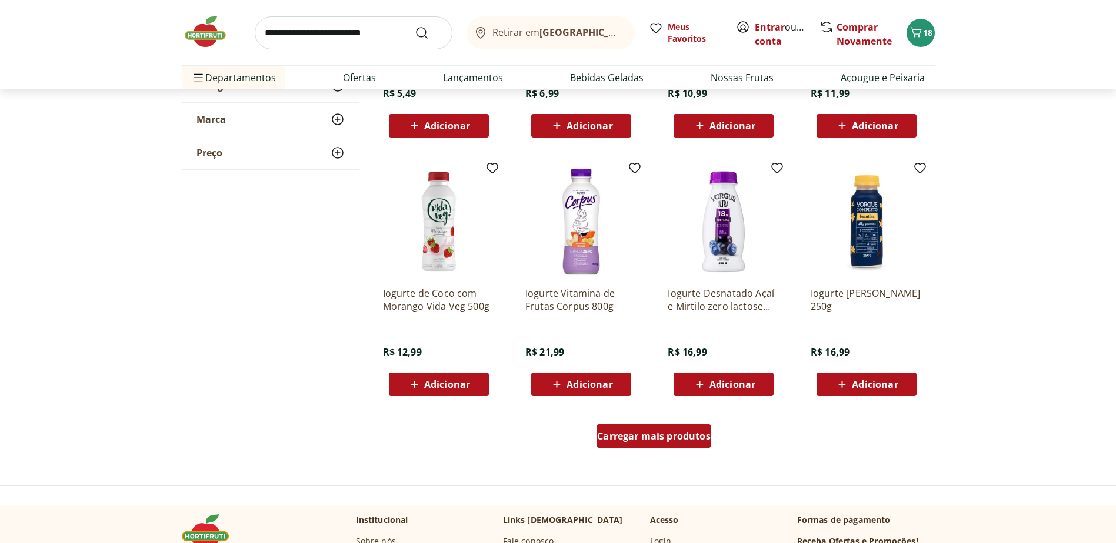
click at [646, 439] on span "Carregar mais produtos" at bounding box center [653, 436] width 113 height 9
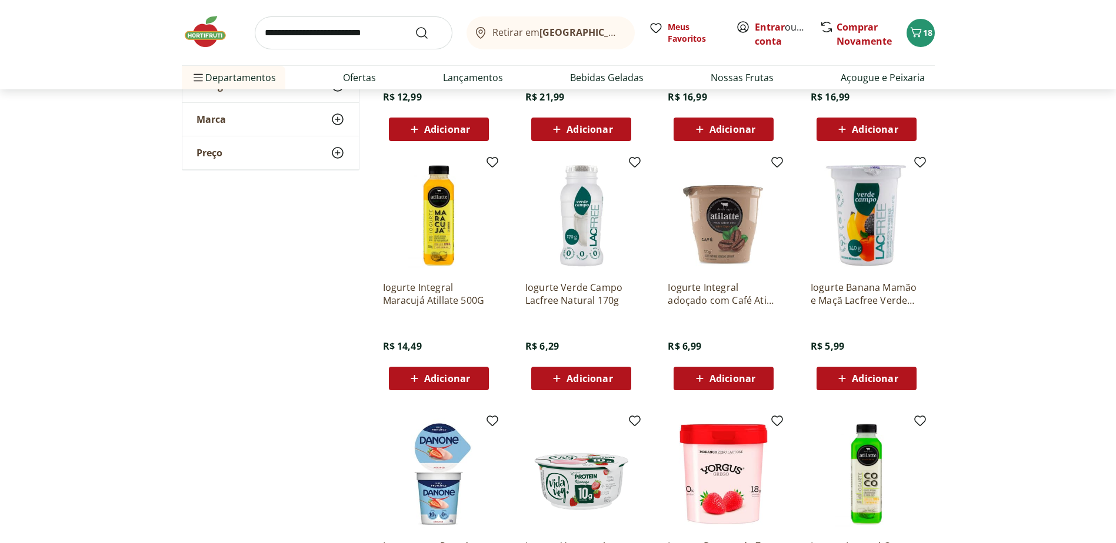
scroll to position [7915, 0]
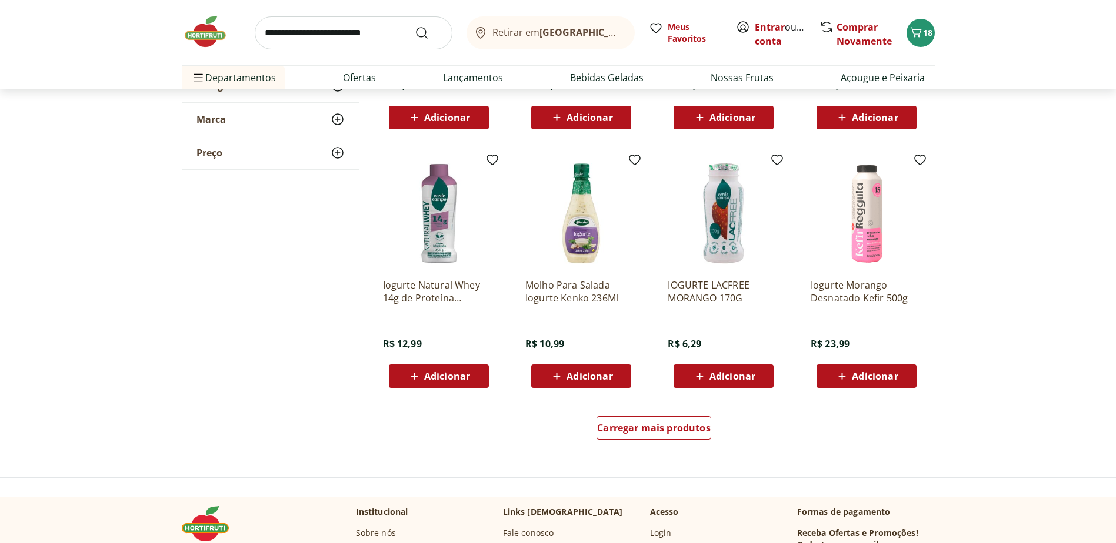
scroll to position [8445, 0]
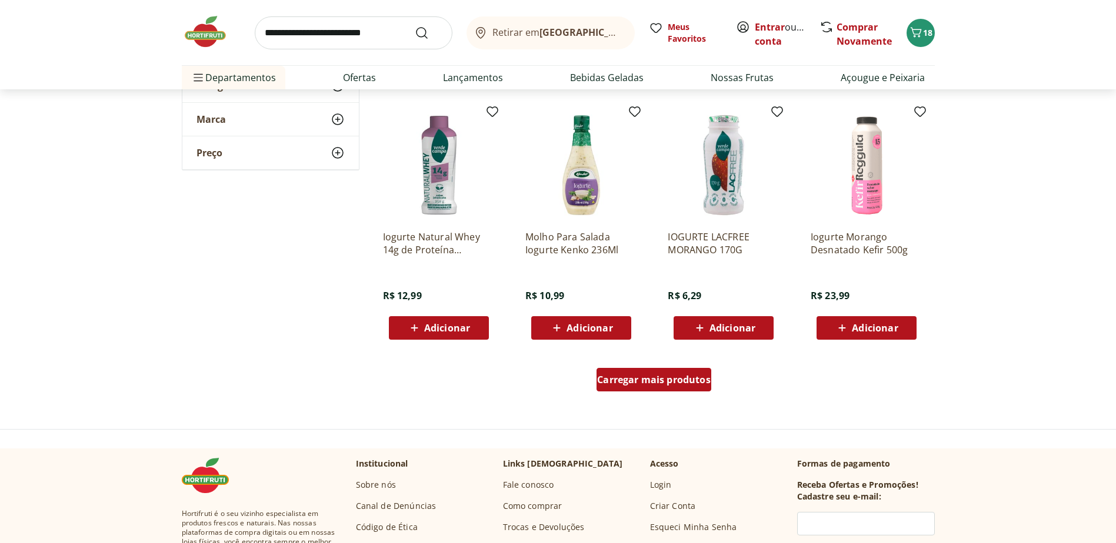
click at [662, 382] on span "Carregar mais produtos" at bounding box center [653, 379] width 113 height 9
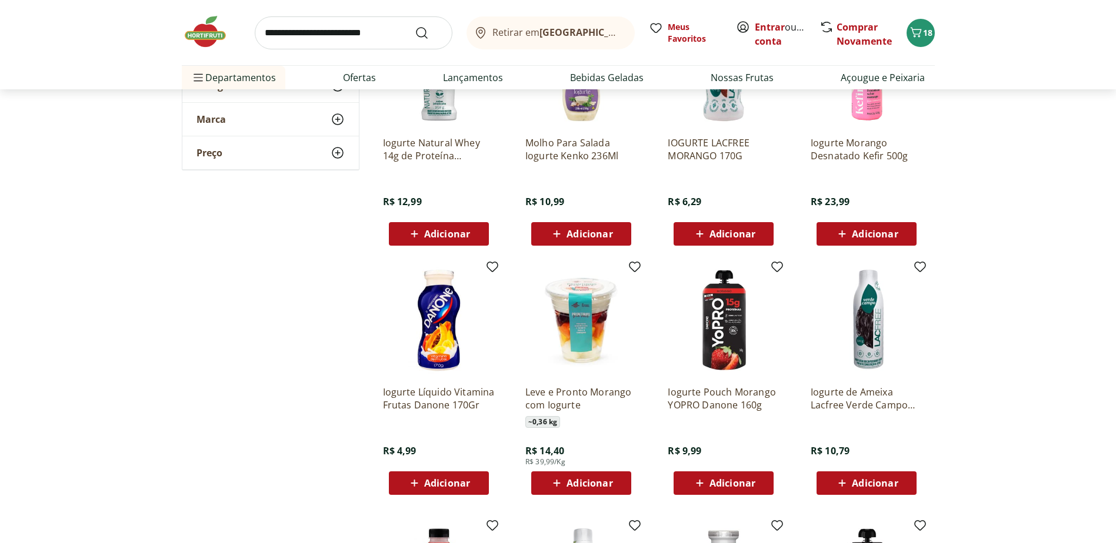
scroll to position [8680, 0]
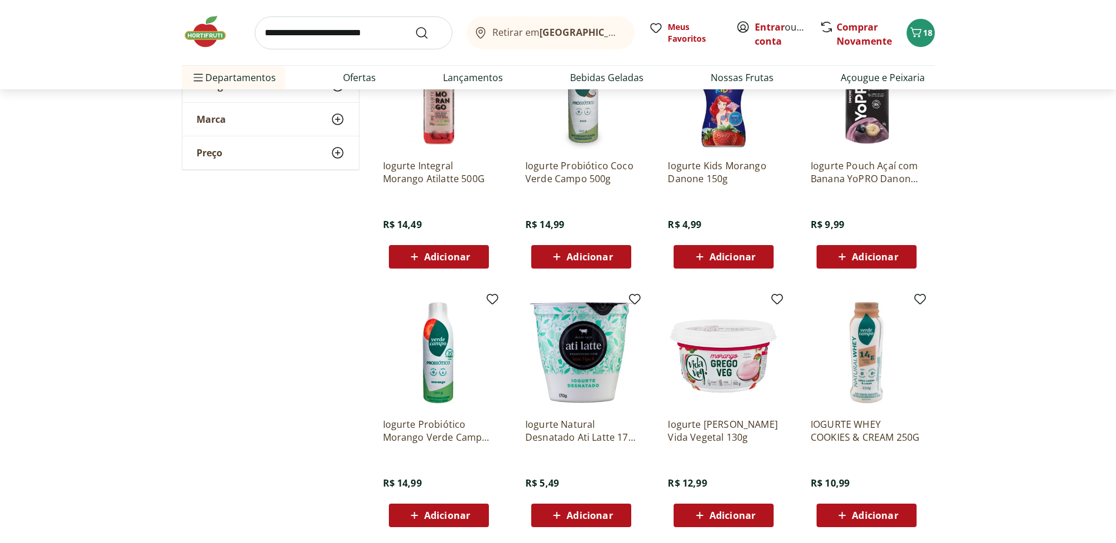
scroll to position [9209, 0]
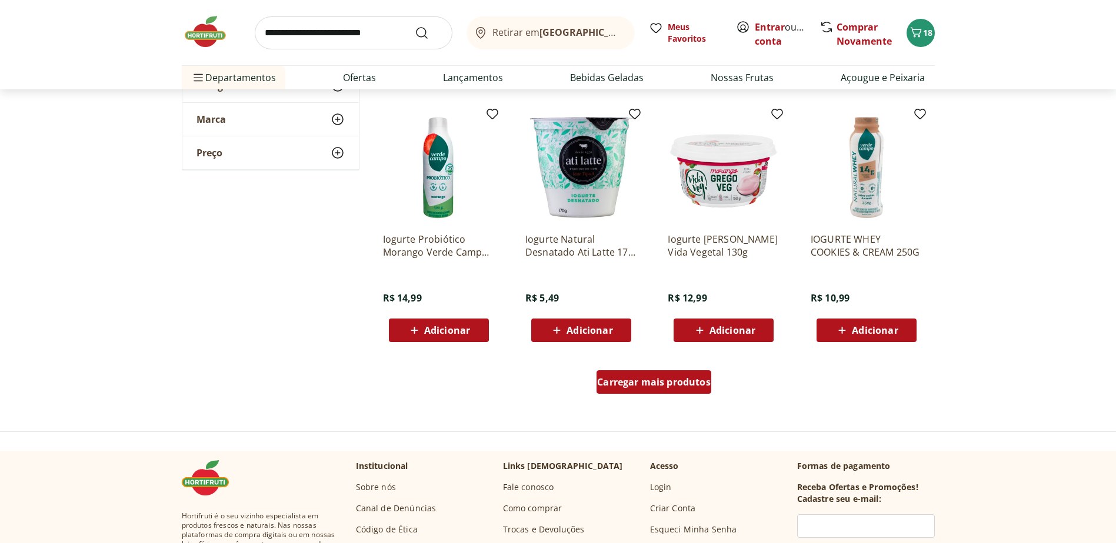
click at [649, 380] on span "Carregar mais produtos" at bounding box center [653, 382] width 113 height 9
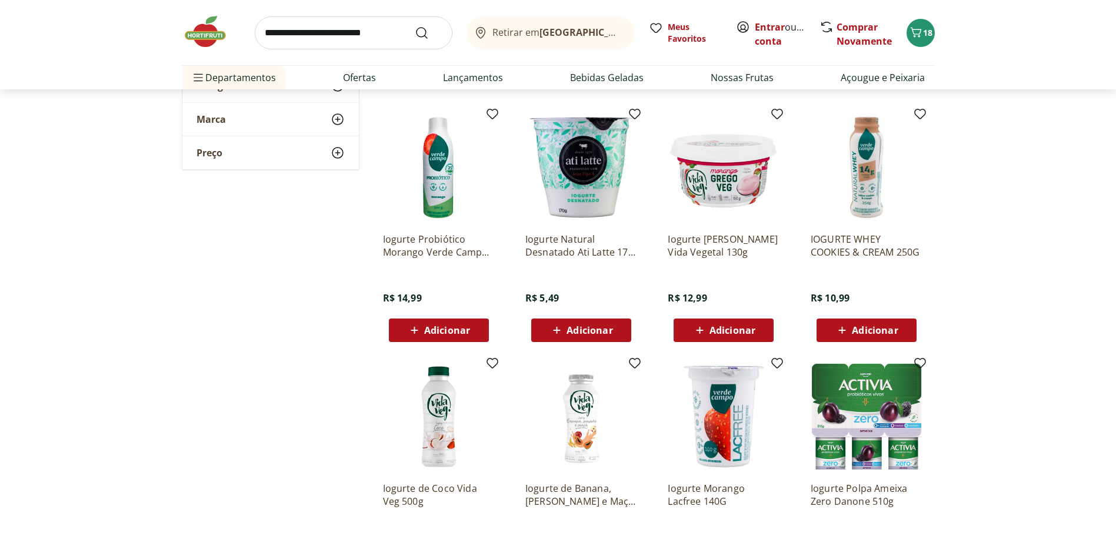
scroll to position [9234, 0]
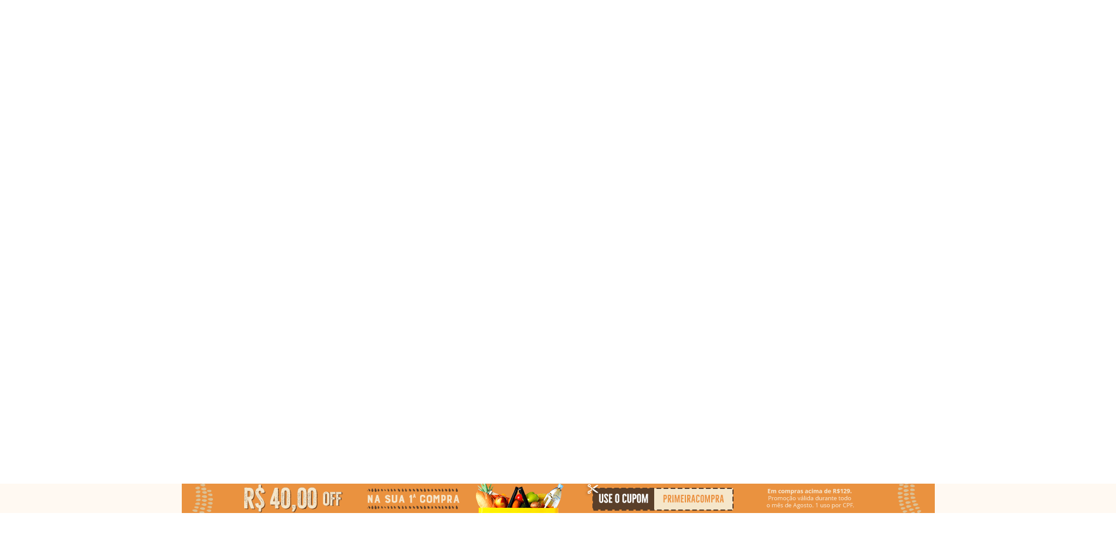
select select "**********"
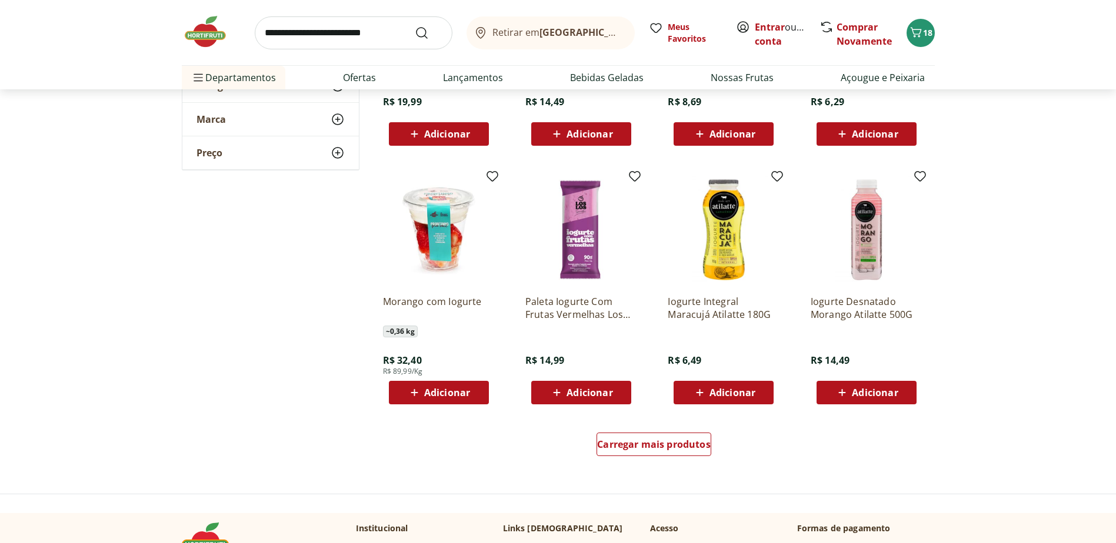
scroll to position [9915, 0]
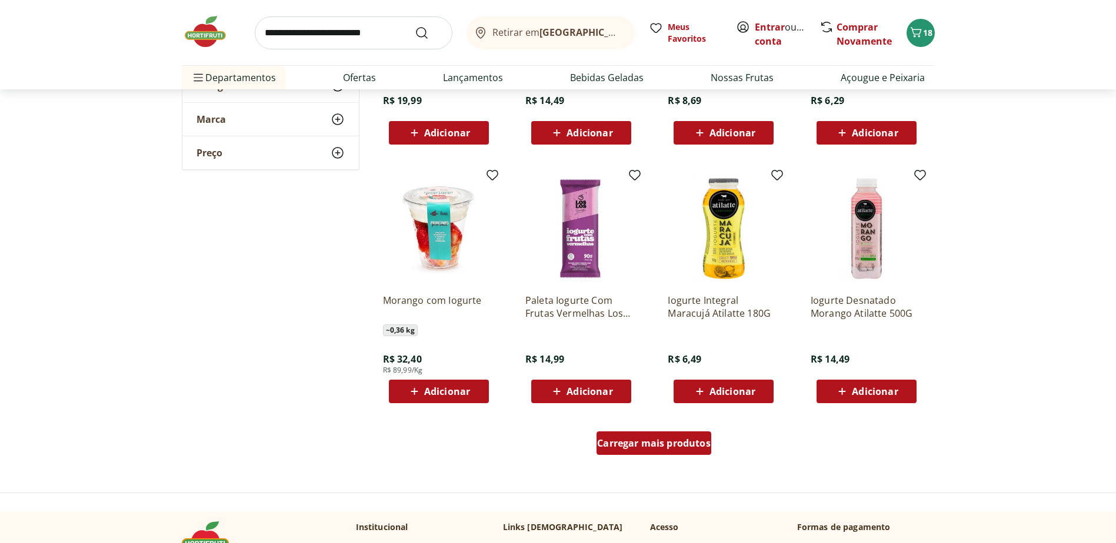
click at [667, 445] on span "Carregar mais produtos" at bounding box center [653, 443] width 113 height 9
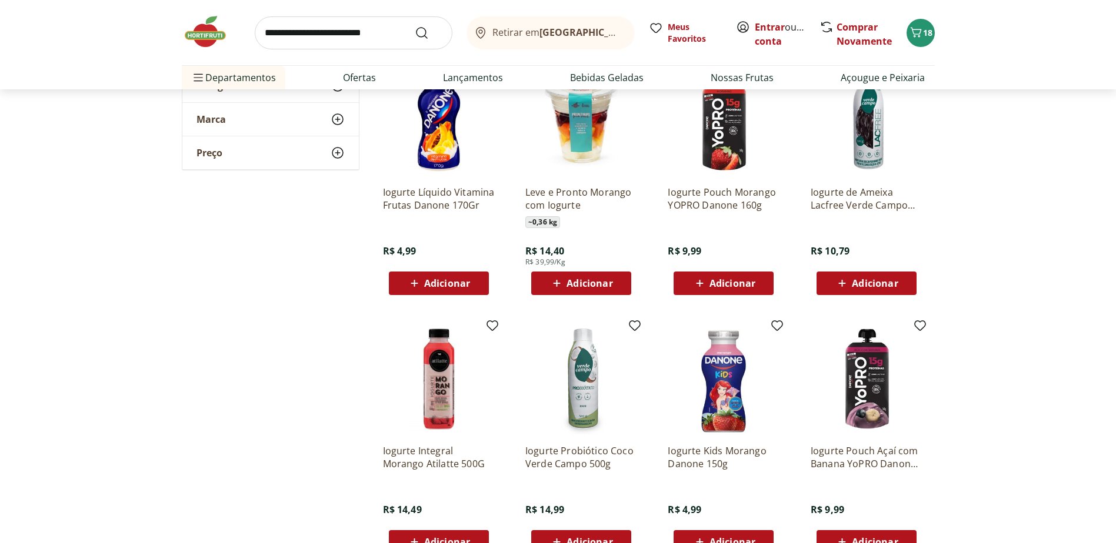
scroll to position [8503, 0]
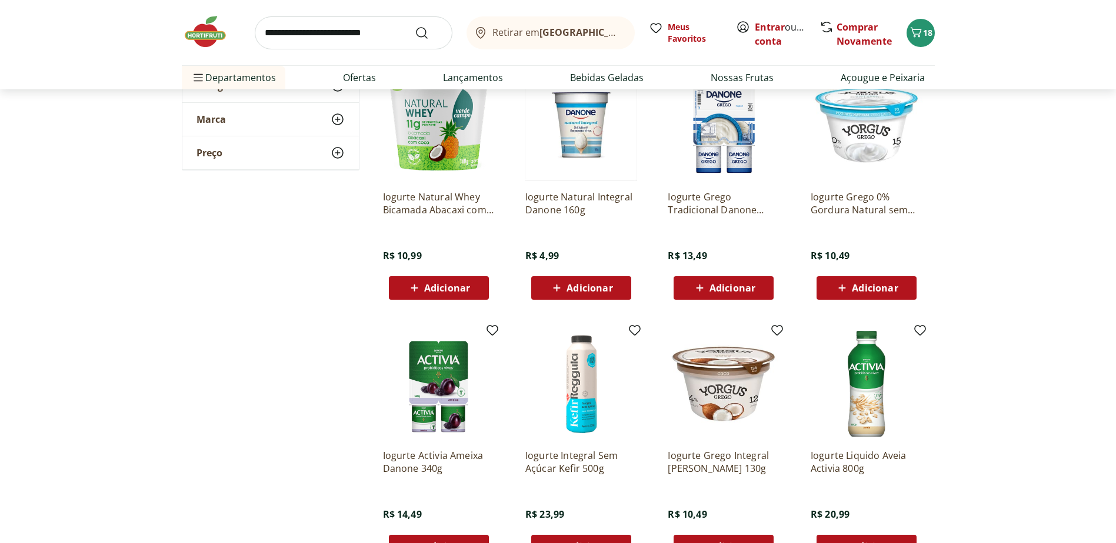
scroll to position [470, 0]
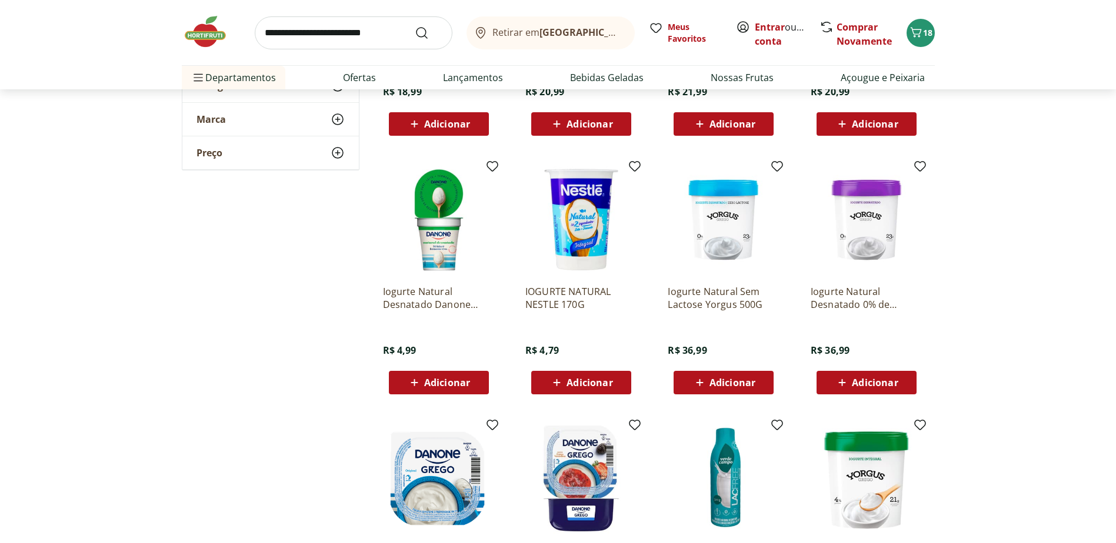
scroll to position [1117, 0]
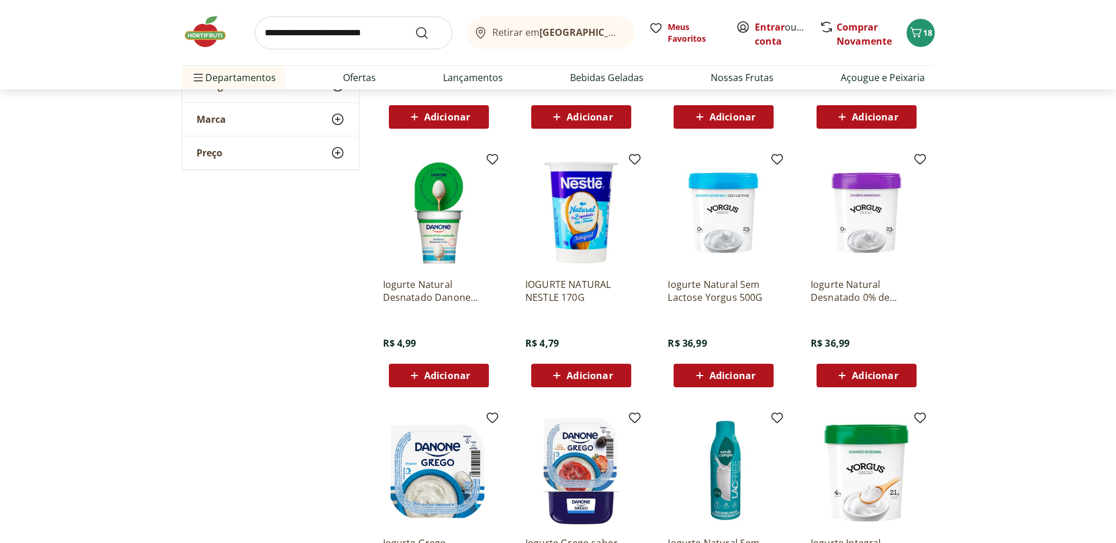
click at [718, 379] on span "Adicionar" at bounding box center [732, 375] width 46 height 9
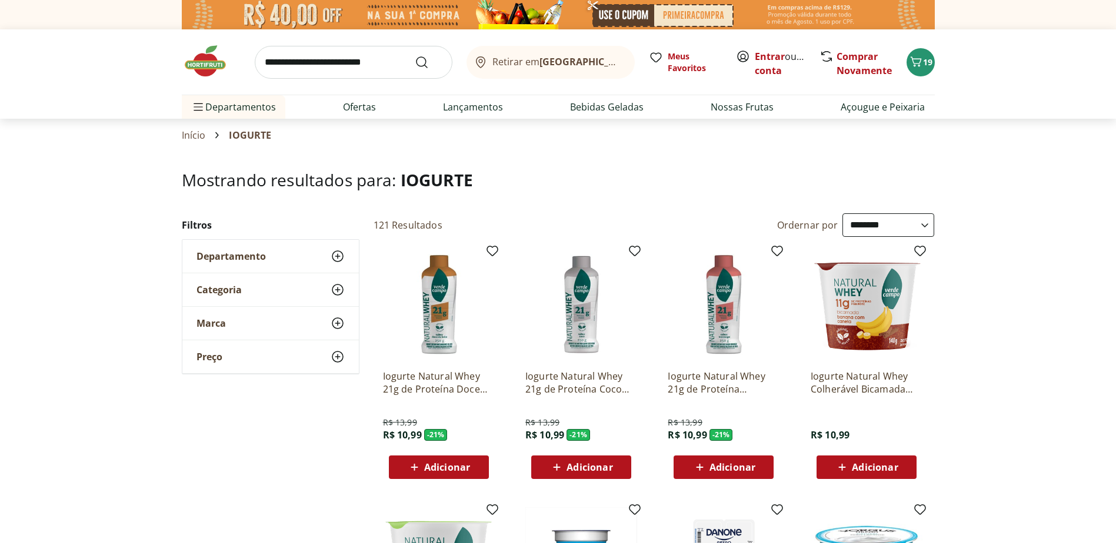
click at [219, 254] on span "Departamento" at bounding box center [230, 257] width 69 height 12
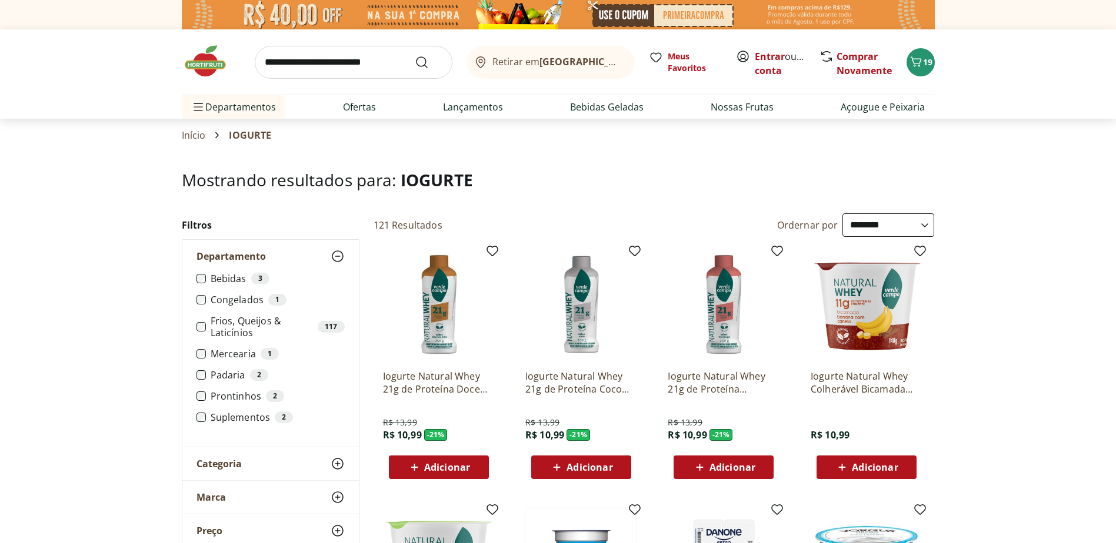
click at [218, 329] on label "Frios, Queijos & Laticínios 117" at bounding box center [278, 327] width 134 height 24
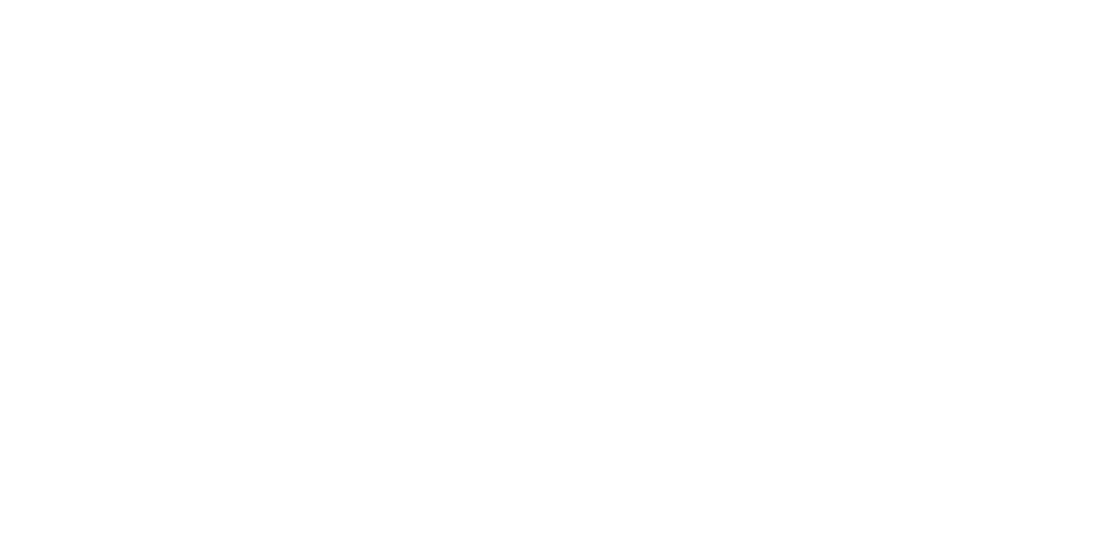
select select "**********"
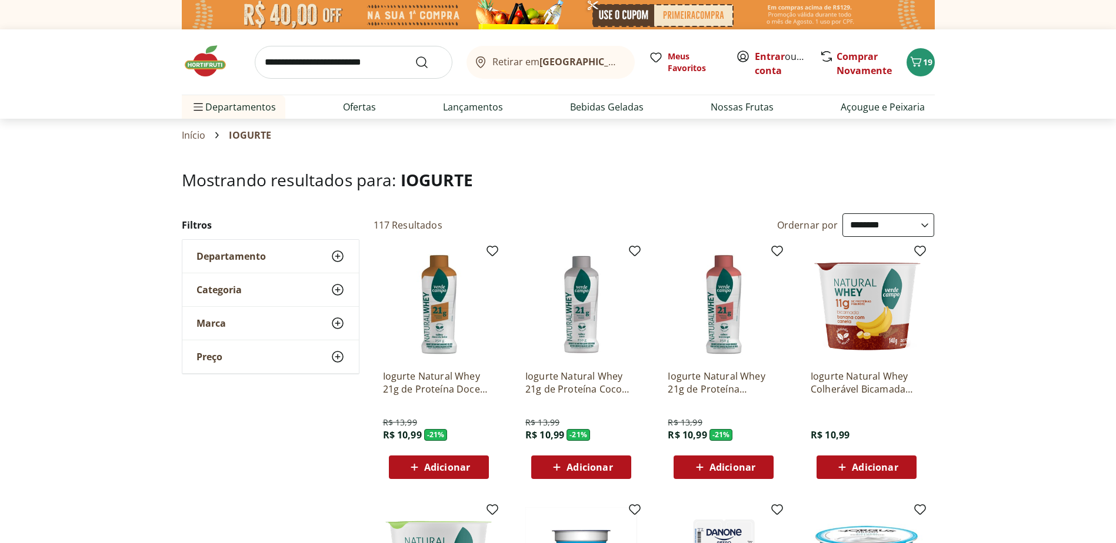
click at [238, 256] on span "Departamento" at bounding box center [230, 257] width 69 height 12
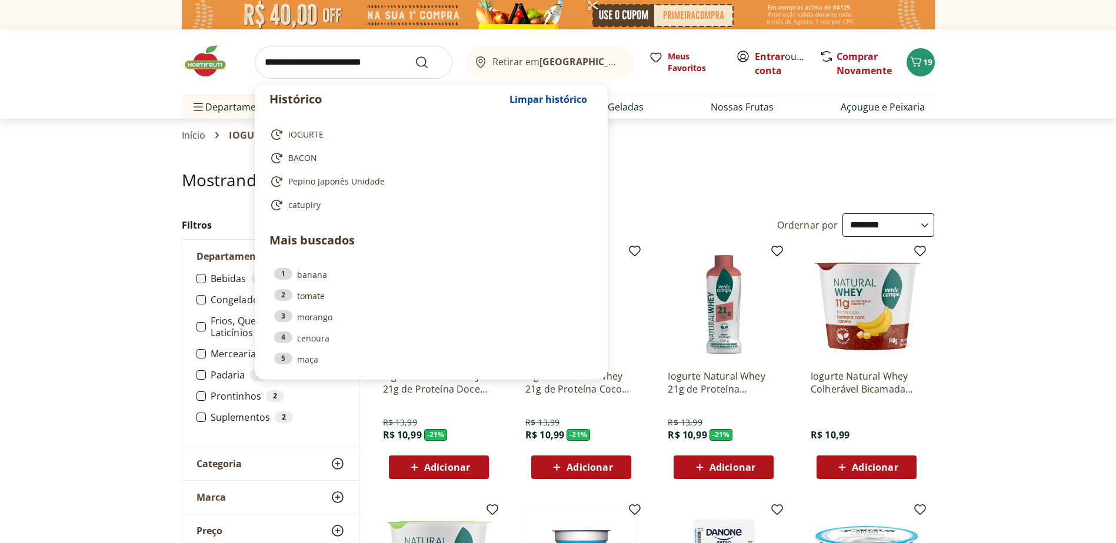
click at [333, 61] on input "search" at bounding box center [354, 62] width 198 height 33
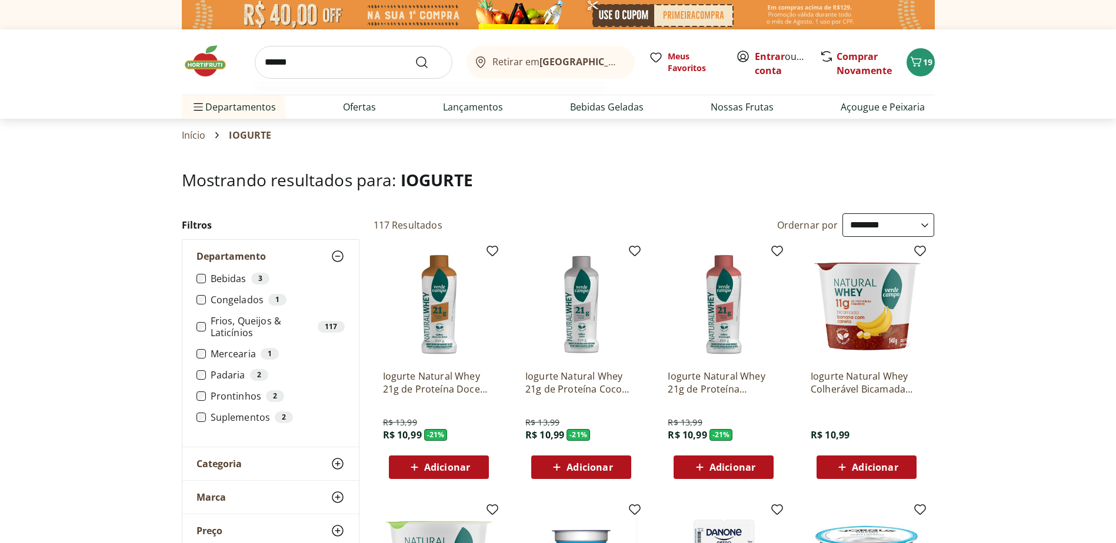
type input "******"
click at [415, 55] on button "Submit Search" at bounding box center [429, 62] width 28 height 14
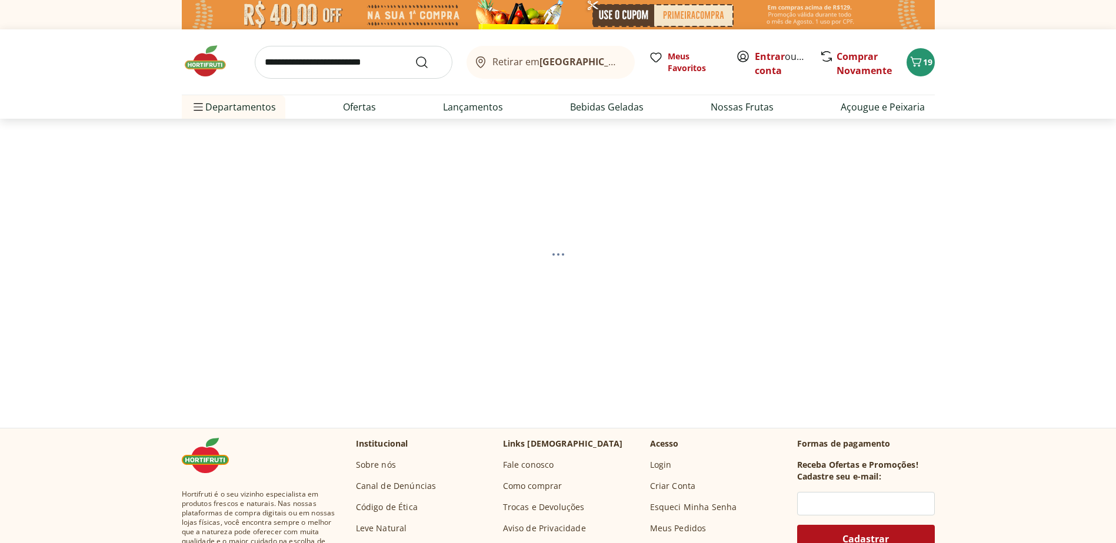
select select "**********"
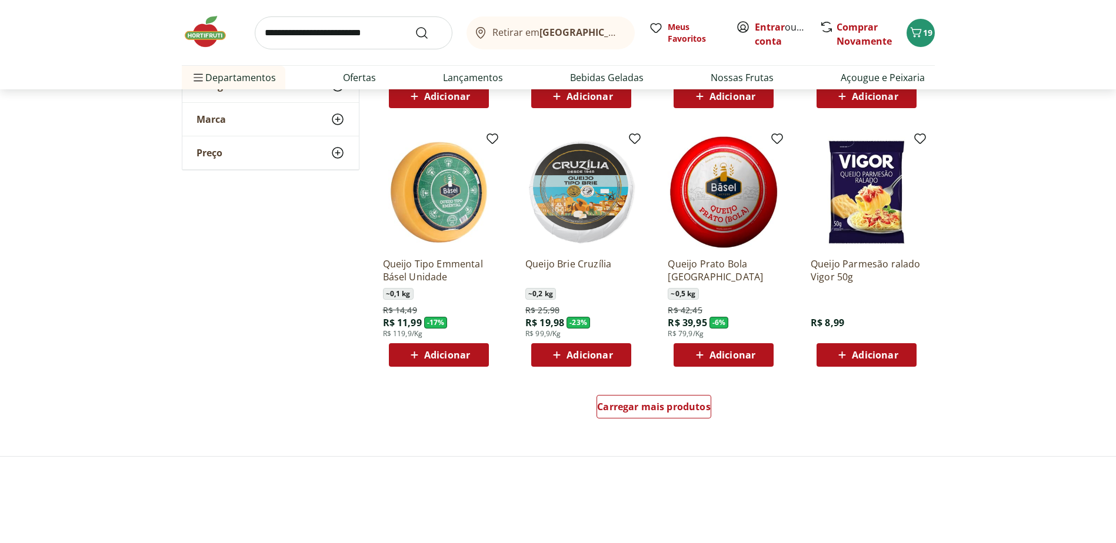
scroll to position [647, 0]
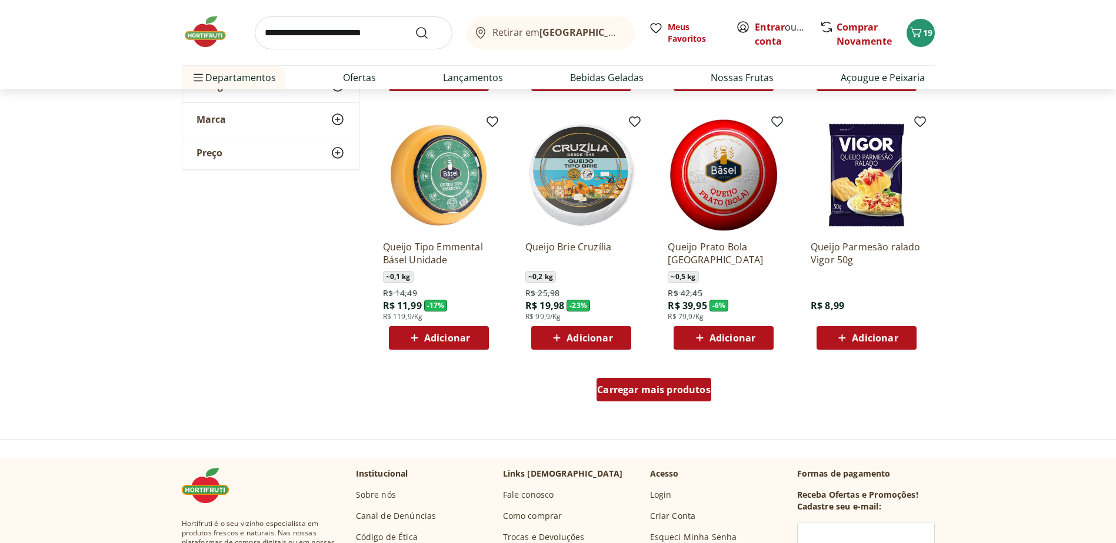
click at [647, 389] on span "Carregar mais produtos" at bounding box center [653, 389] width 113 height 9
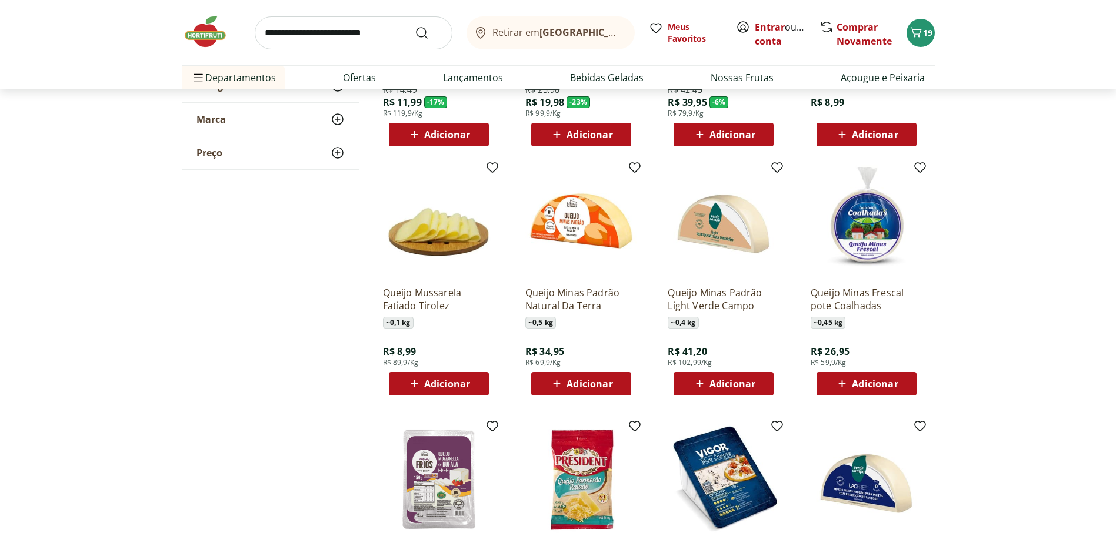
scroll to position [882, 0]
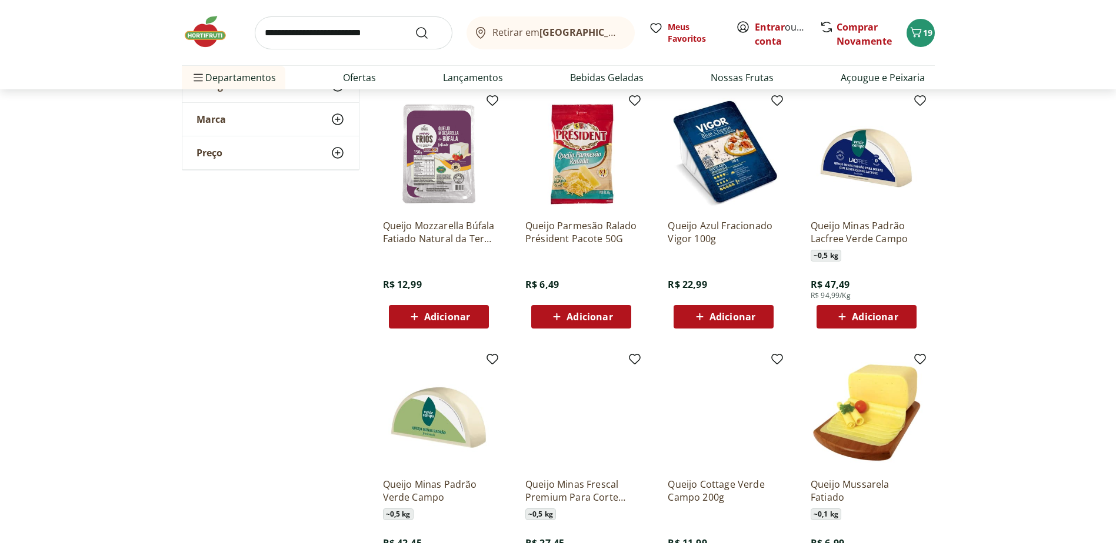
scroll to position [1411, 0]
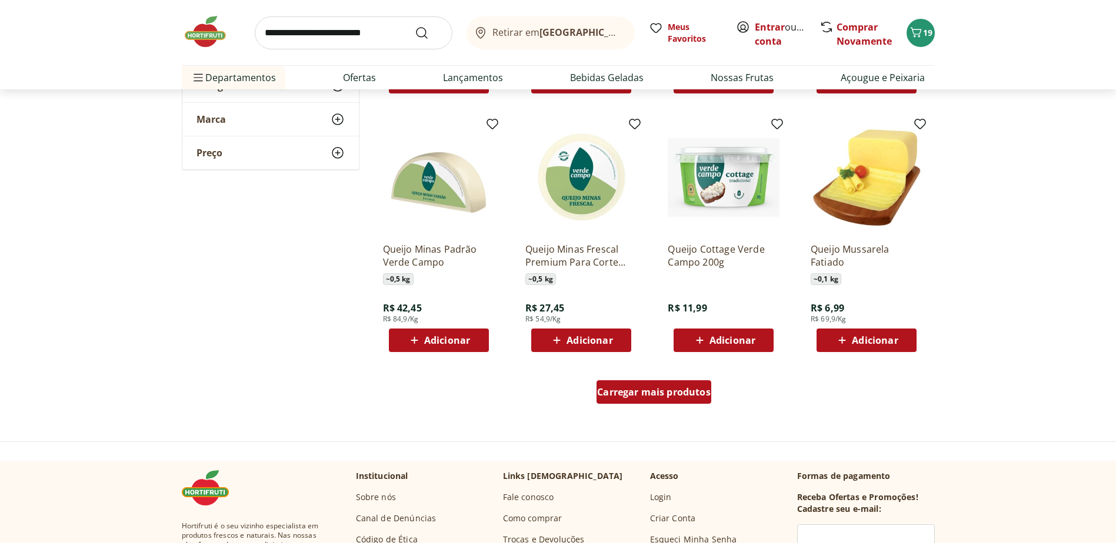
click at [680, 392] on span "Carregar mais produtos" at bounding box center [653, 392] width 113 height 9
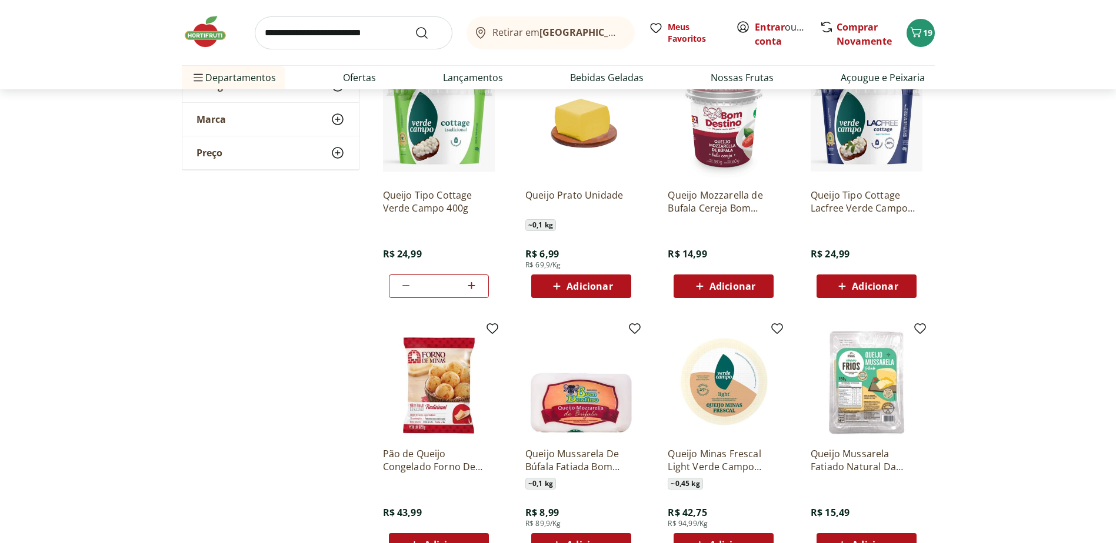
scroll to position [1764, 0]
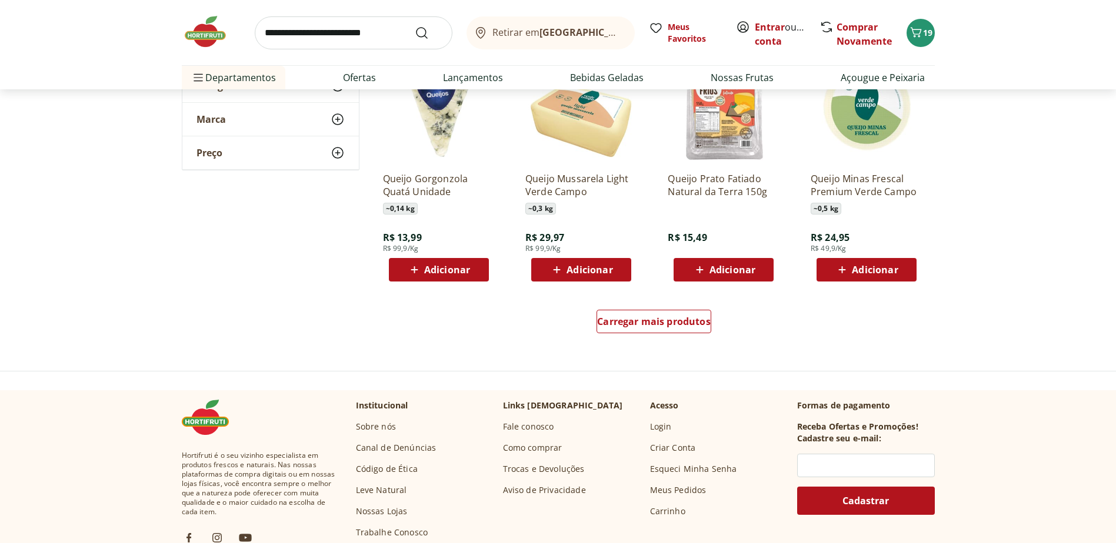
scroll to position [2293, 0]
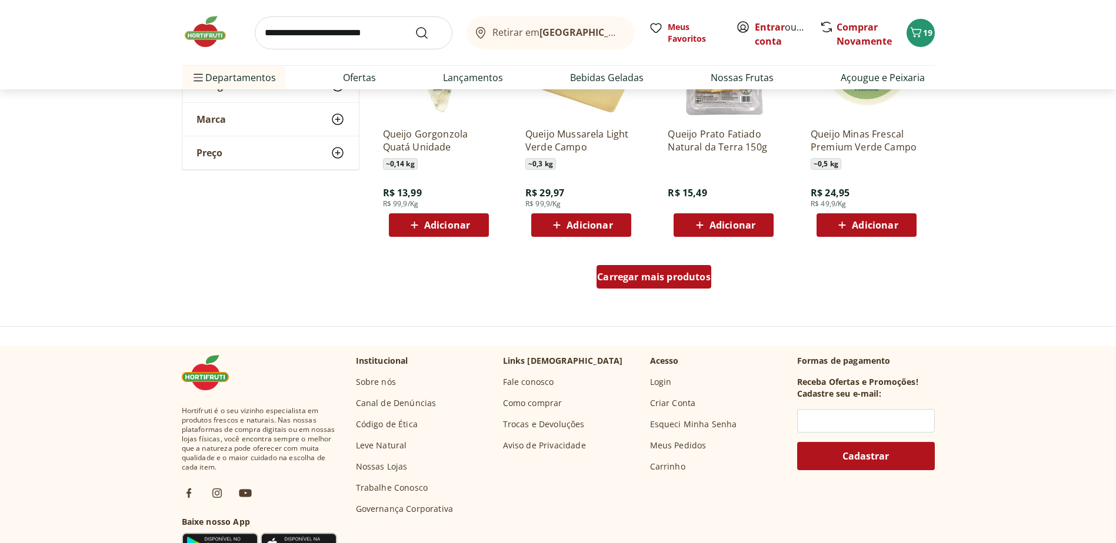
click at [638, 276] on span "Carregar mais produtos" at bounding box center [653, 276] width 113 height 9
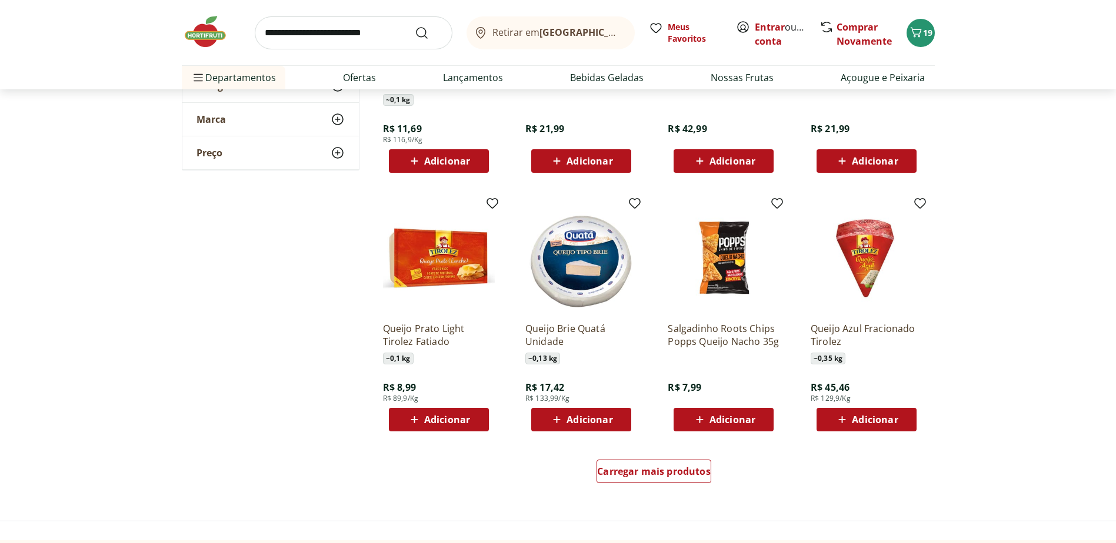
scroll to position [2881, 0]
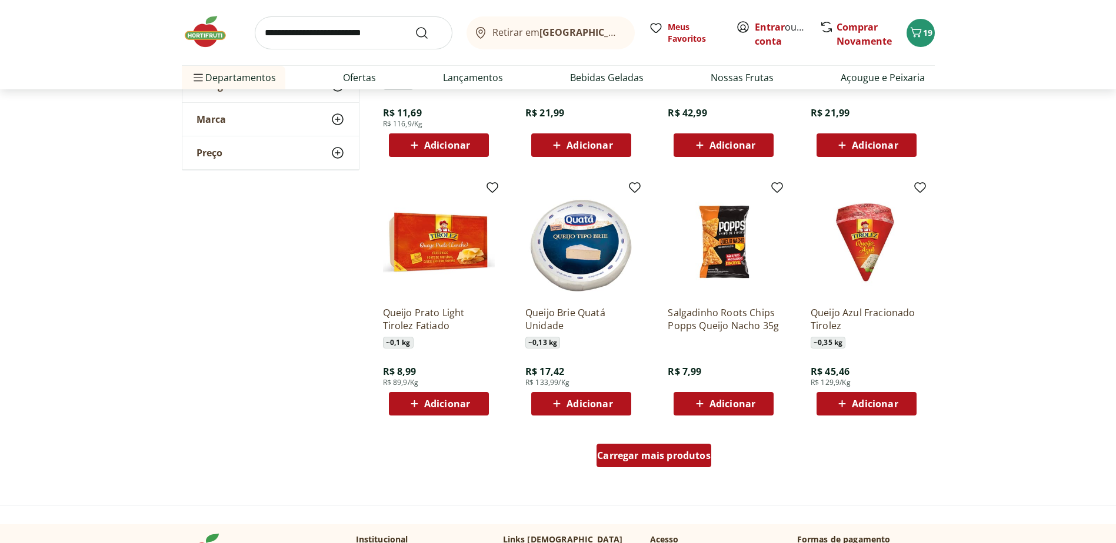
click at [657, 456] on span "Carregar mais produtos" at bounding box center [653, 455] width 113 height 9
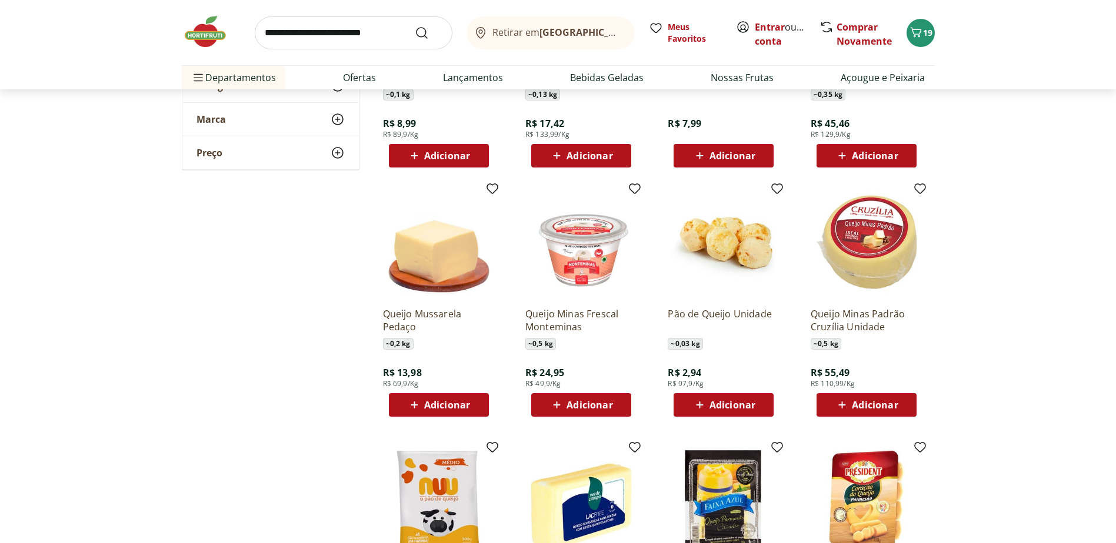
scroll to position [3176, 0]
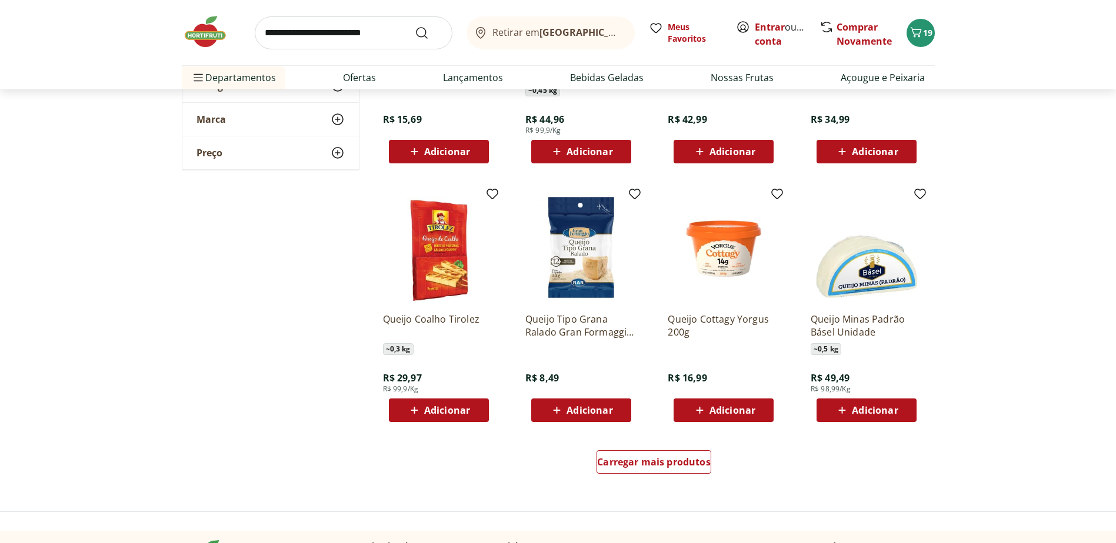
scroll to position [3646, 0]
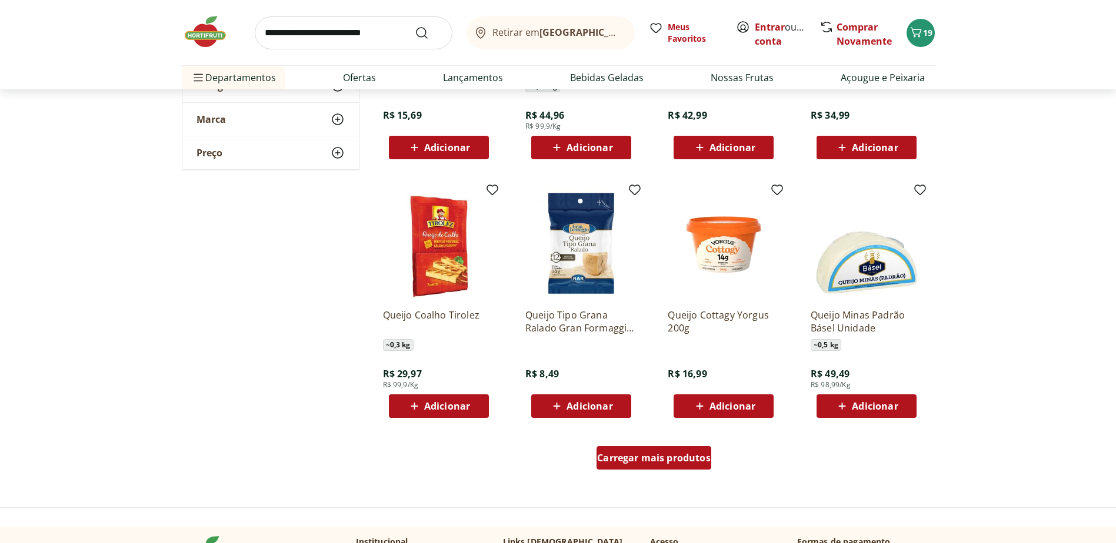
click at [650, 463] on span "Carregar mais produtos" at bounding box center [653, 457] width 113 height 9
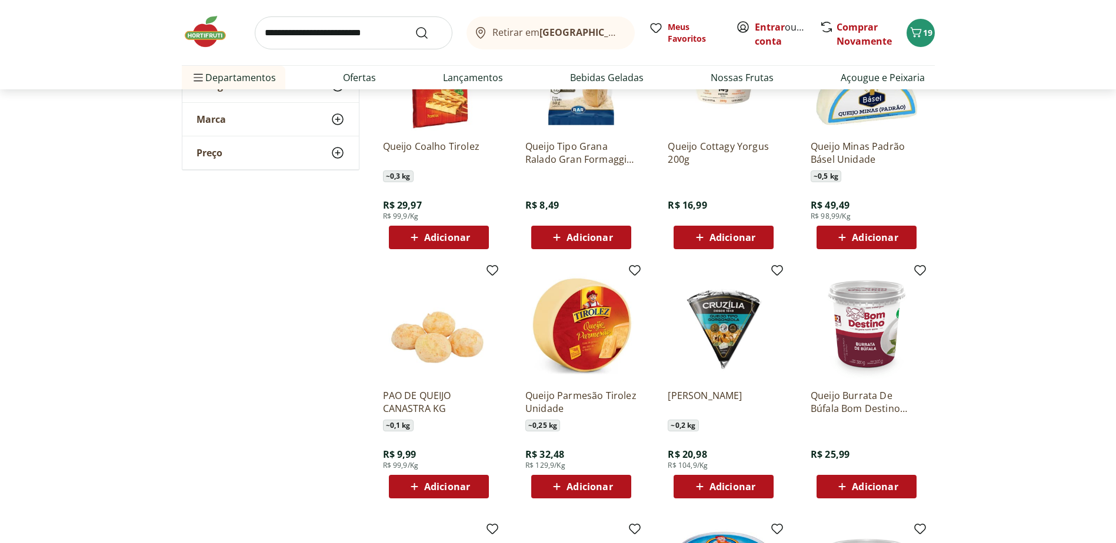
scroll to position [3999, 0]
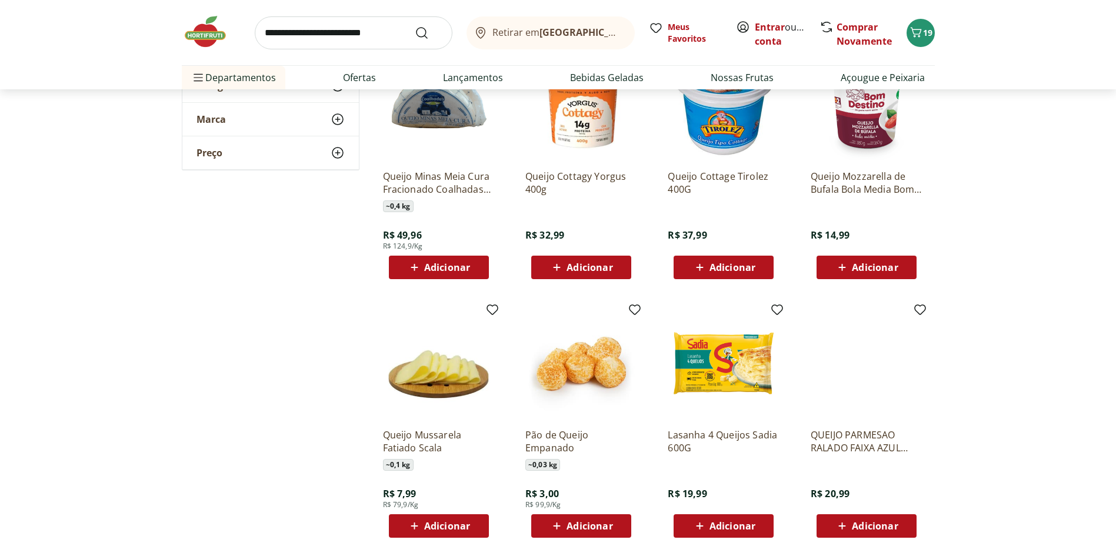
scroll to position [4352, 0]
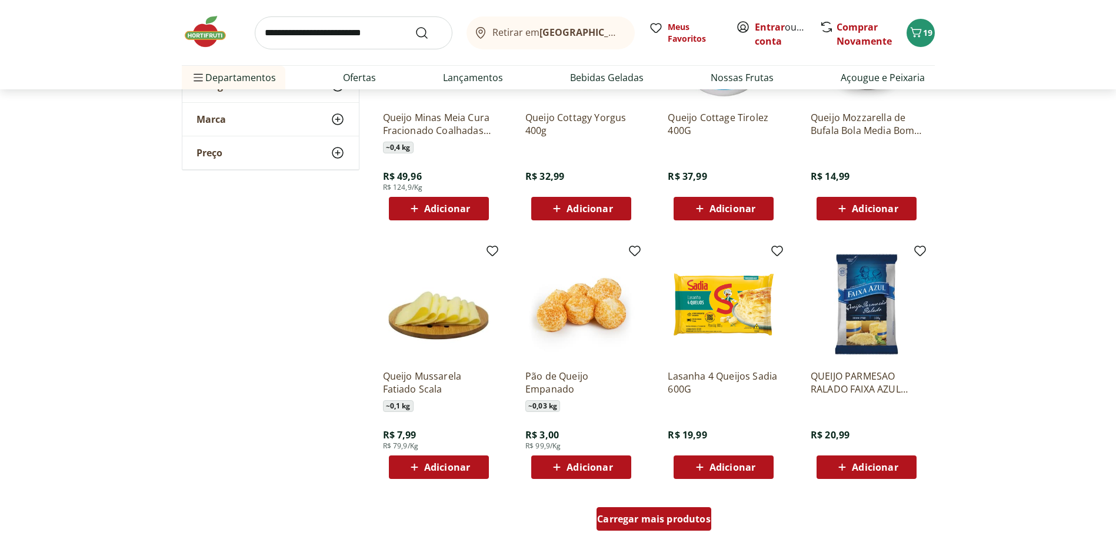
click at [632, 515] on span "Carregar mais produtos" at bounding box center [653, 519] width 113 height 9
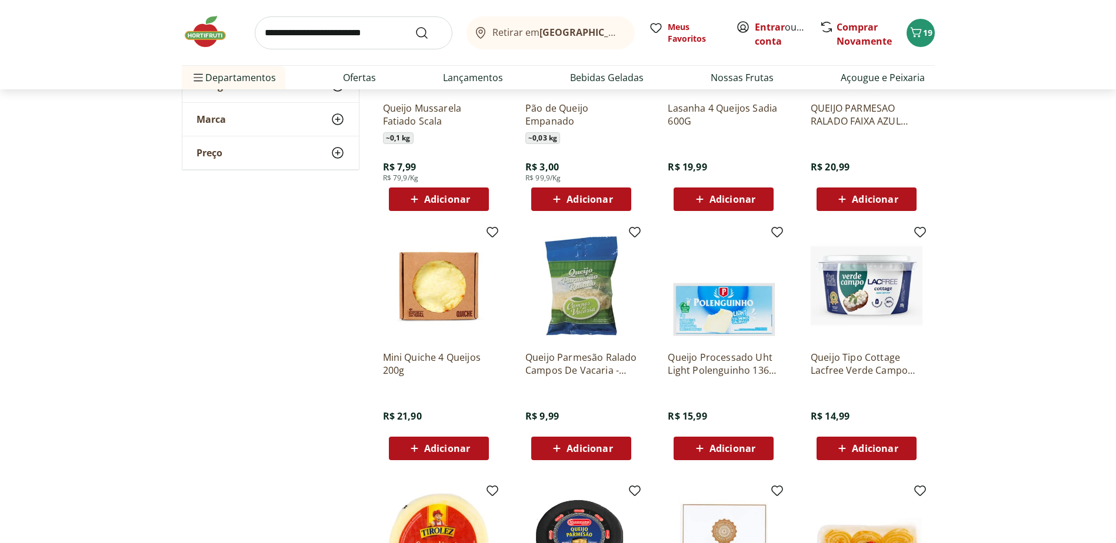
scroll to position [4646, 0]
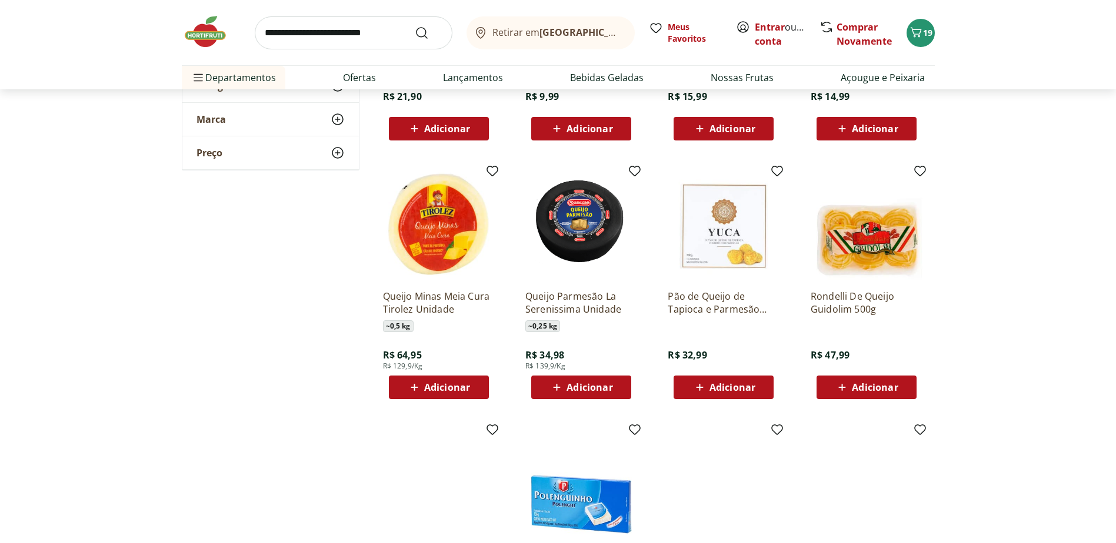
scroll to position [4998, 0]
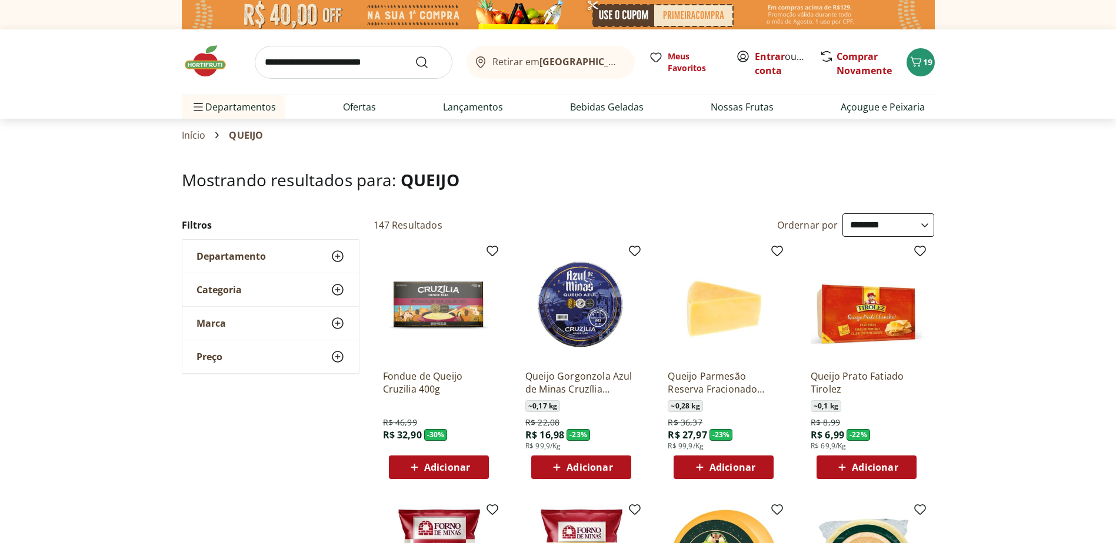
select select "**********"
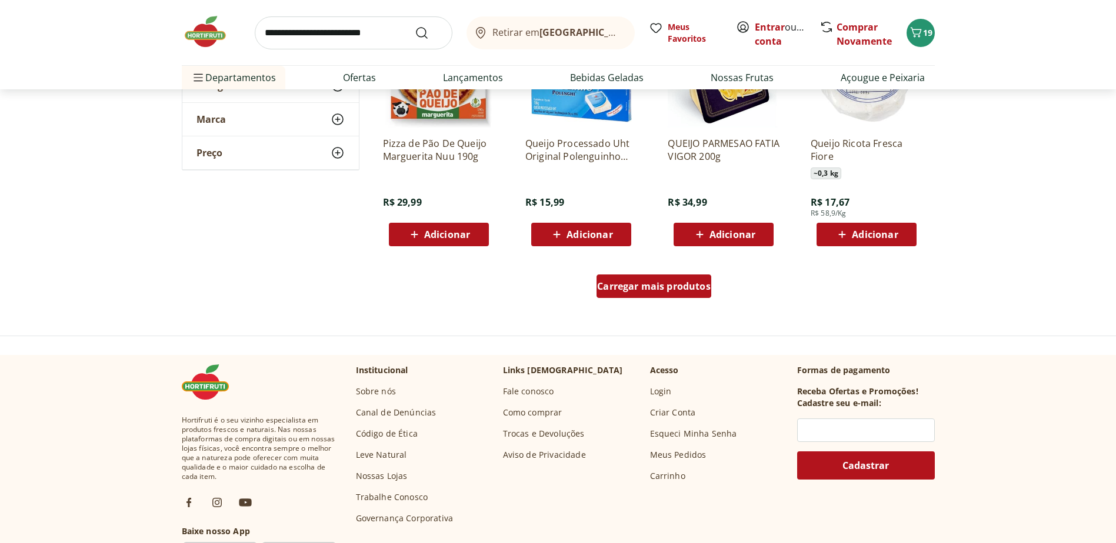
click at [651, 283] on span "Carregar mais produtos" at bounding box center [653, 286] width 113 height 9
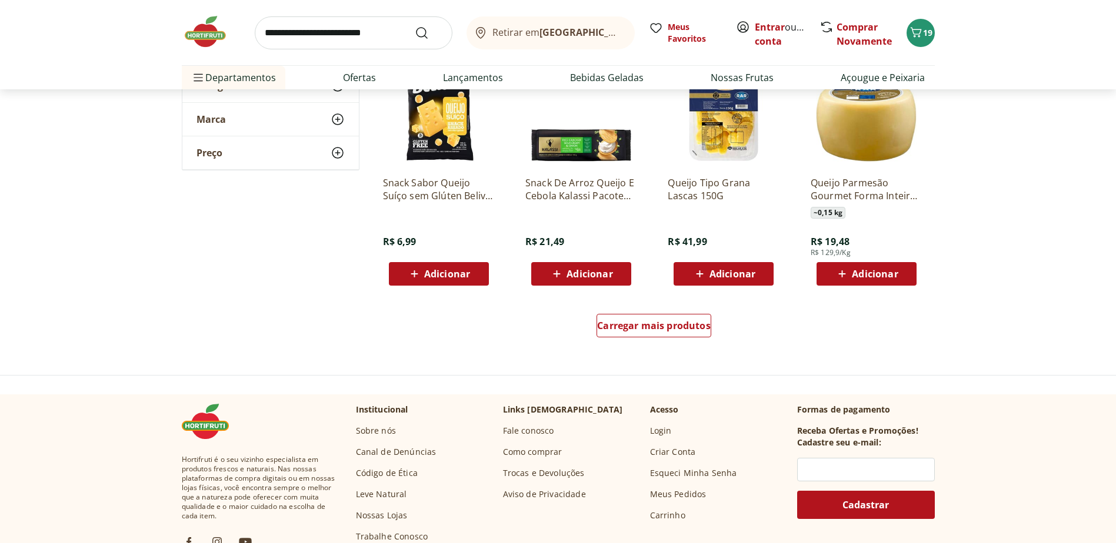
scroll to position [6116, 0]
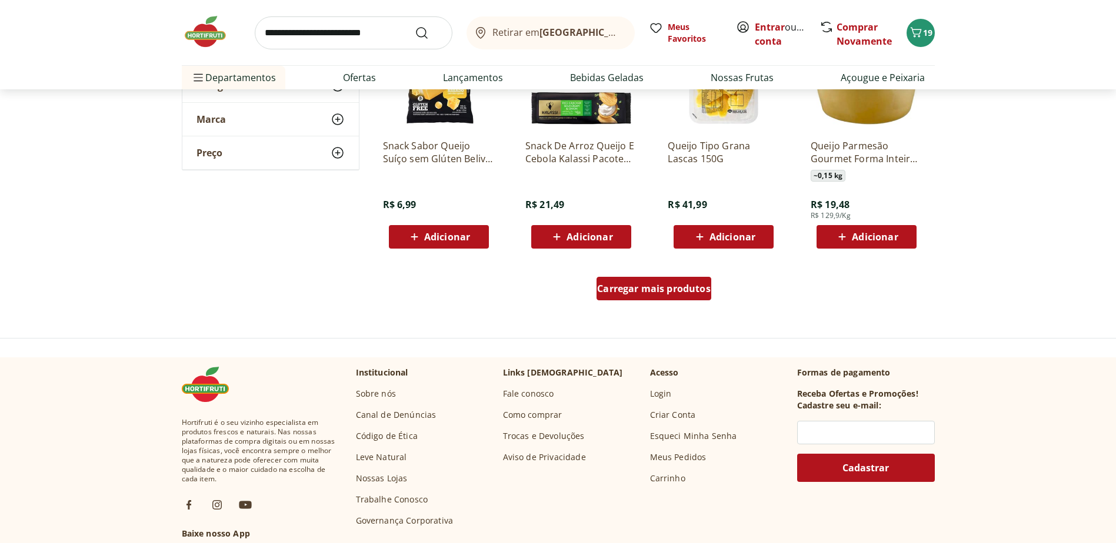
click at [659, 290] on span "Carregar mais produtos" at bounding box center [653, 288] width 113 height 9
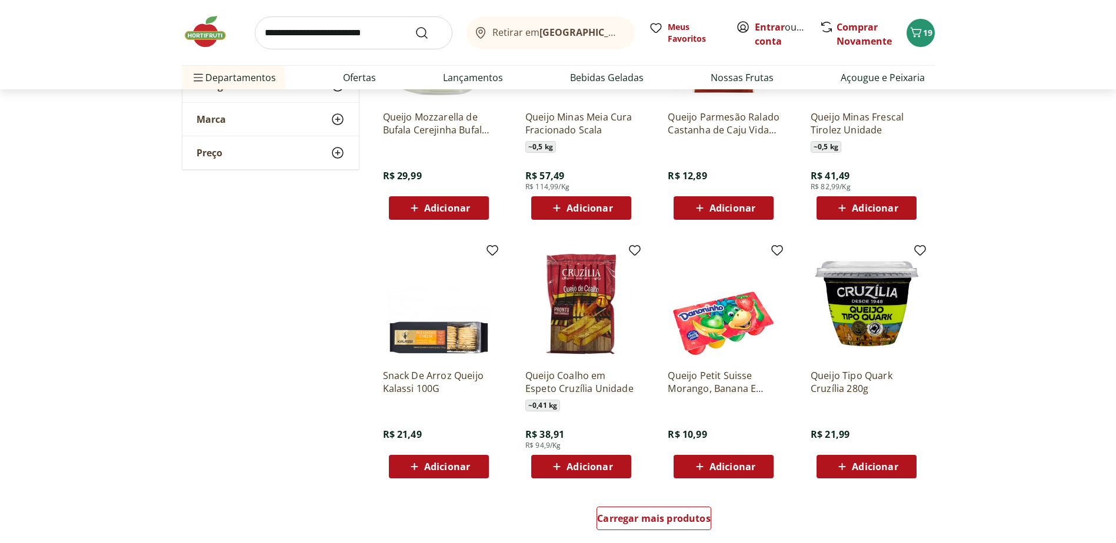
scroll to position [6704, 0]
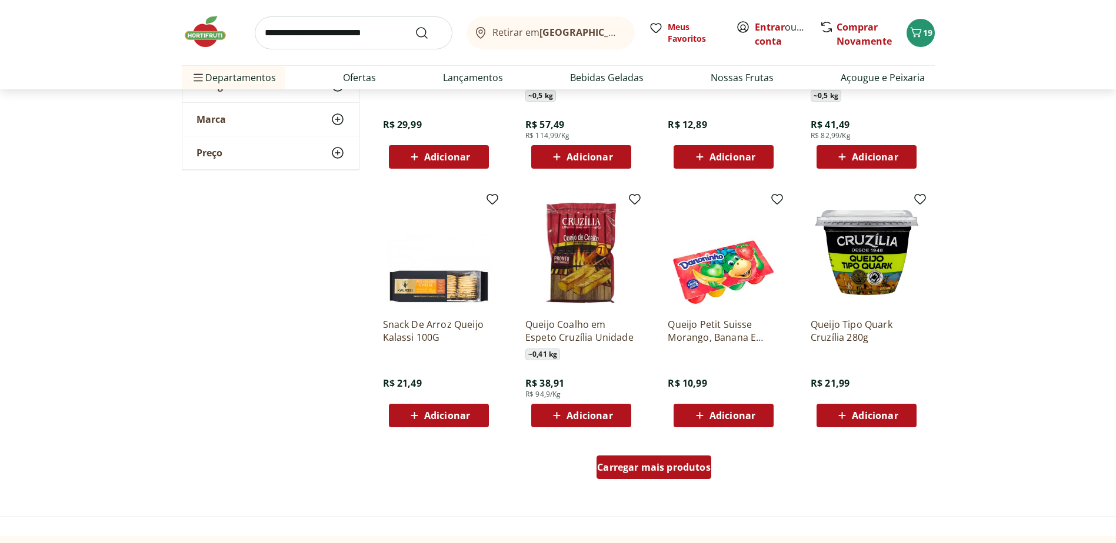
click at [669, 472] on span "Carregar mais produtos" at bounding box center [653, 467] width 113 height 9
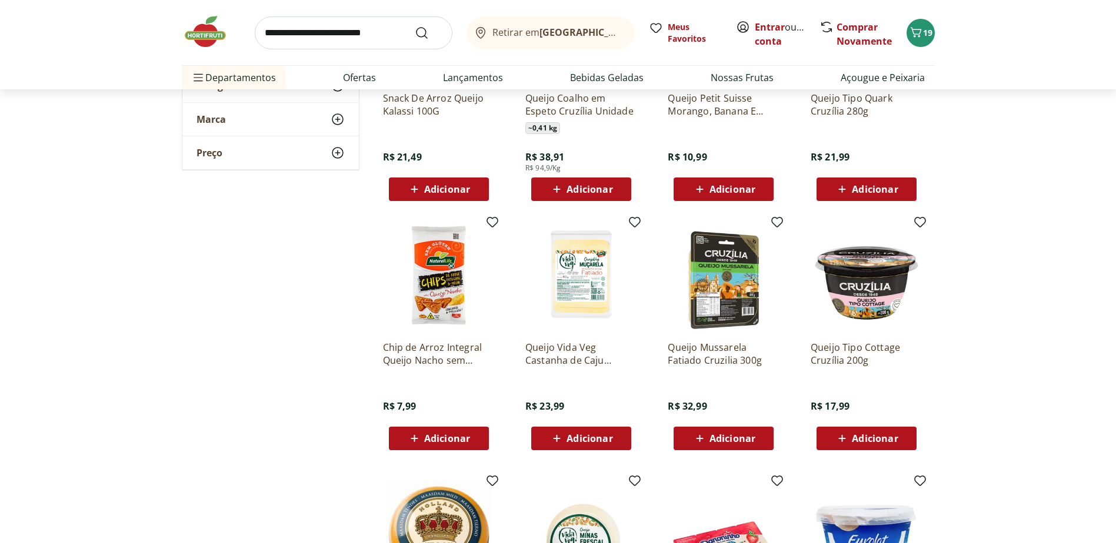
scroll to position [6939, 0]
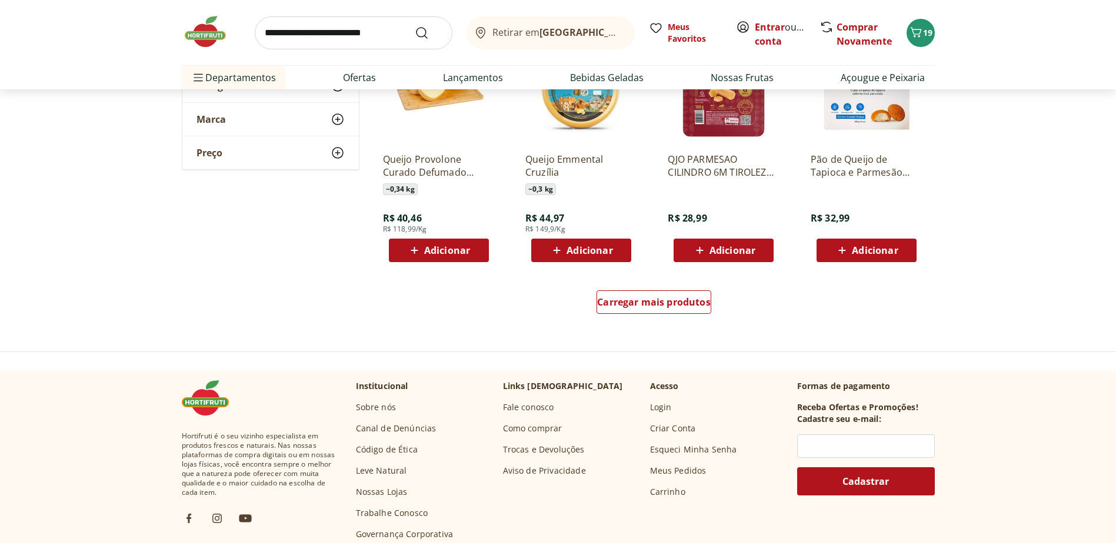
scroll to position [7645, 0]
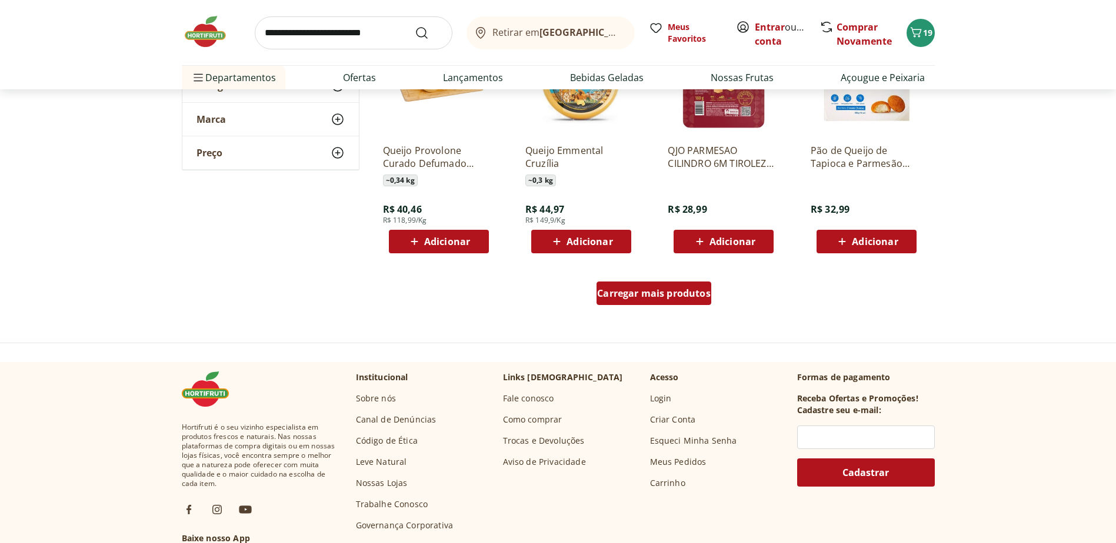
click at [646, 292] on span "Carregar mais produtos" at bounding box center [653, 293] width 113 height 9
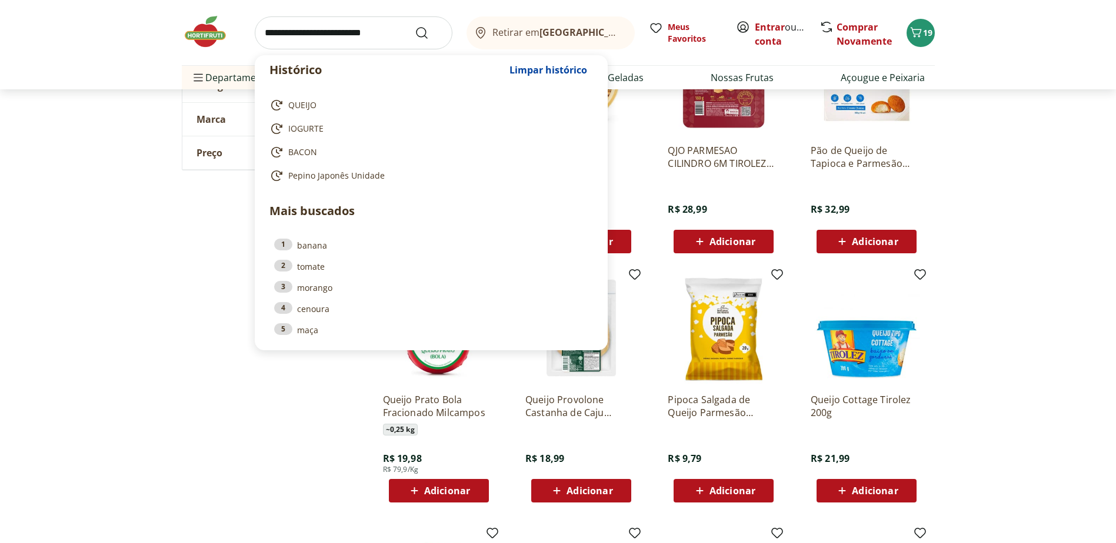
click at [306, 29] on input "search" at bounding box center [354, 32] width 198 height 33
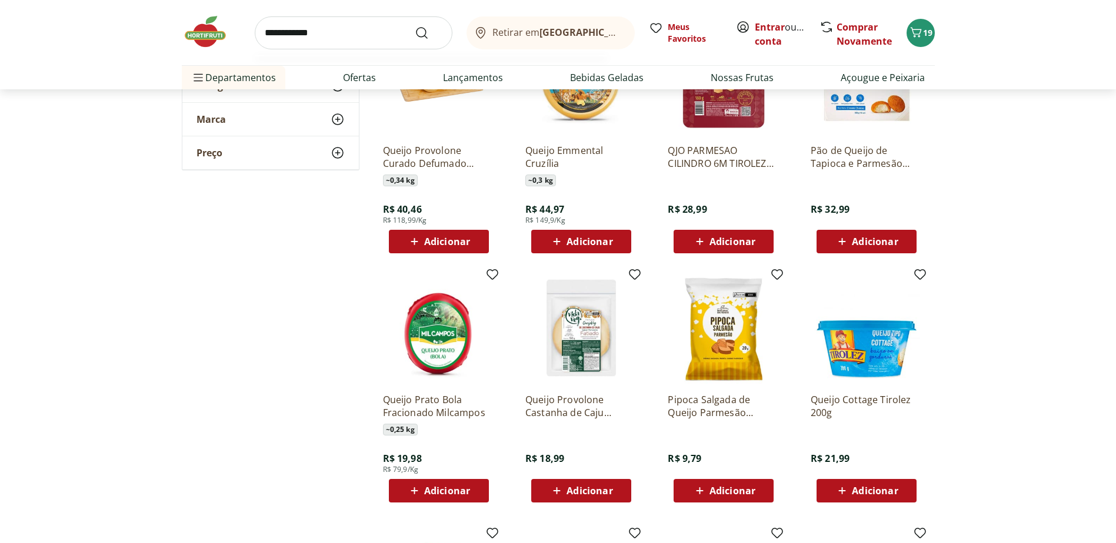
type input "**********"
click at [415, 26] on button "Submit Search" at bounding box center [429, 33] width 28 height 14
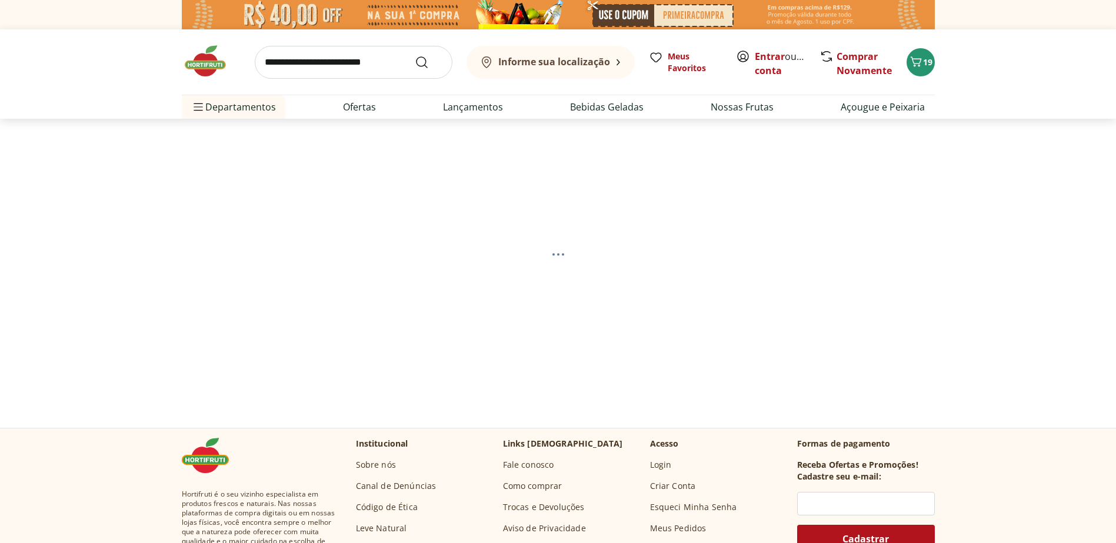
select select "**********"
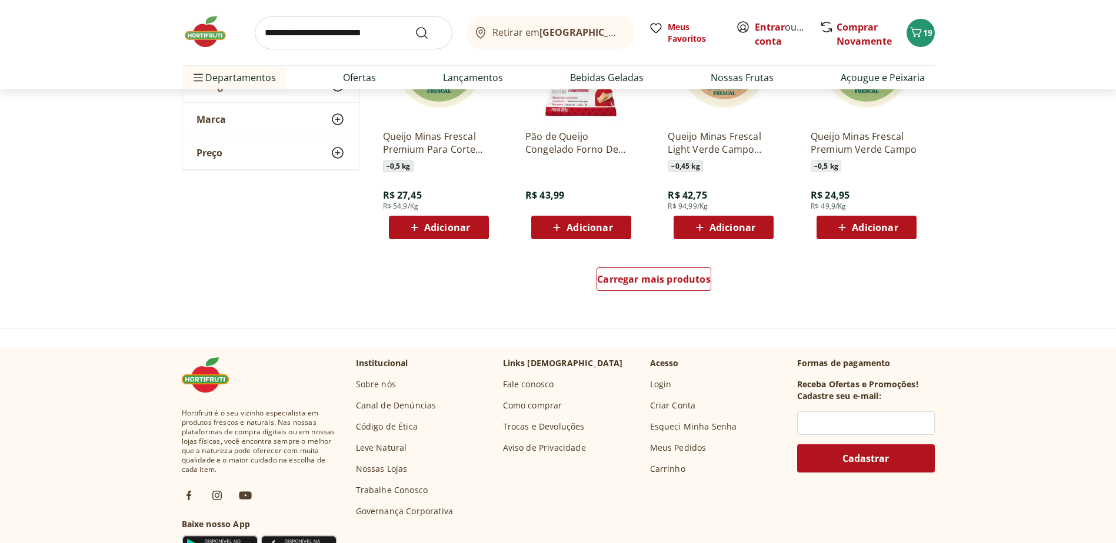
scroll to position [764, 0]
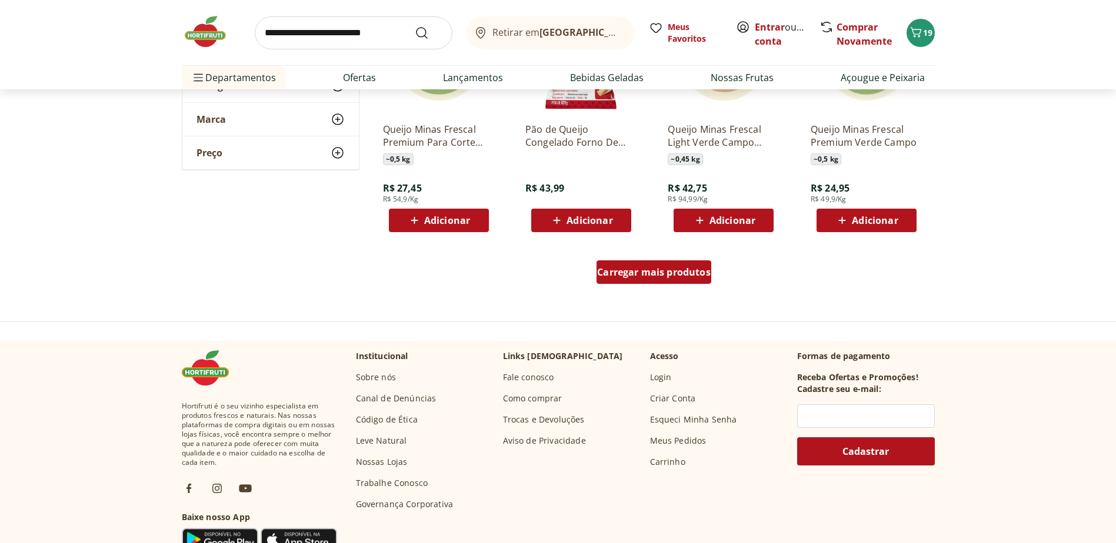
click at [639, 269] on span "Carregar mais produtos" at bounding box center [653, 272] width 113 height 9
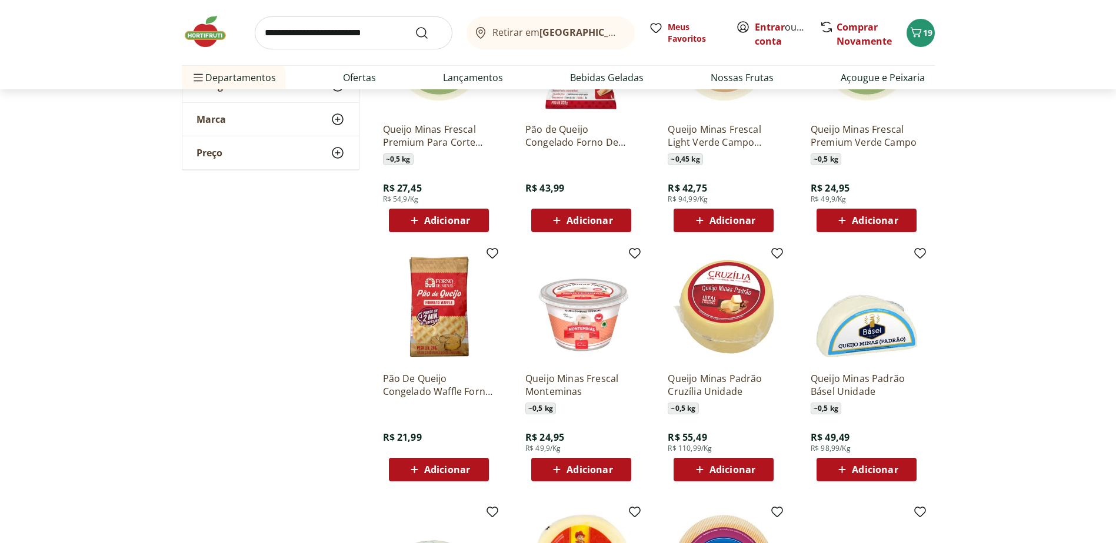
click at [447, 461] on div "Adicionar" at bounding box center [438, 469] width 81 height 21
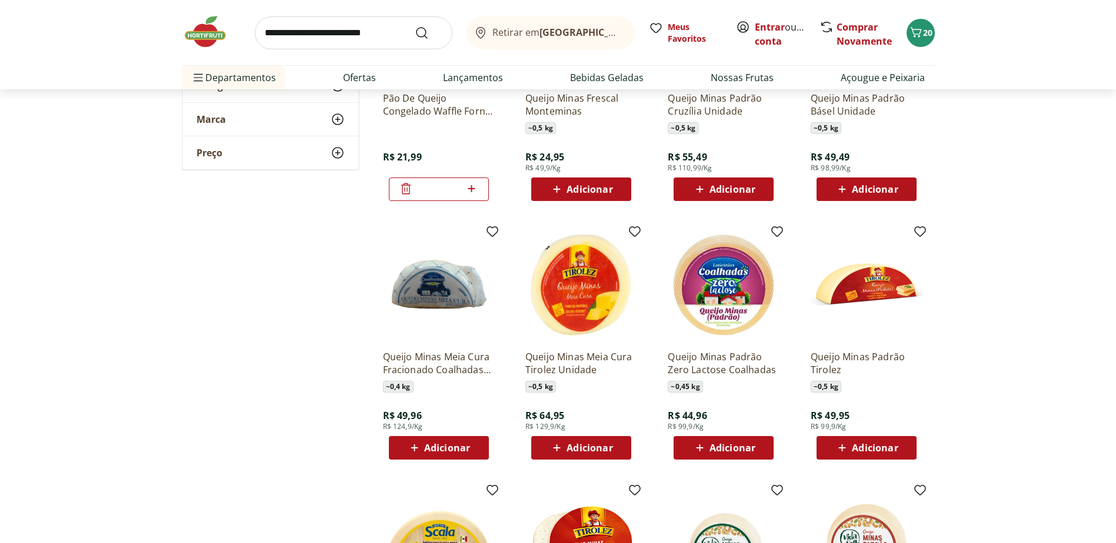
scroll to position [1059, 0]
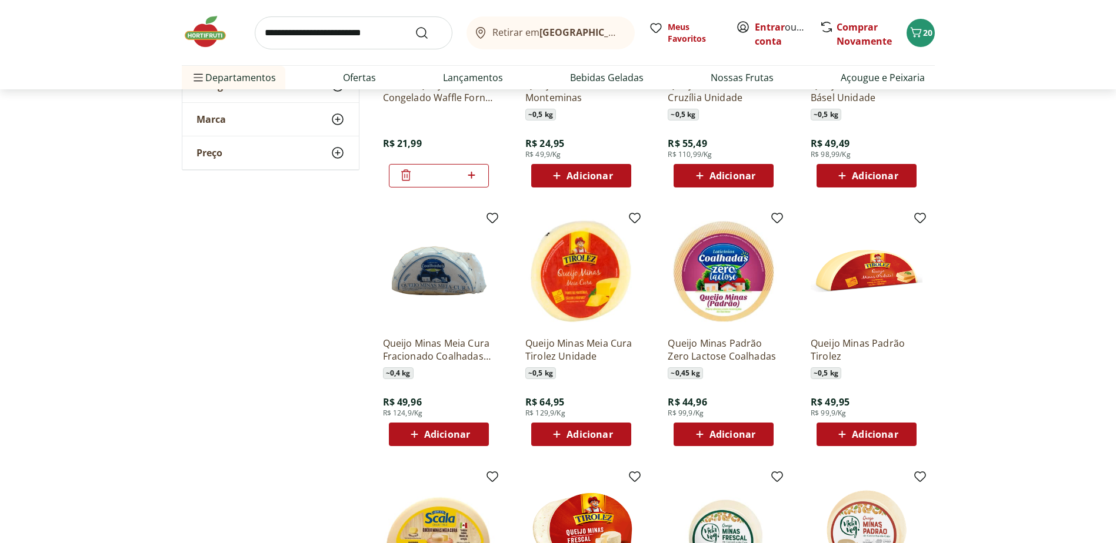
click at [433, 436] on span "Adicionar" at bounding box center [447, 434] width 46 height 9
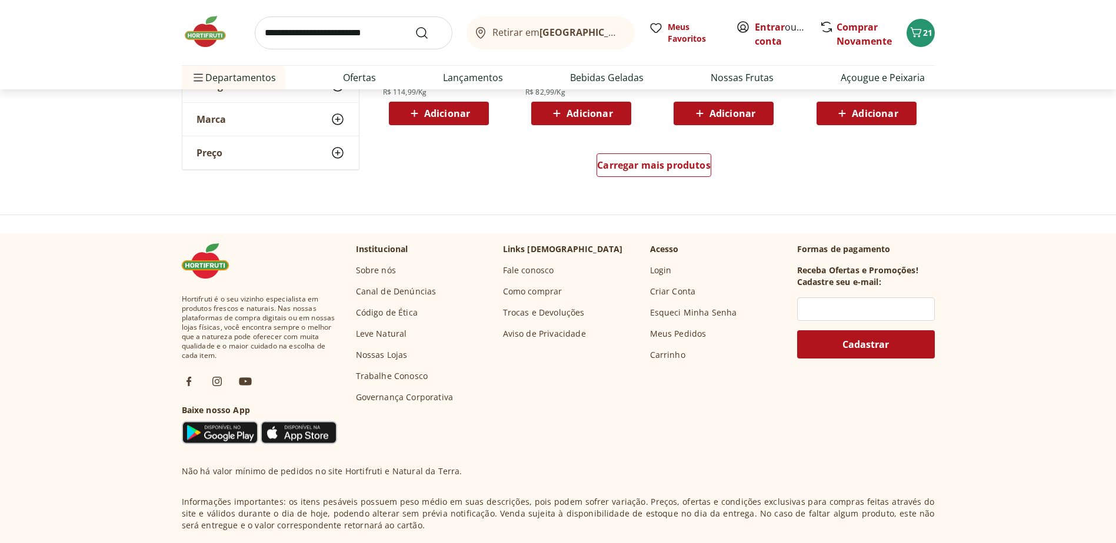
scroll to position [1647, 0]
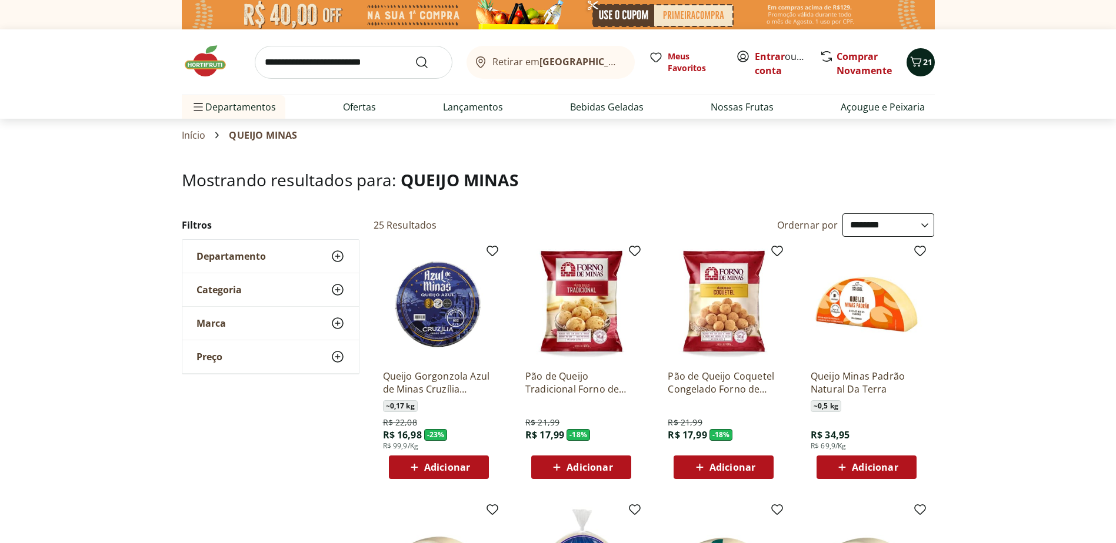
click at [923, 56] on span "21" at bounding box center [927, 61] width 9 height 11
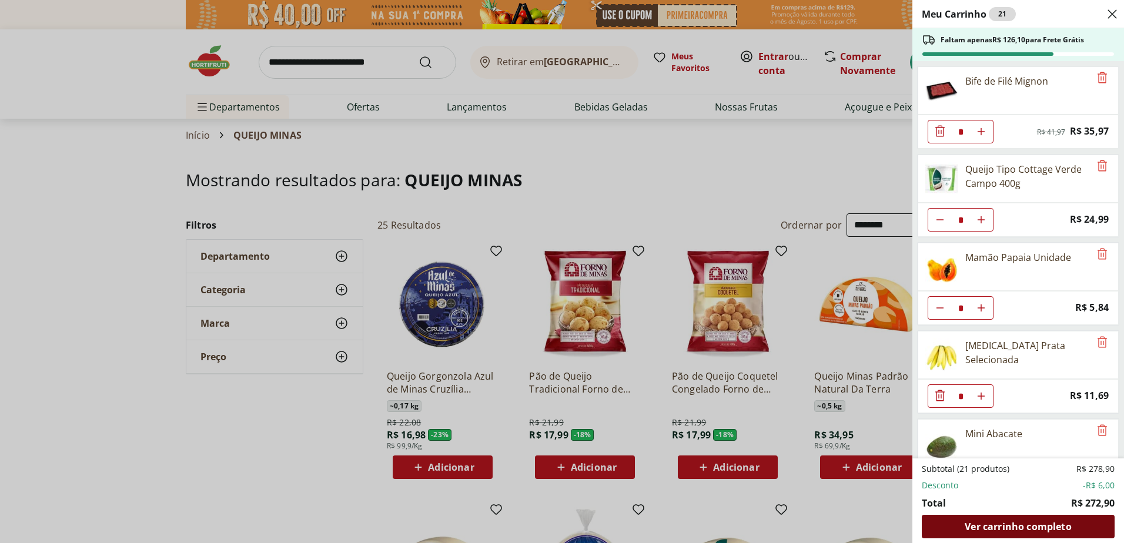
click at [1020, 529] on span "Ver carrinho completo" at bounding box center [1018, 526] width 106 height 9
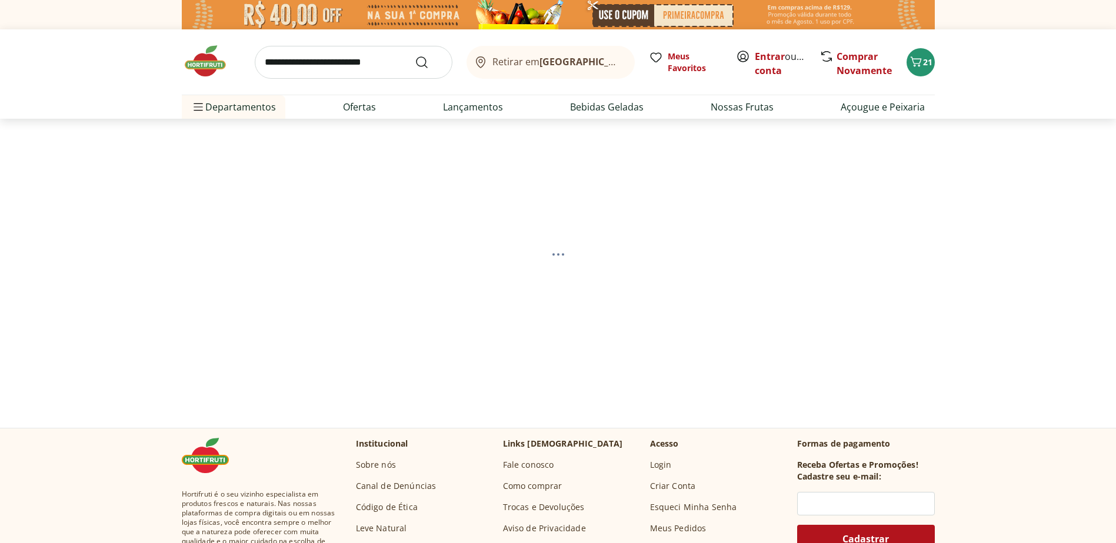
select select "**********"
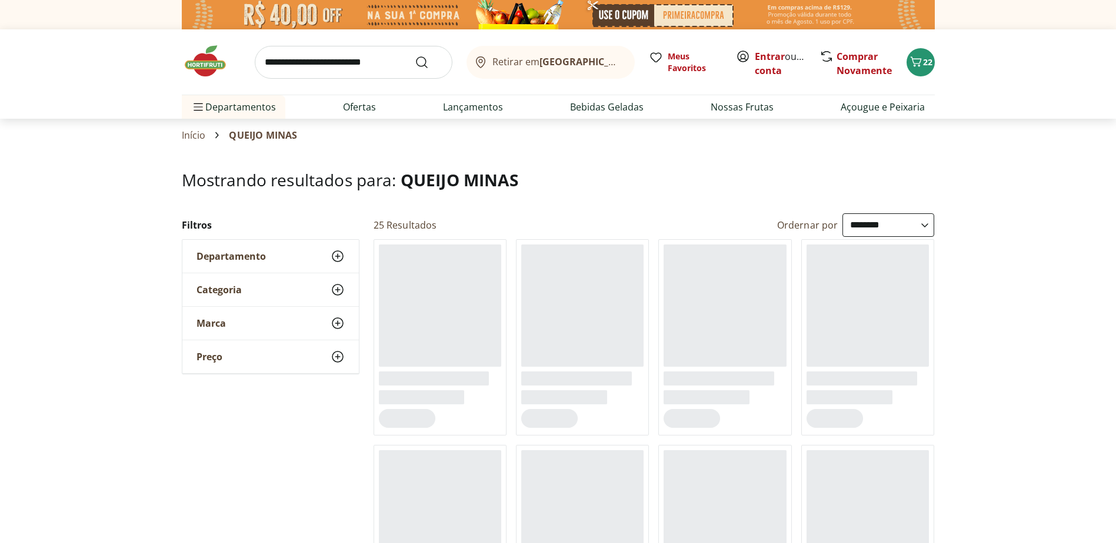
click at [282, 62] on input "search" at bounding box center [354, 62] width 198 height 33
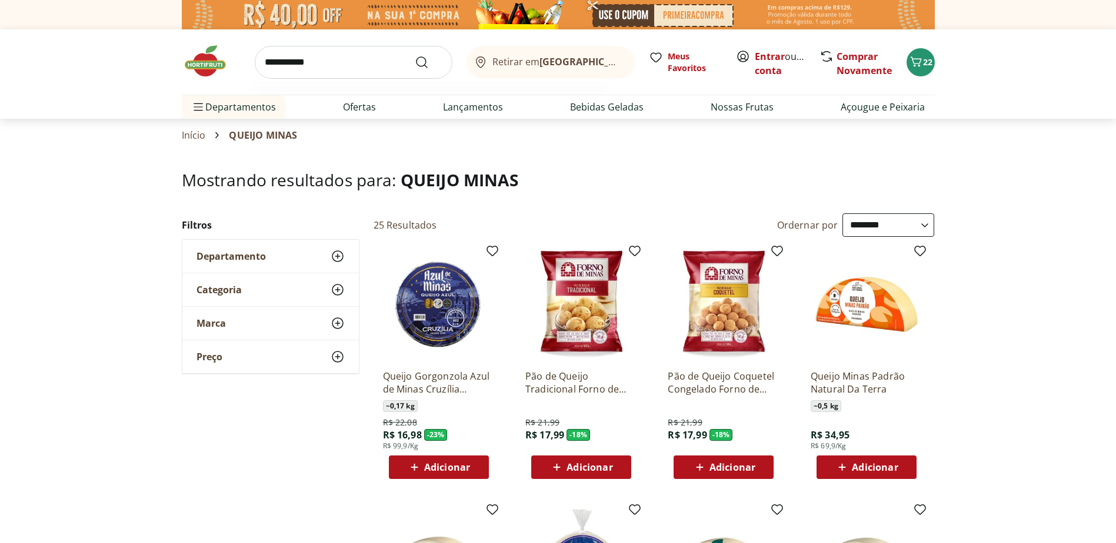
type input "**********"
click at [415, 55] on button "Submit Search" at bounding box center [429, 62] width 28 height 14
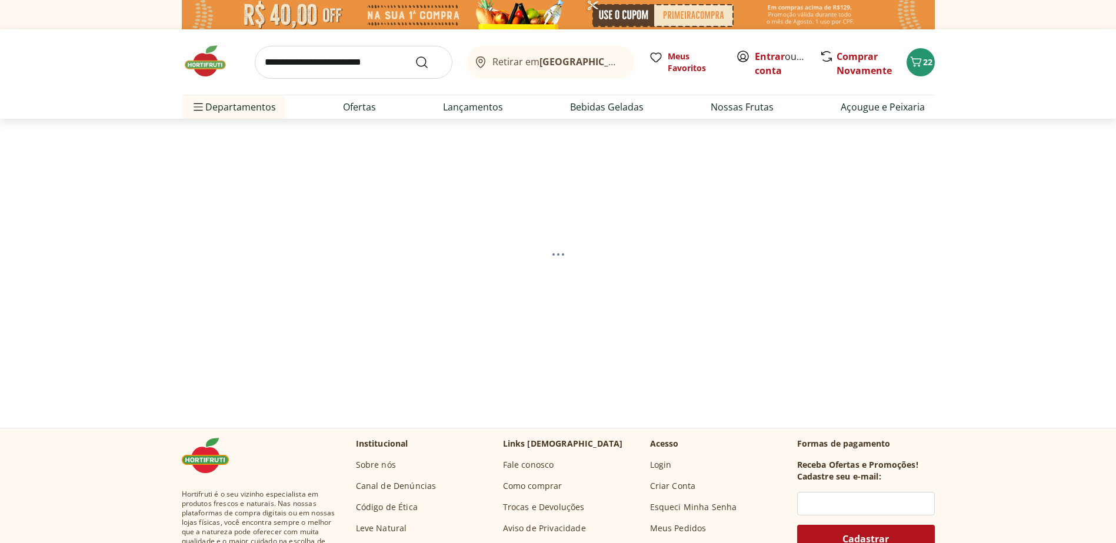
select select "**********"
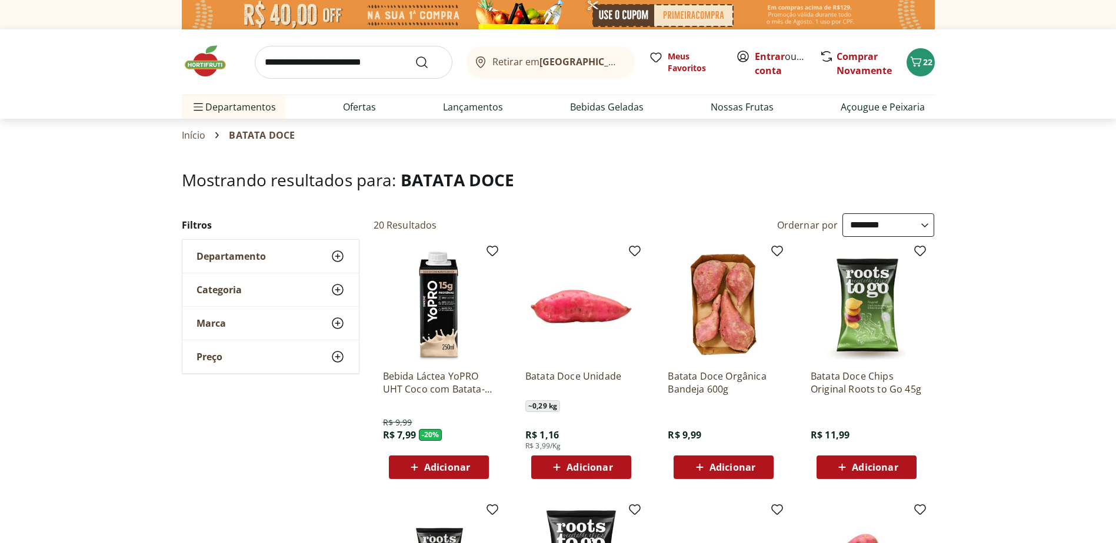
click at [582, 464] on span "Adicionar" at bounding box center [589, 467] width 46 height 9
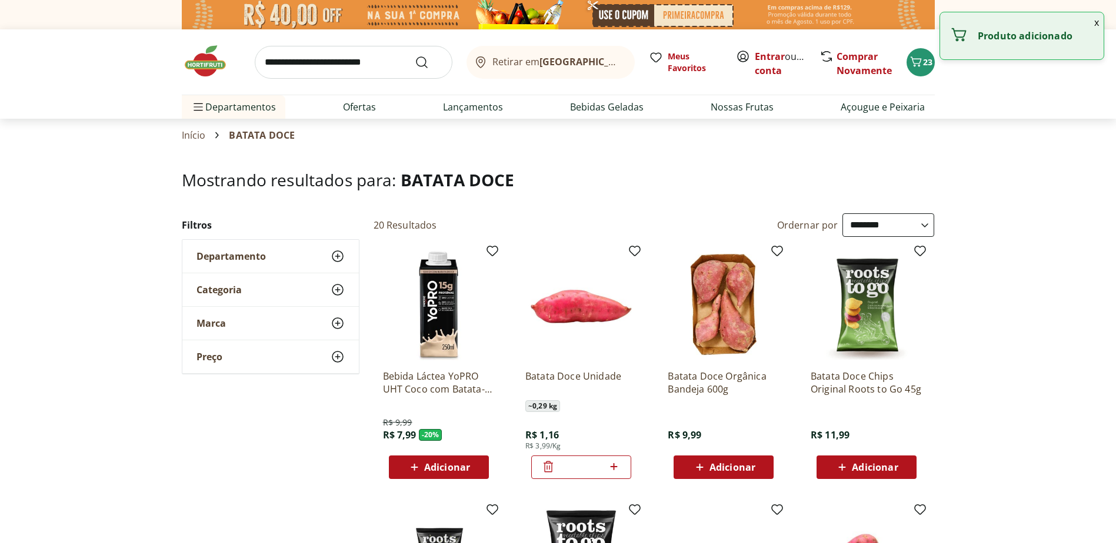
click at [615, 468] on icon at bounding box center [613, 467] width 15 height 14
type input "*"
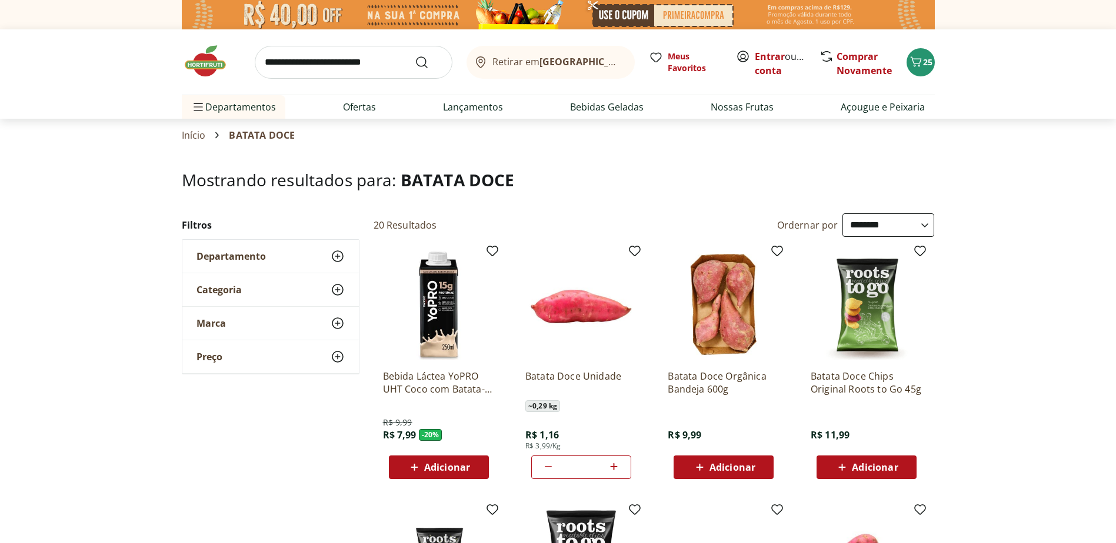
click at [334, 253] on icon at bounding box center [337, 256] width 14 height 14
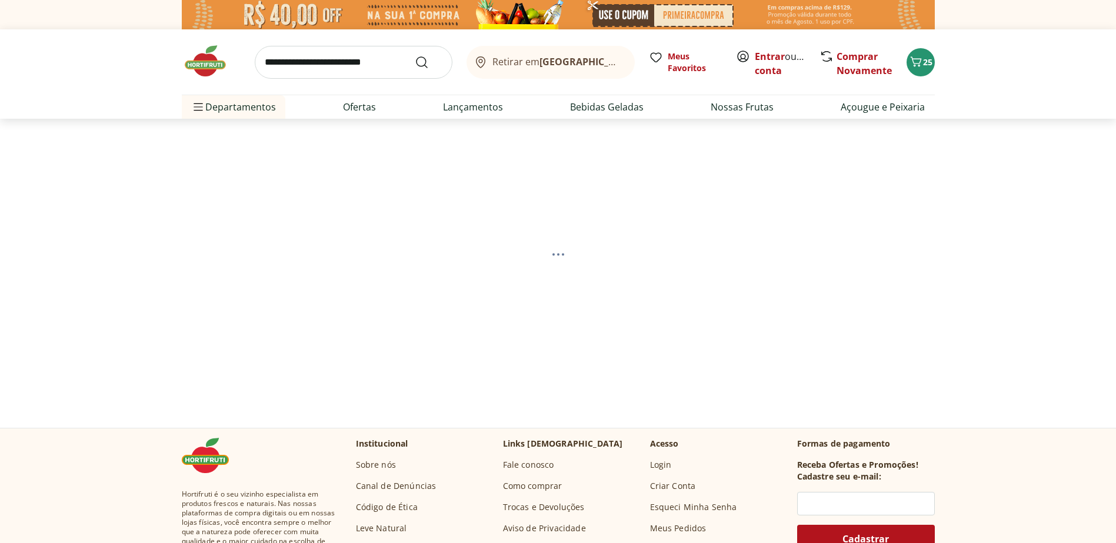
select select "**********"
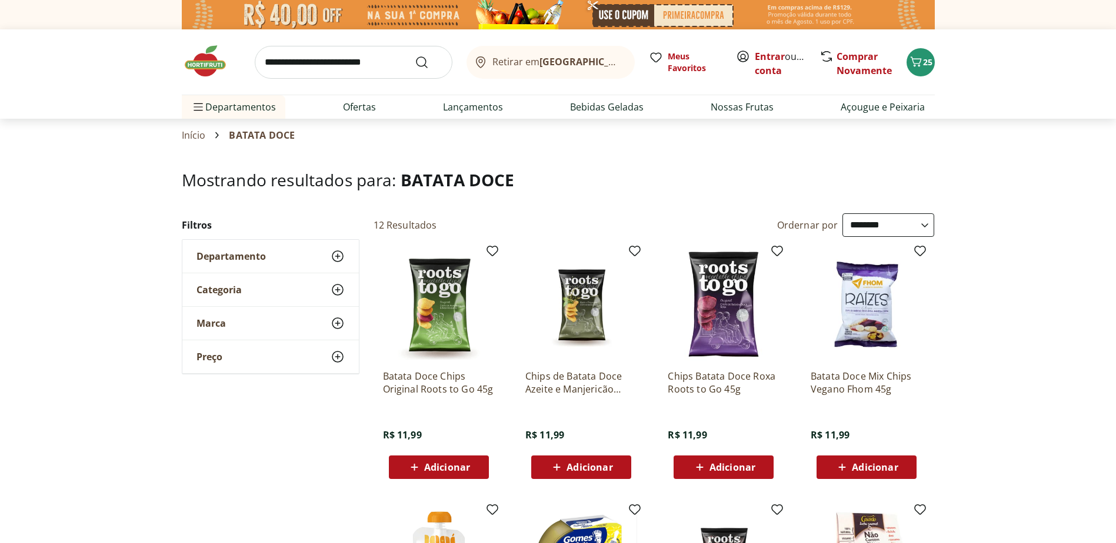
click at [338, 67] on input "search" at bounding box center [354, 62] width 198 height 33
type input "****"
click at [415, 55] on button "Submit Search" at bounding box center [429, 62] width 28 height 14
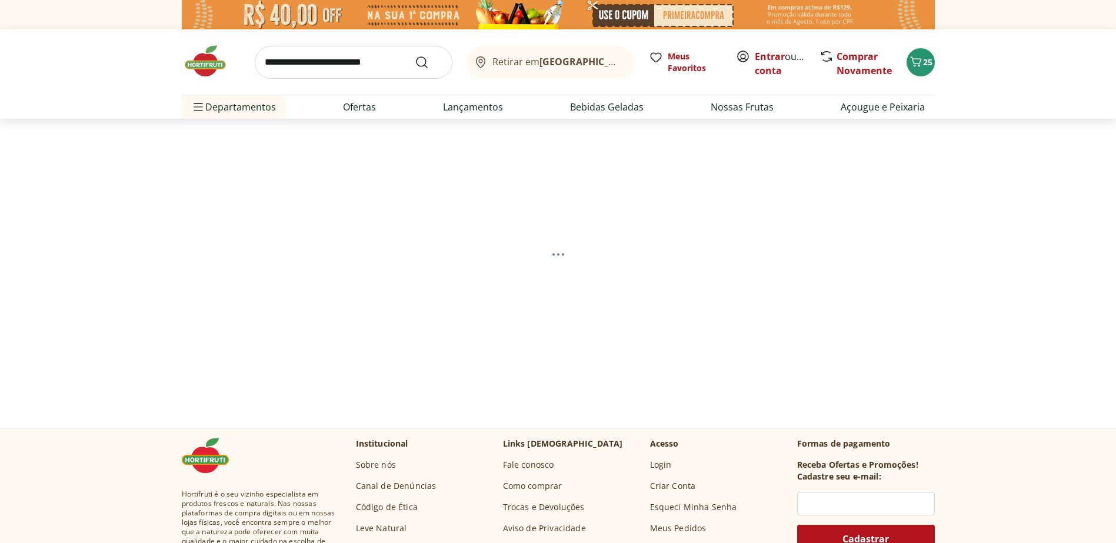
select select "**********"
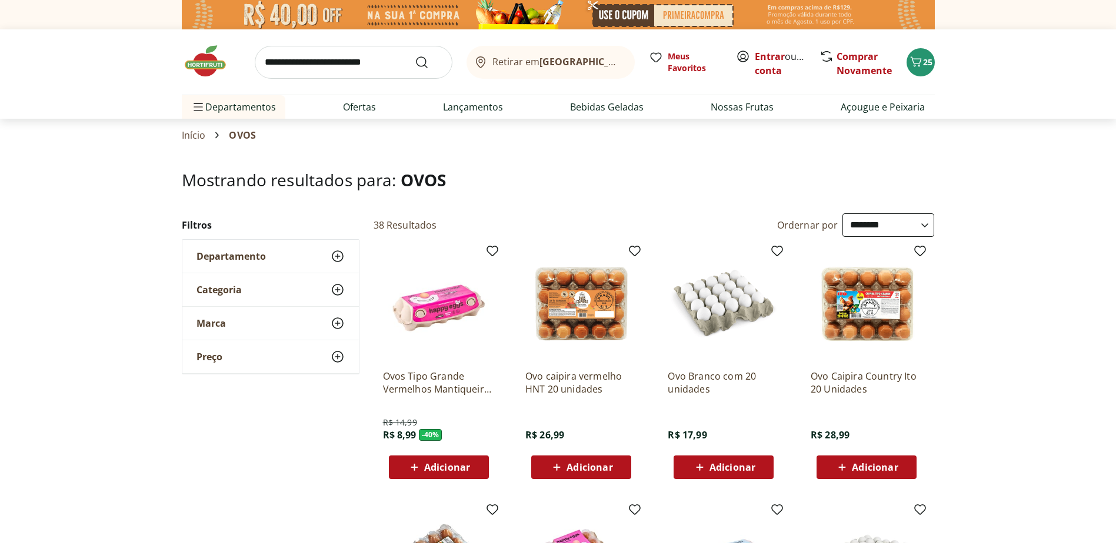
click at [439, 470] on span "Adicionar" at bounding box center [447, 467] width 46 height 9
click at [921, 58] on icon "Carrinho" at bounding box center [916, 62] width 14 height 14
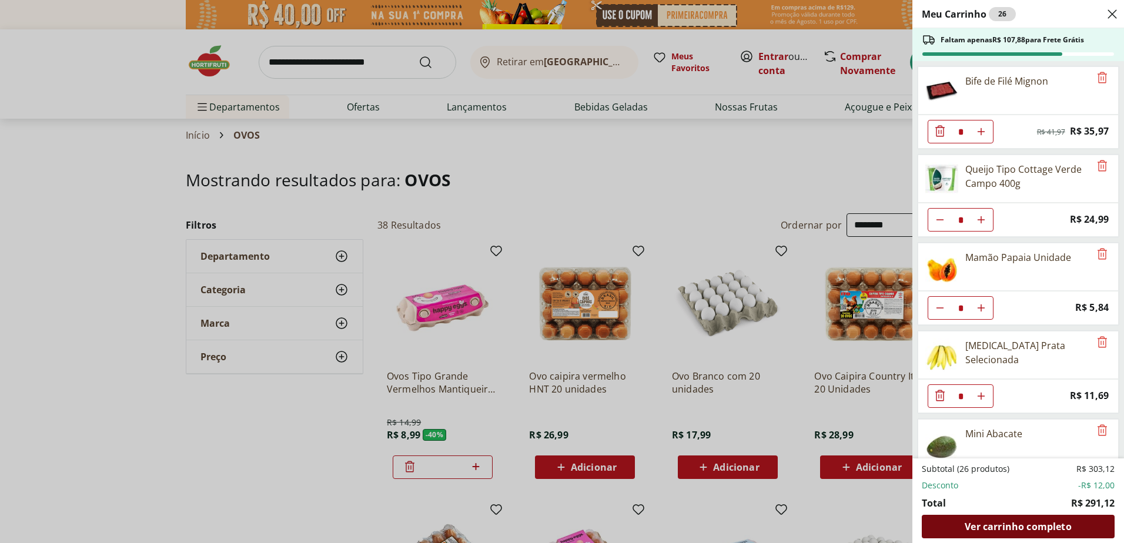
click at [1028, 530] on span "Ver carrinho completo" at bounding box center [1018, 526] width 106 height 9
